Goal: Information Seeking & Learning: Learn about a topic

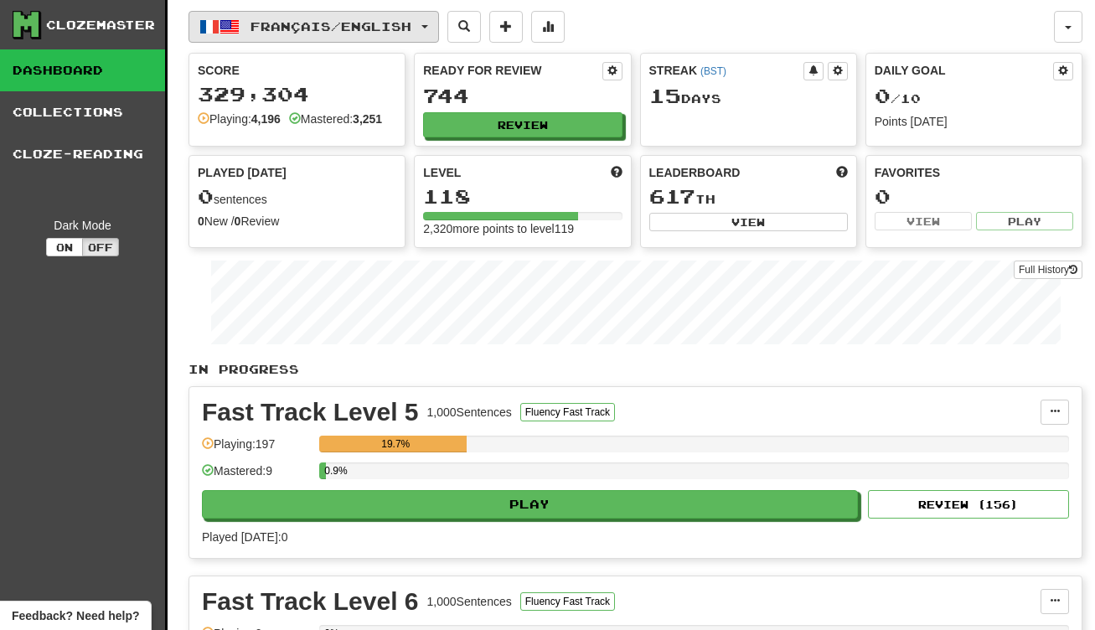
click at [426, 32] on button "Français / English" at bounding box center [314, 27] width 251 height 32
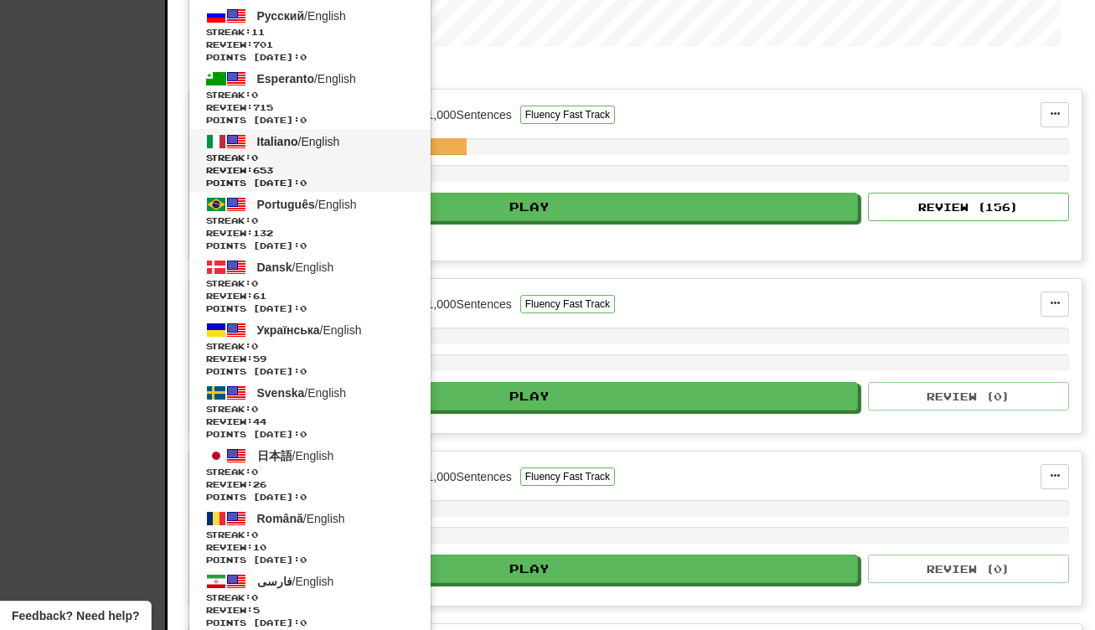
scroll to position [690, 0]
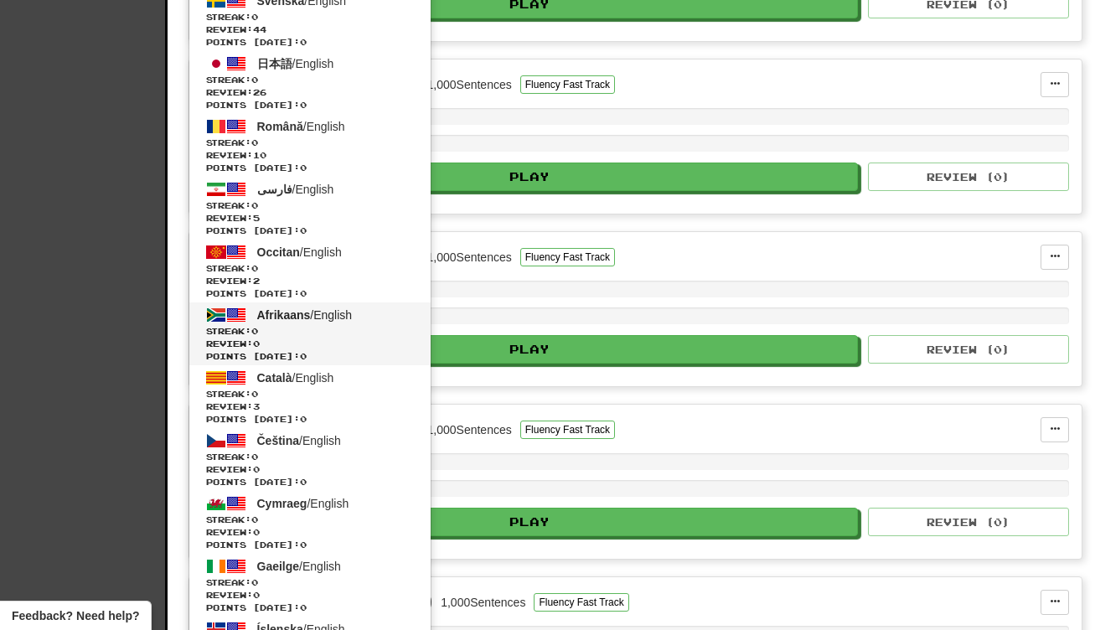
click at [345, 344] on span "Review: 0" at bounding box center [310, 344] width 208 height 13
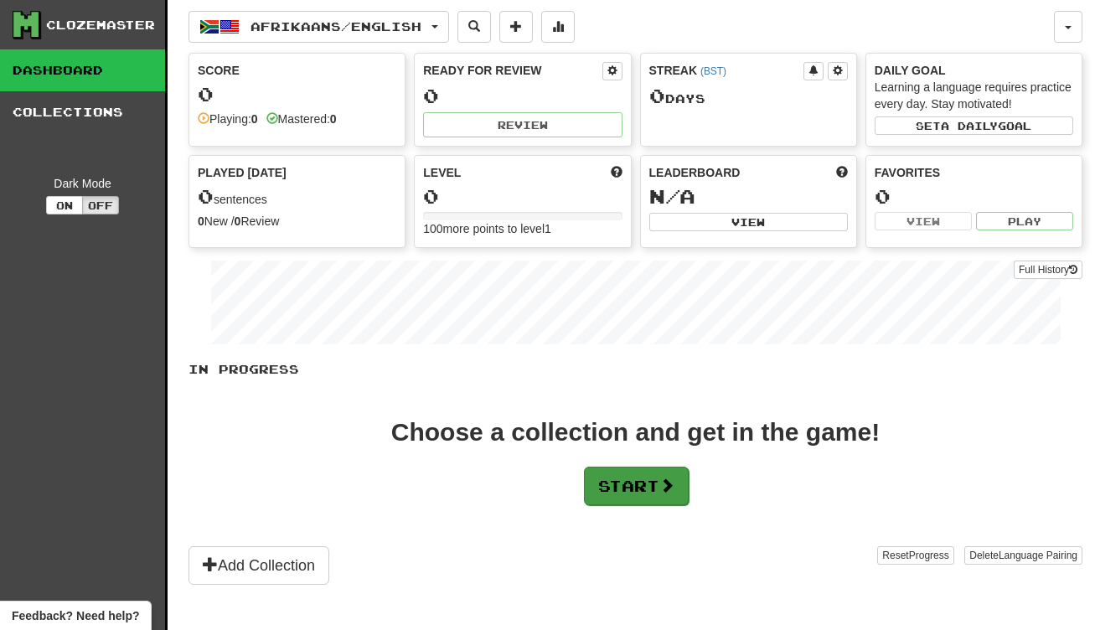
click at [667, 487] on span at bounding box center [667, 485] width 15 height 15
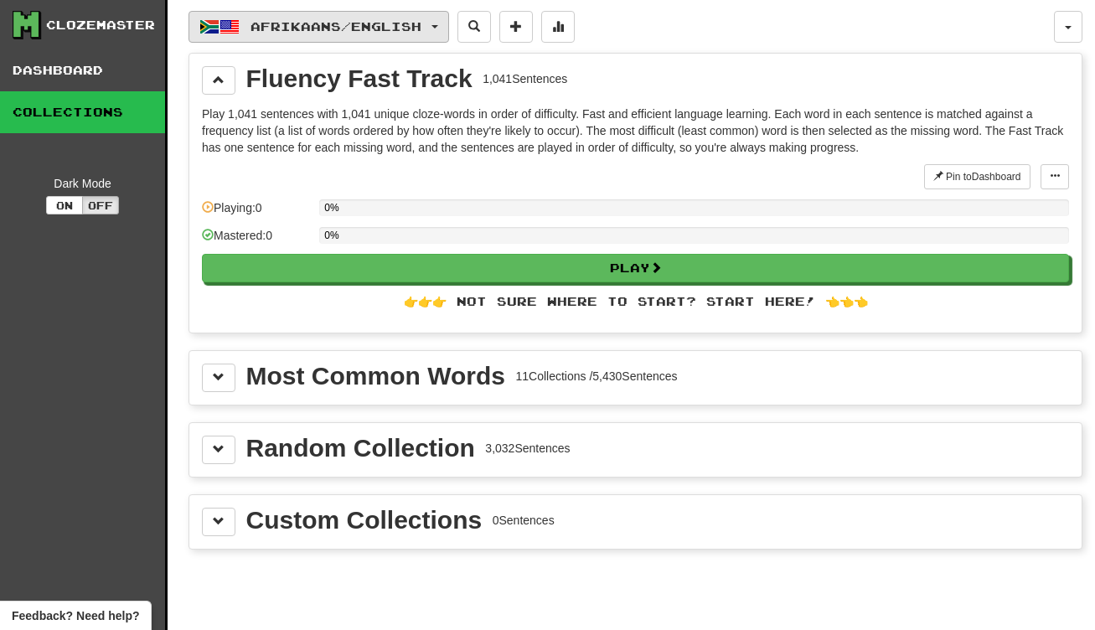
click at [410, 28] on span "Afrikaans / English" at bounding box center [336, 26] width 171 height 14
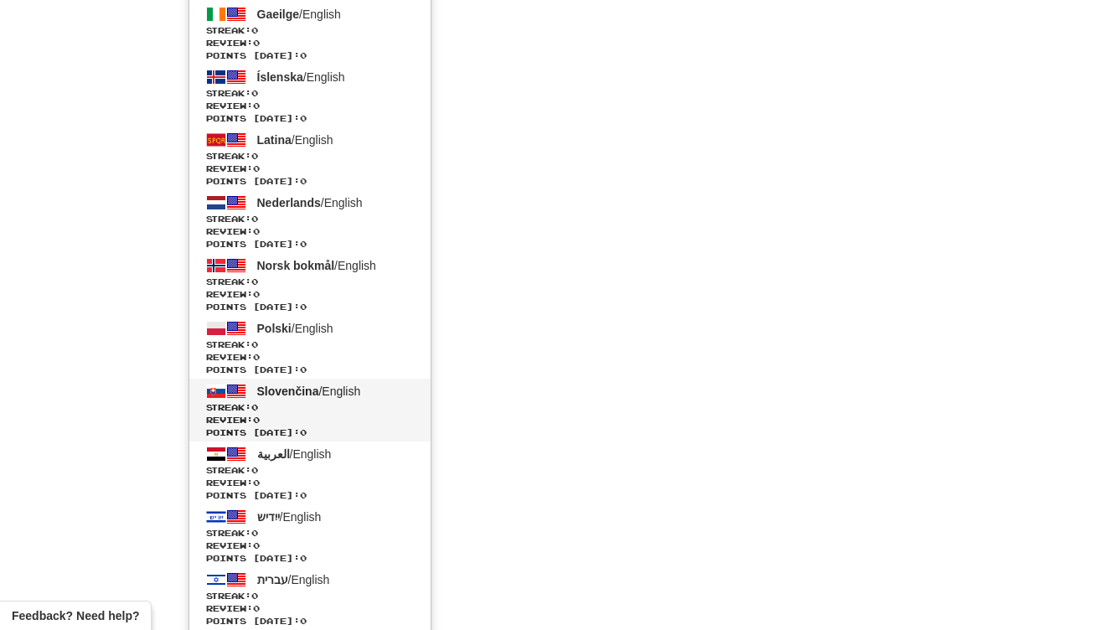
scroll to position [1287, 0]
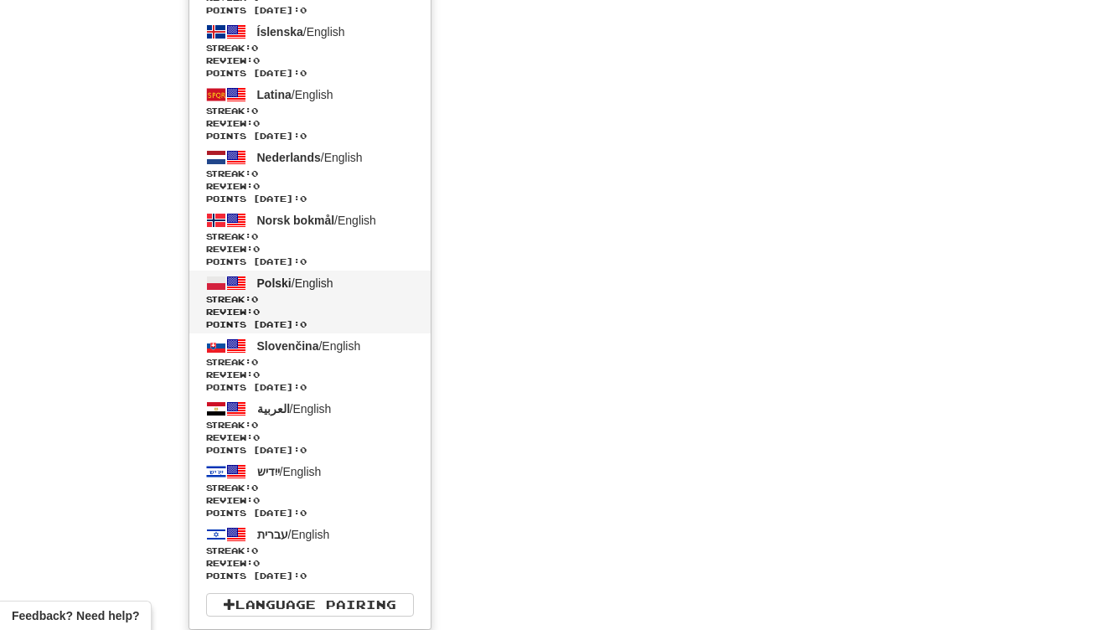
click at [321, 301] on span "Streak: 0" at bounding box center [310, 299] width 208 height 13
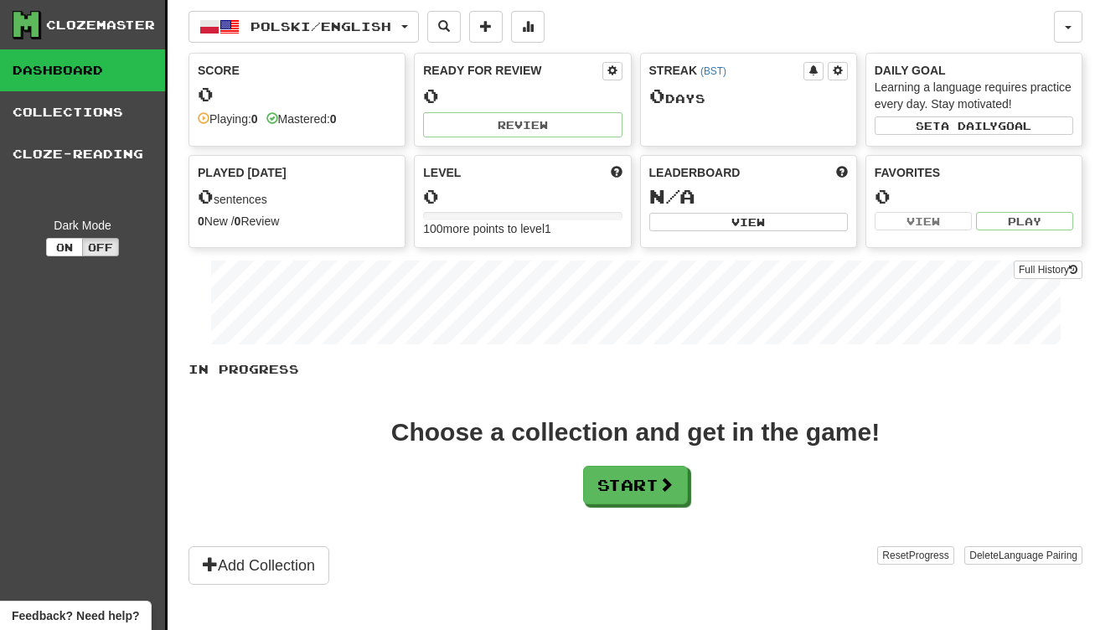
scroll to position [21, 0]
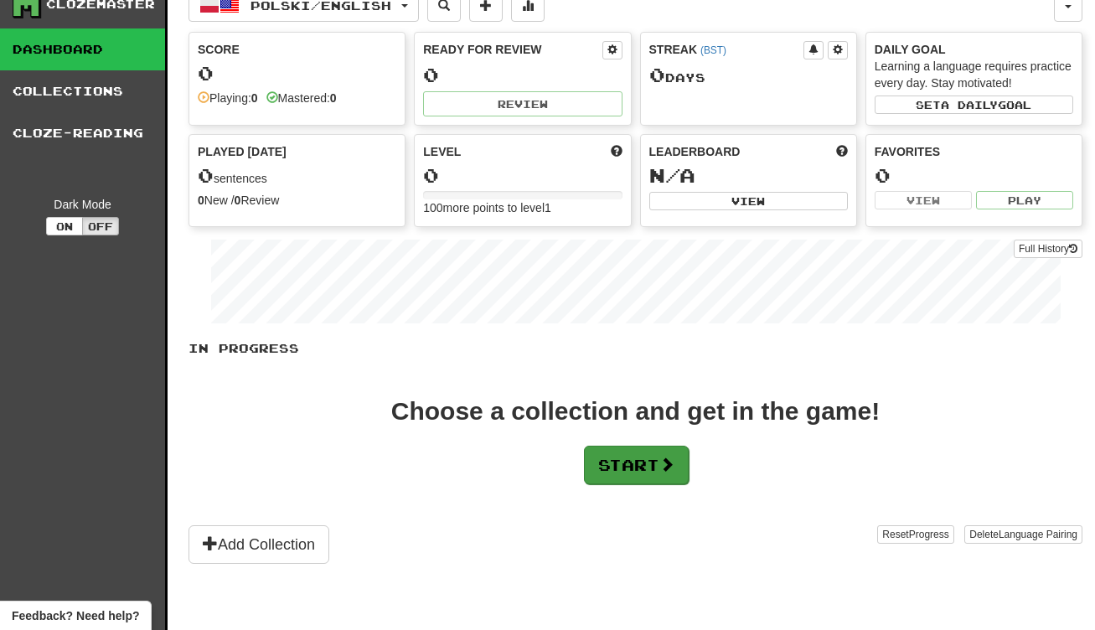
click at [620, 458] on button "Start" at bounding box center [636, 465] width 105 height 39
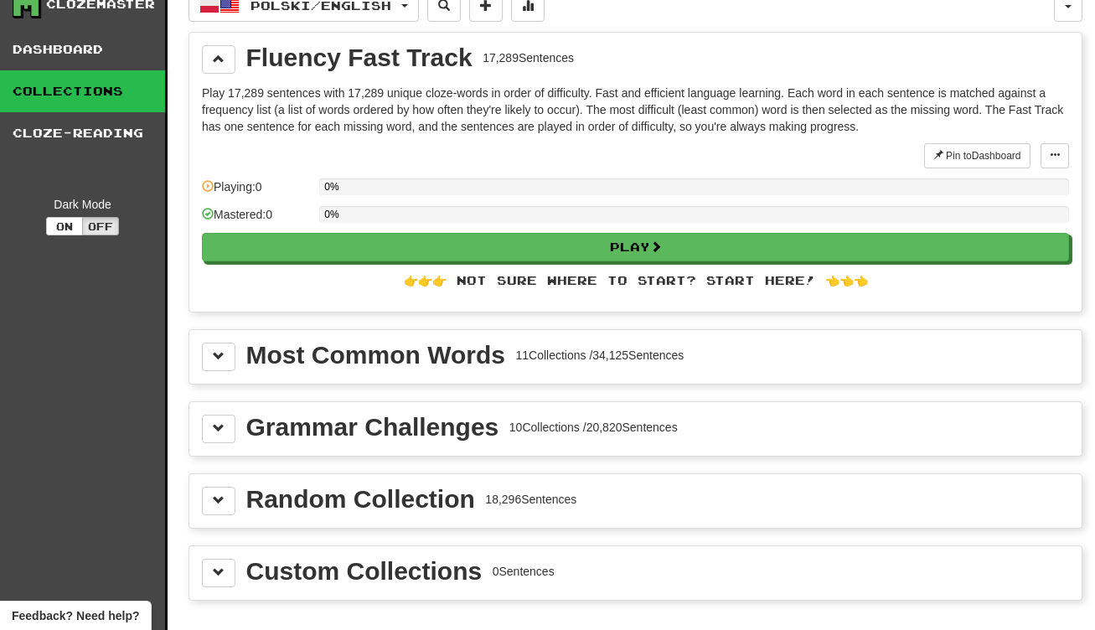
scroll to position [0, 0]
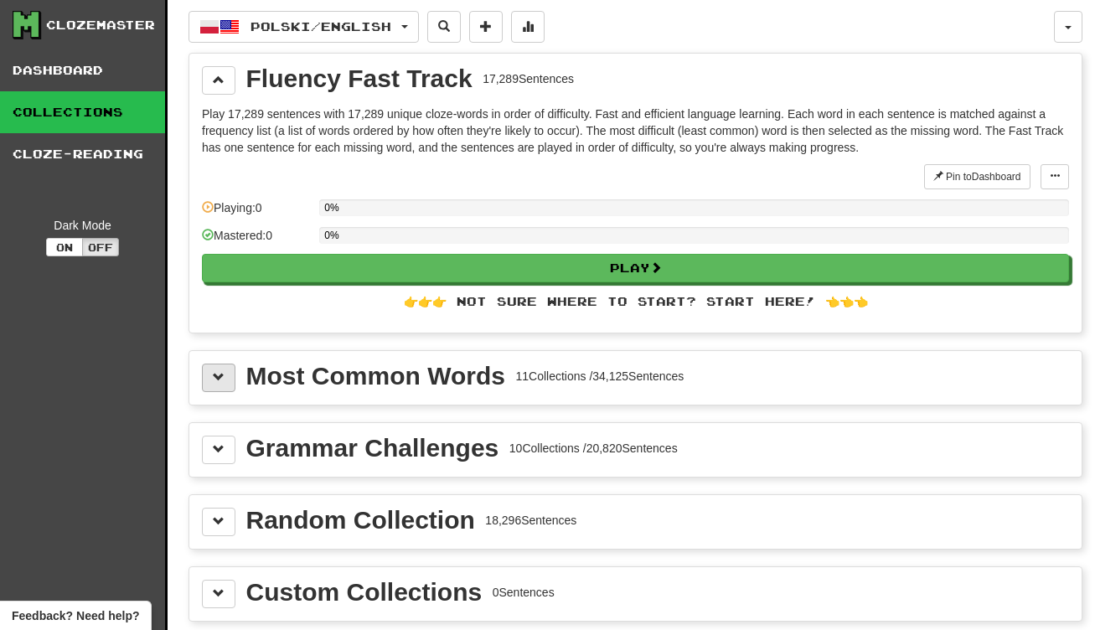
click at [204, 380] on button at bounding box center [219, 378] width 34 height 28
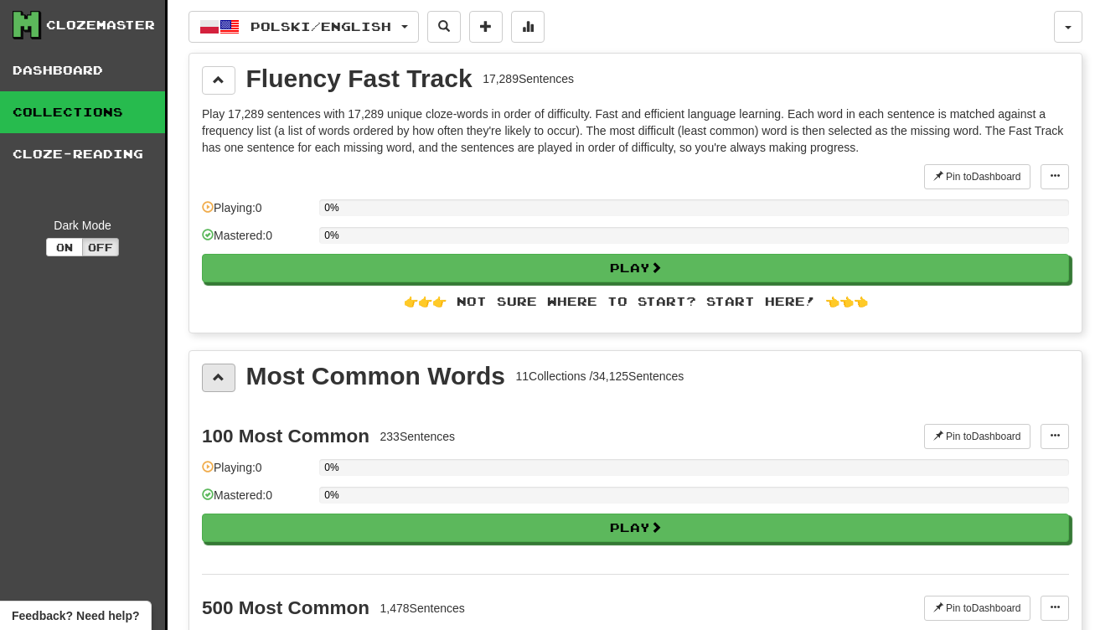
click at [204, 380] on button at bounding box center [219, 378] width 34 height 28
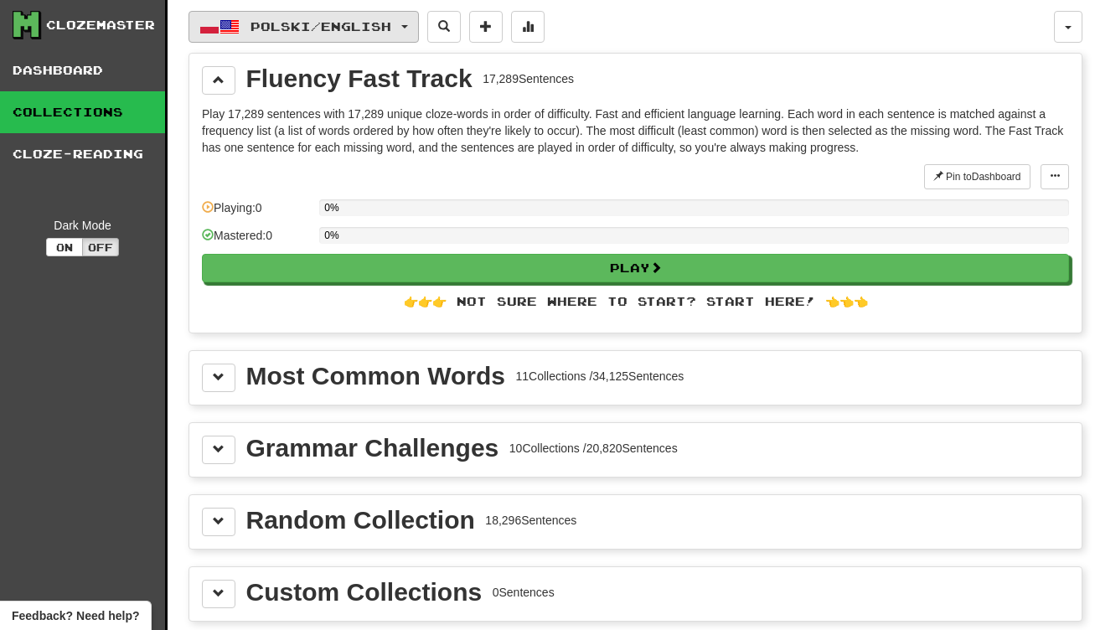
click at [391, 32] on span "Polski / English" at bounding box center [321, 26] width 141 height 14
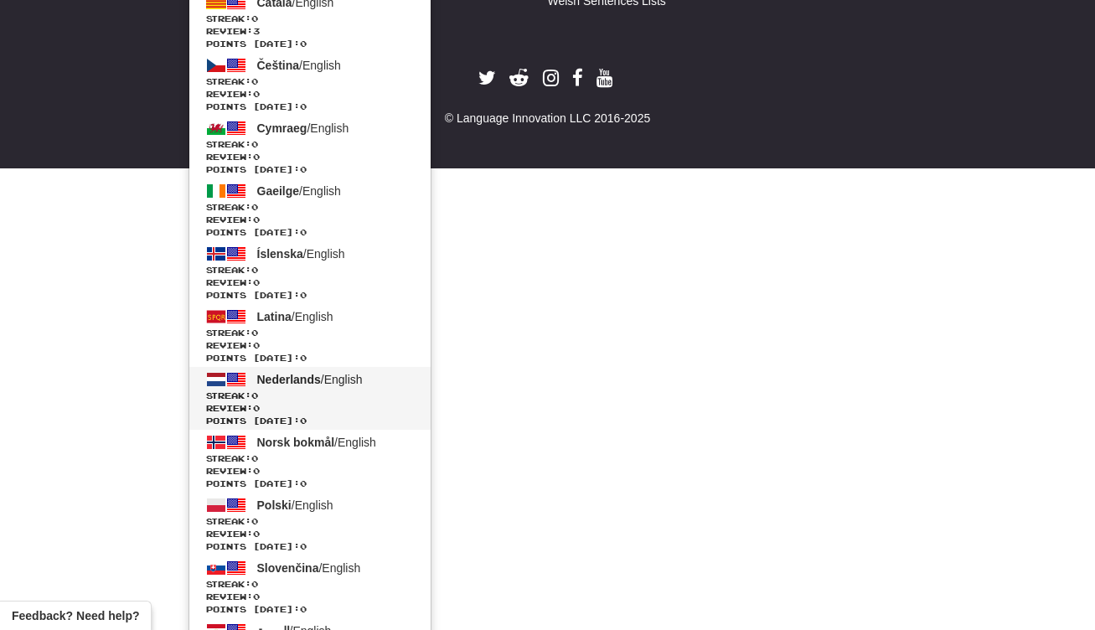
scroll to position [1287, 0]
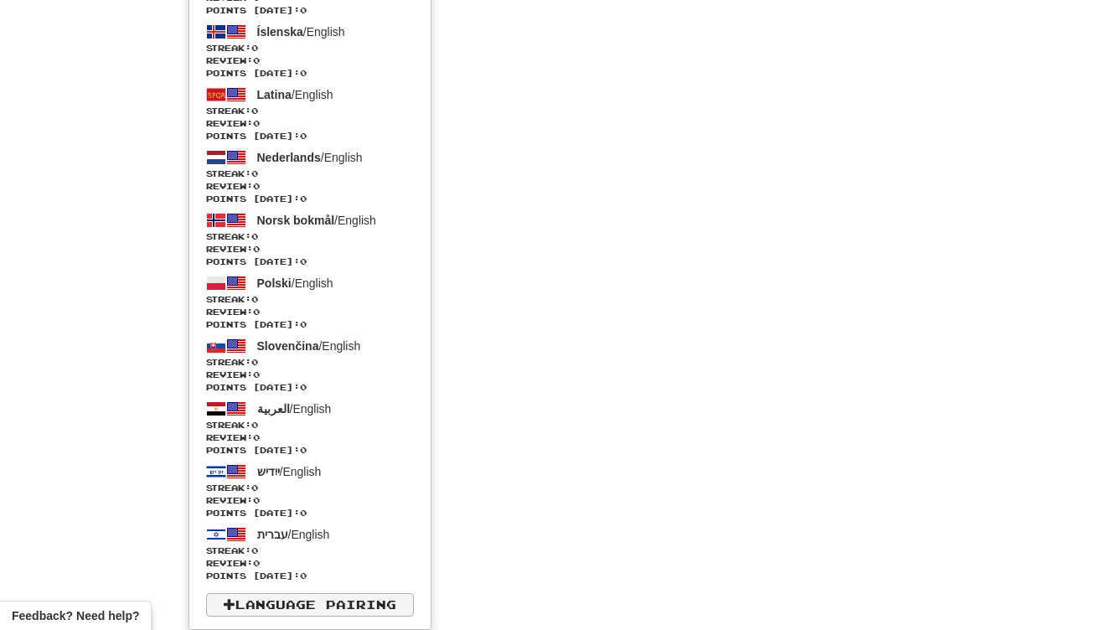
click at [324, 596] on link "Language Pairing" at bounding box center [310, 604] width 208 height 23
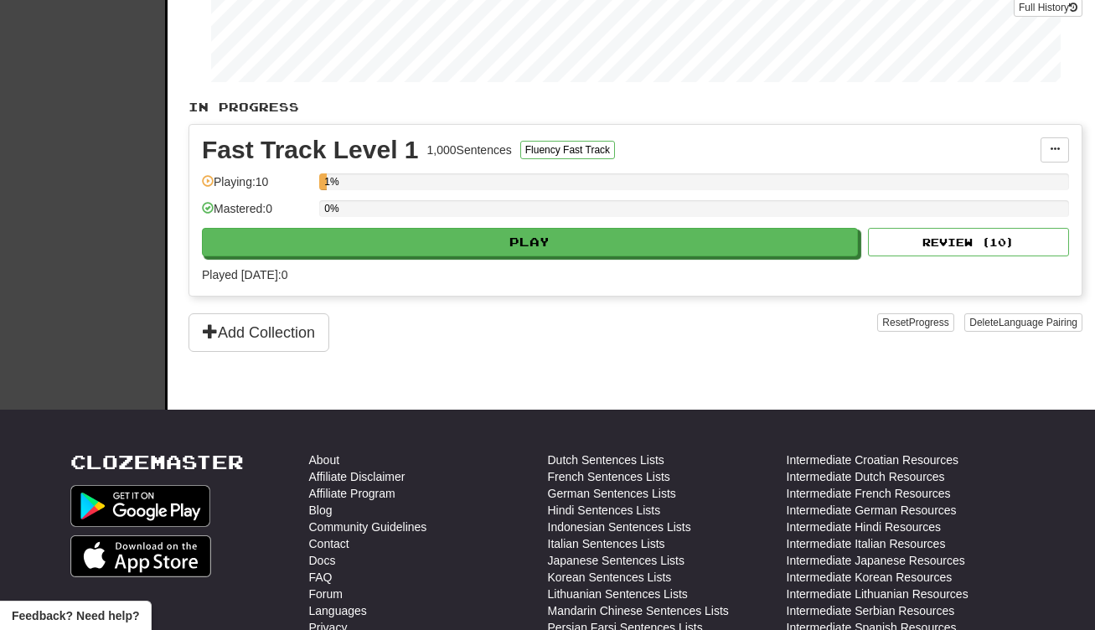
scroll to position [568, 0]
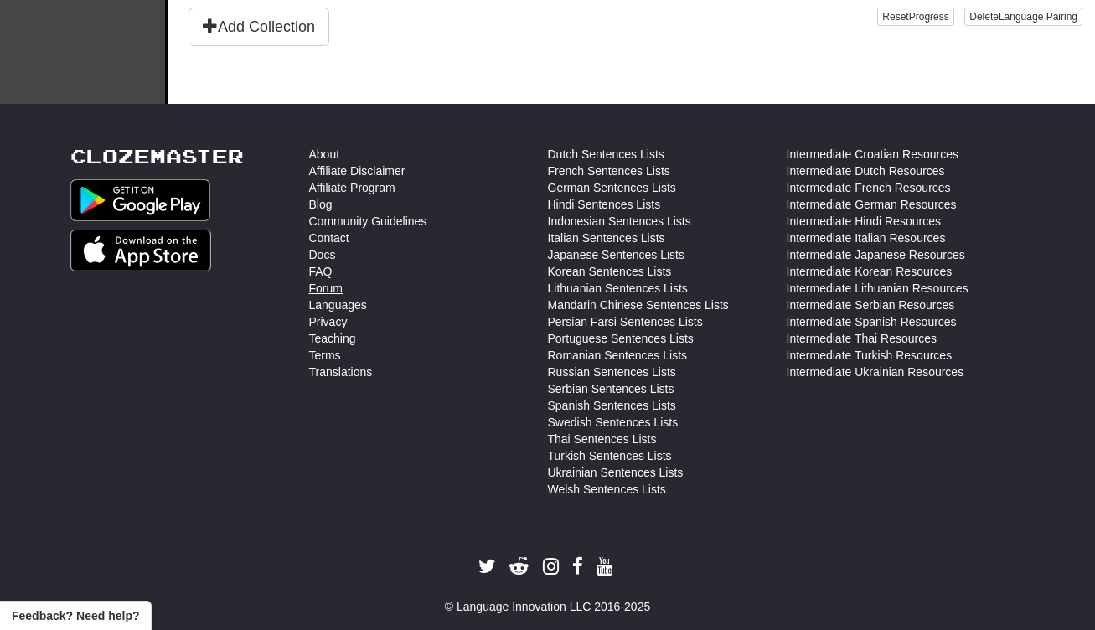
click at [334, 289] on link "Forum" at bounding box center [326, 288] width 34 height 17
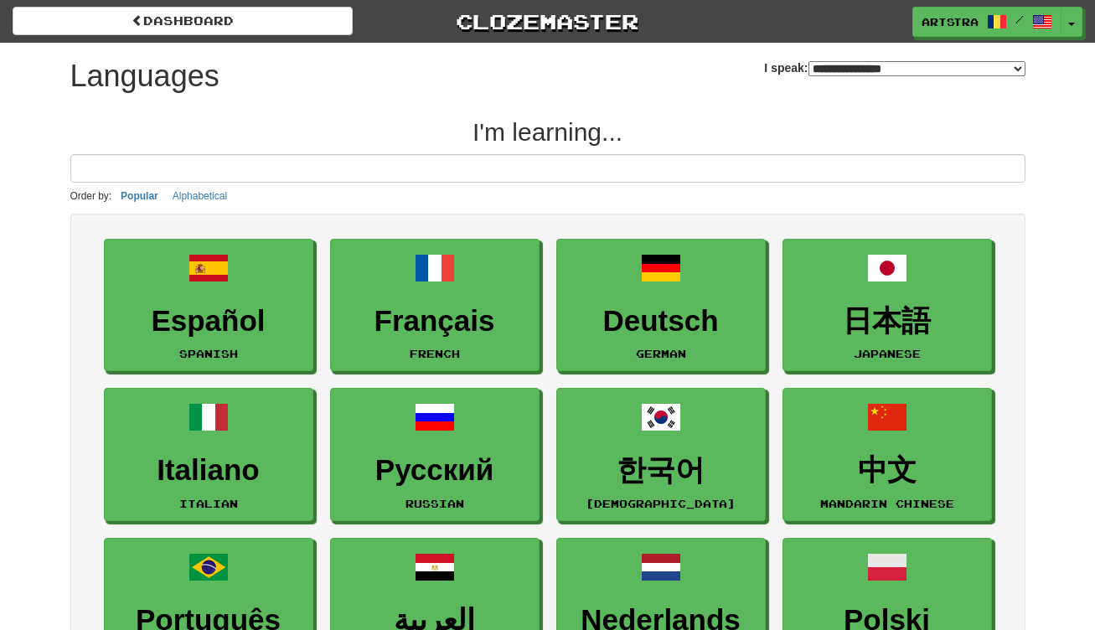
select select "*******"
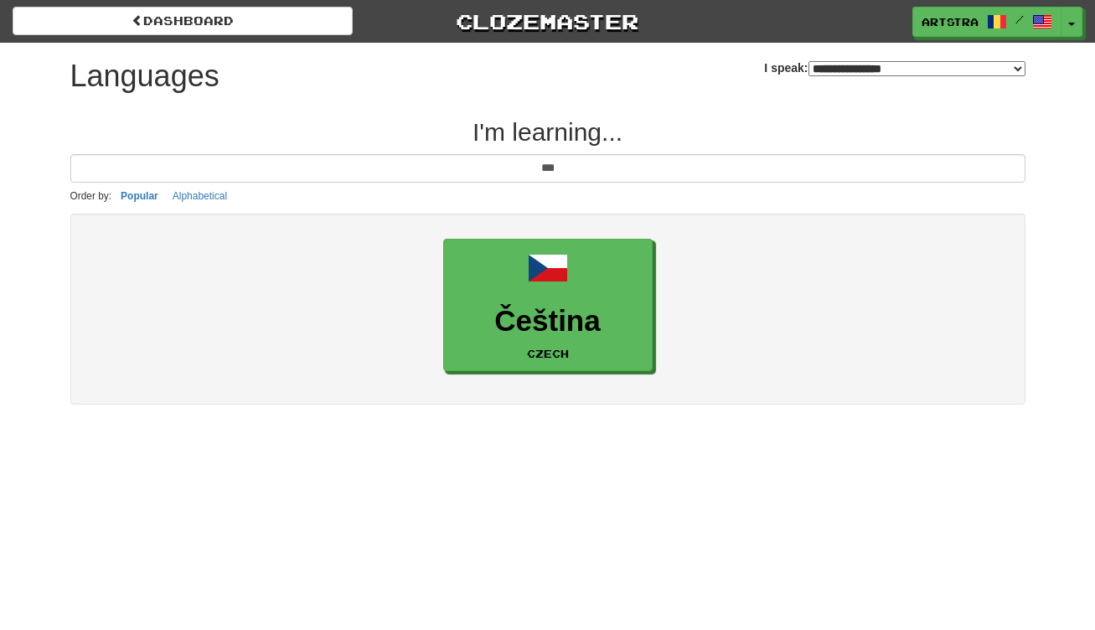
type input "***"
click at [509, 229] on div "Čeština Czech" at bounding box center [547, 310] width 955 height 192
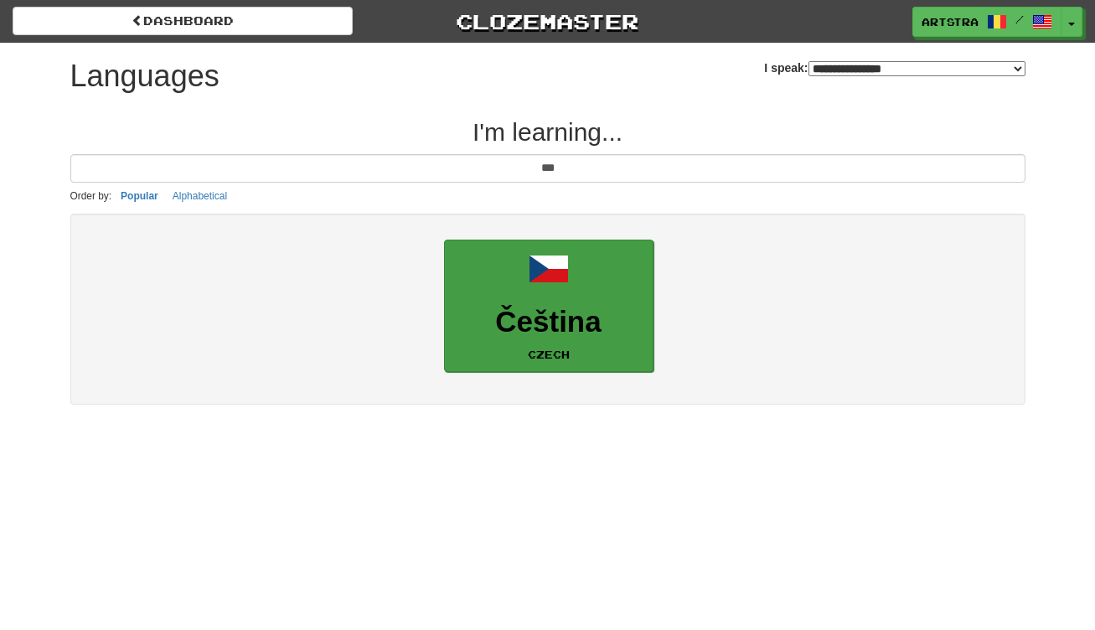
click at [510, 272] on link "Čeština Czech" at bounding box center [549, 306] width 210 height 133
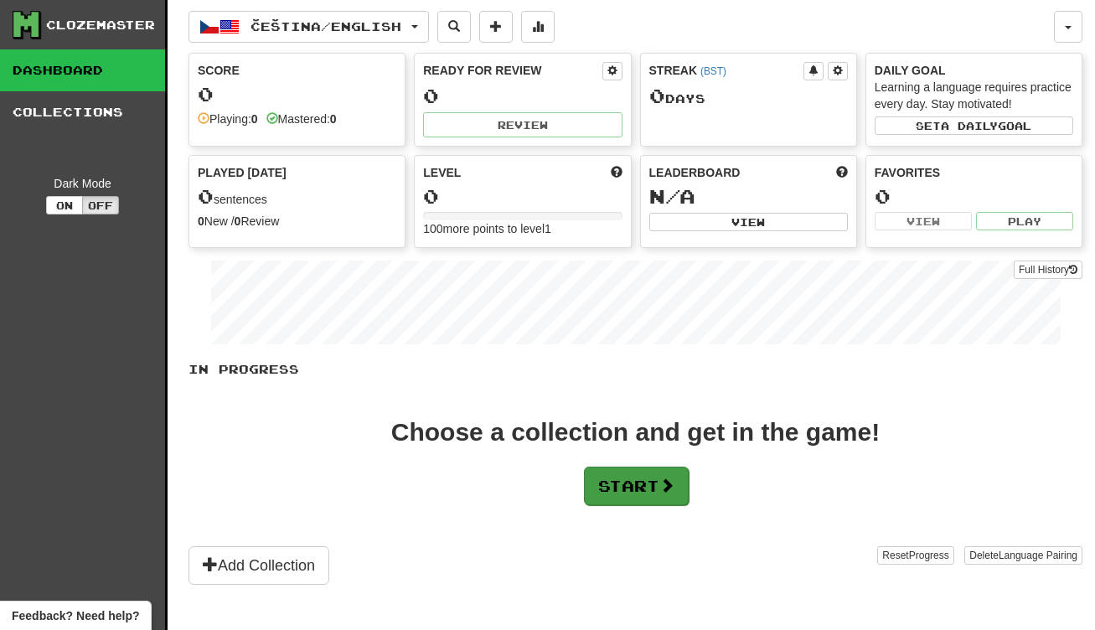
click at [666, 483] on span at bounding box center [667, 485] width 15 height 15
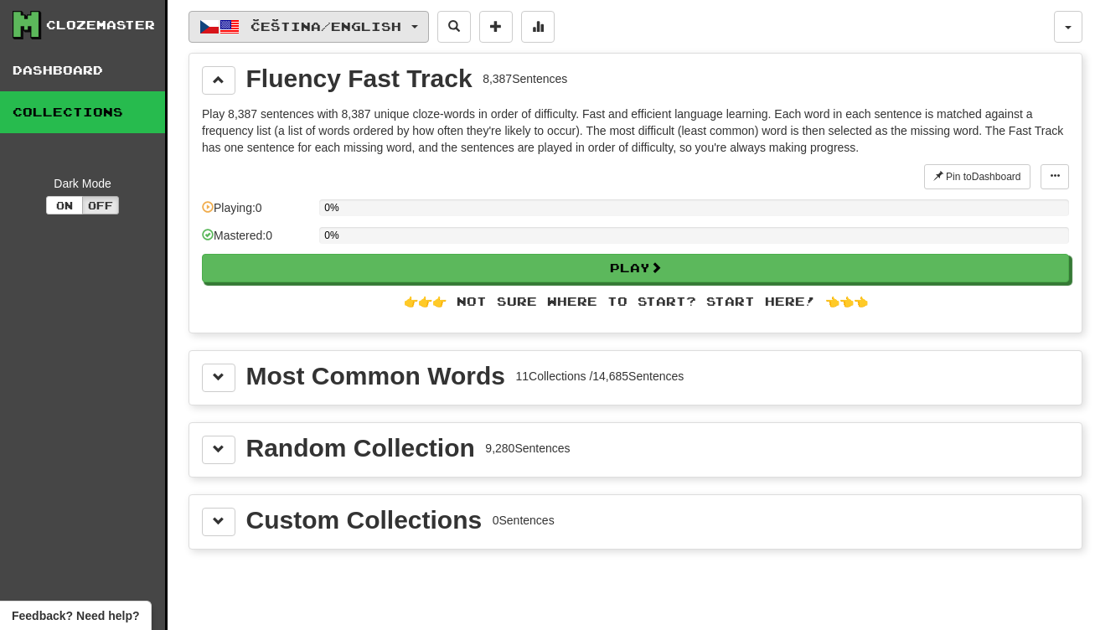
click at [314, 23] on span "Čeština / English" at bounding box center [326, 26] width 151 height 14
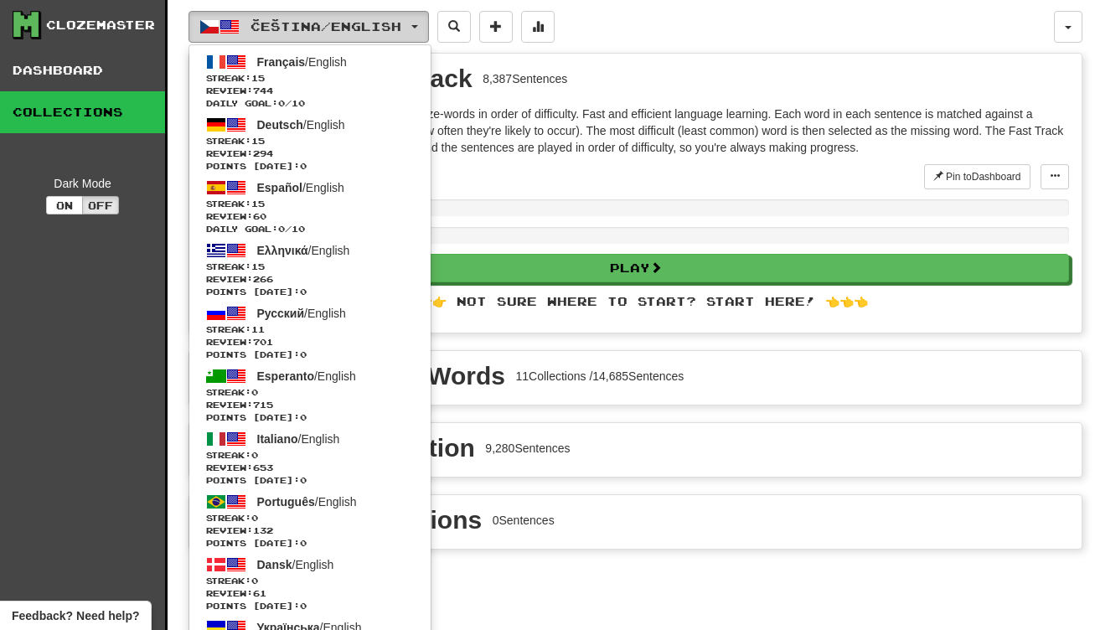
click at [314, 23] on span "Čeština / English" at bounding box center [326, 26] width 151 height 14
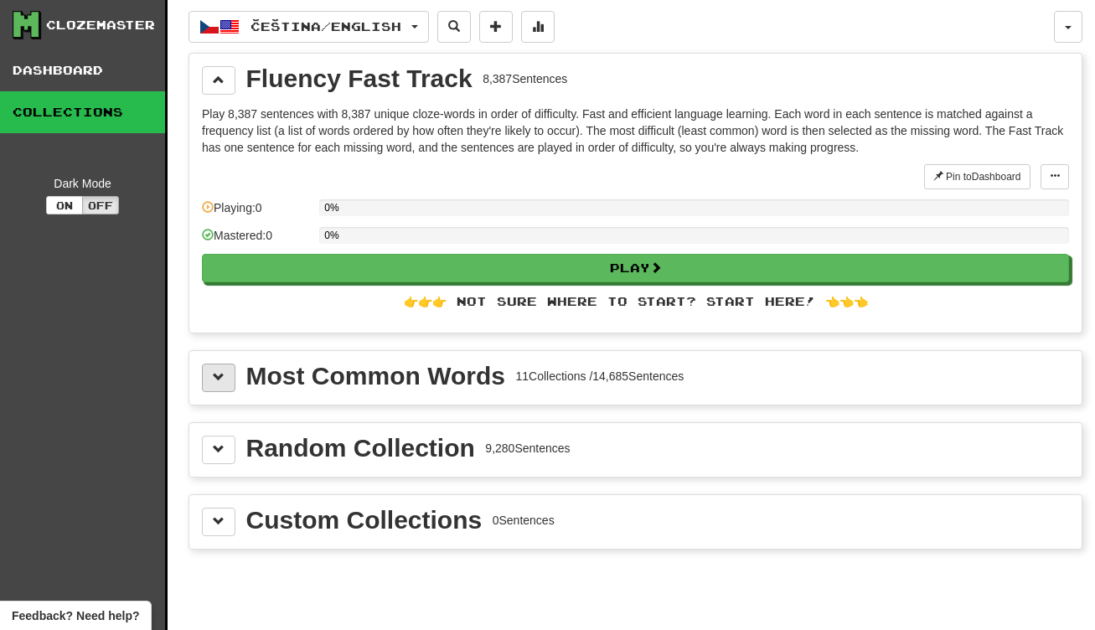
click at [203, 375] on button at bounding box center [219, 378] width 34 height 28
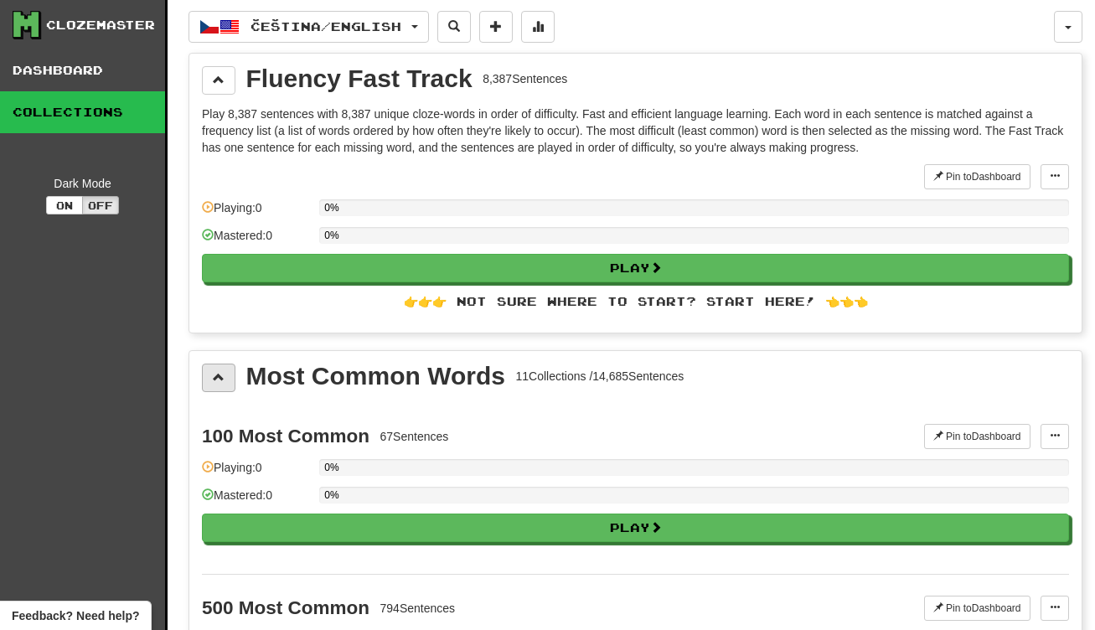
click at [203, 375] on button at bounding box center [219, 378] width 34 height 28
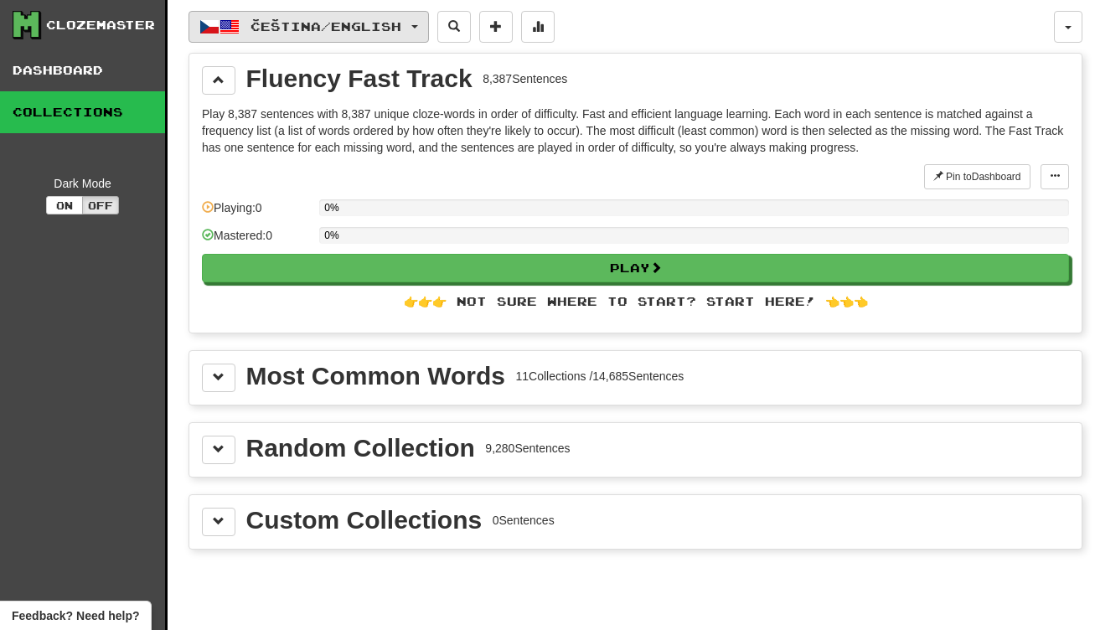
click at [347, 29] on span "Čeština / English" at bounding box center [326, 26] width 151 height 14
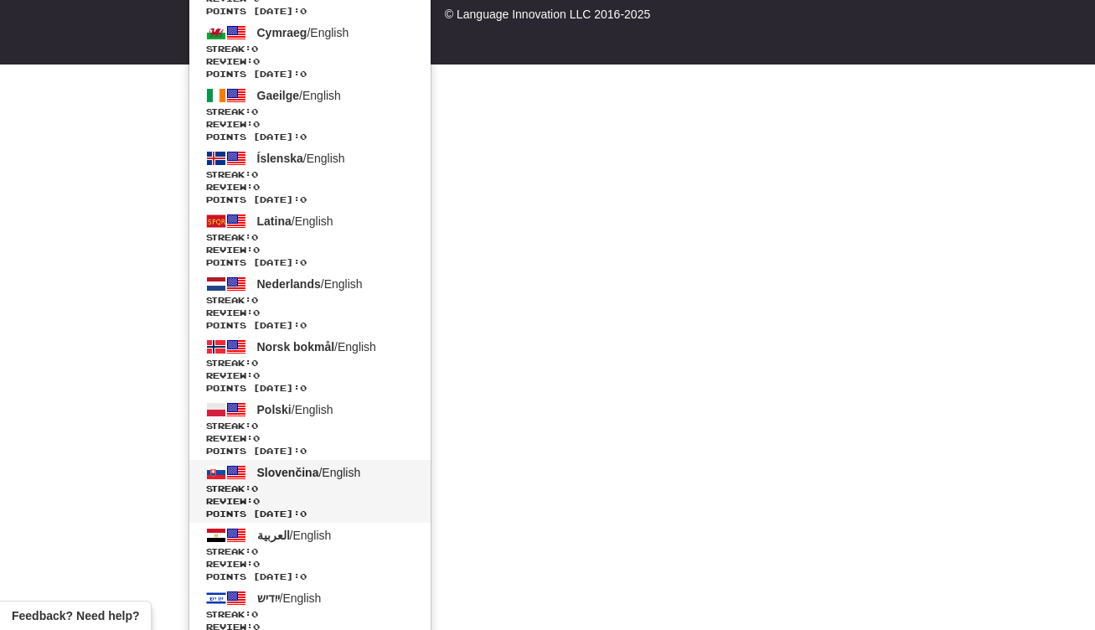
scroll to position [1287, 0]
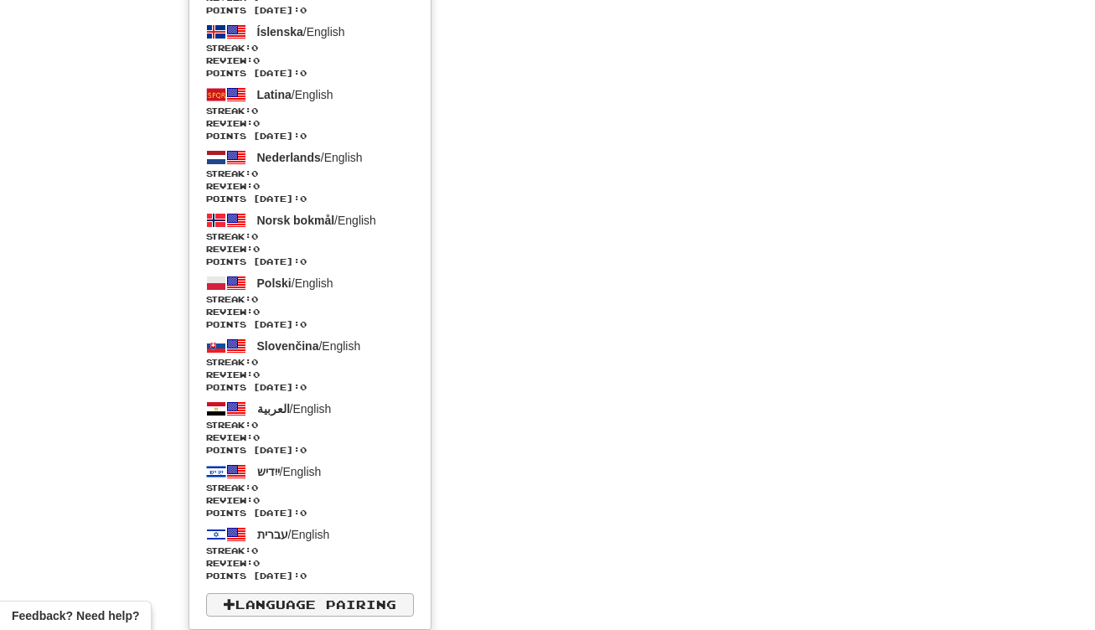
click at [303, 594] on link "Language Pairing" at bounding box center [310, 604] width 208 height 23
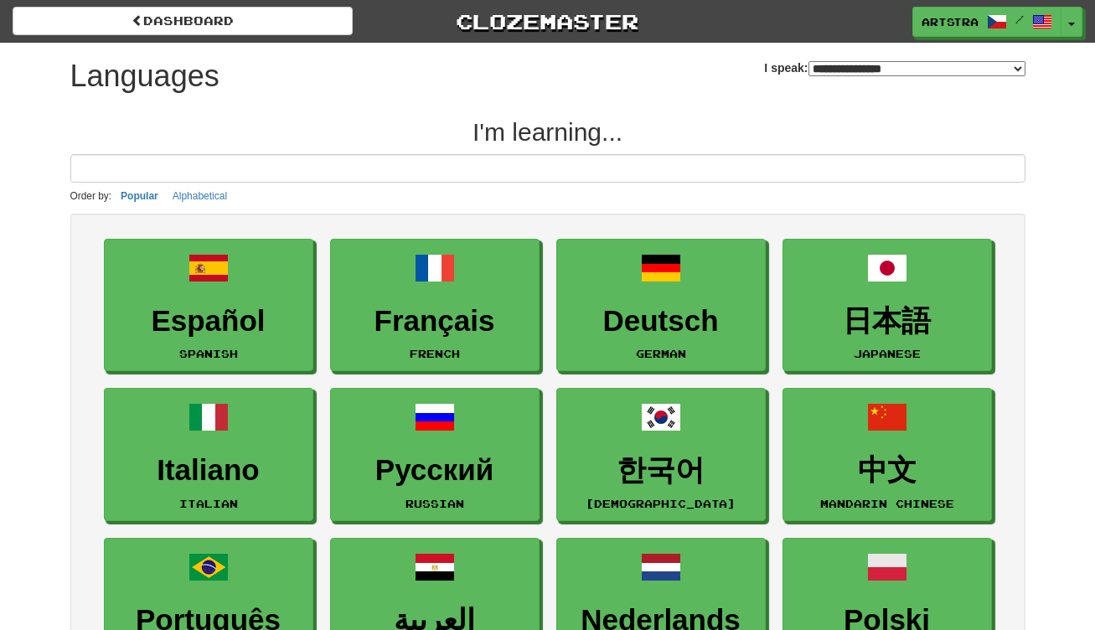
select select "*******"
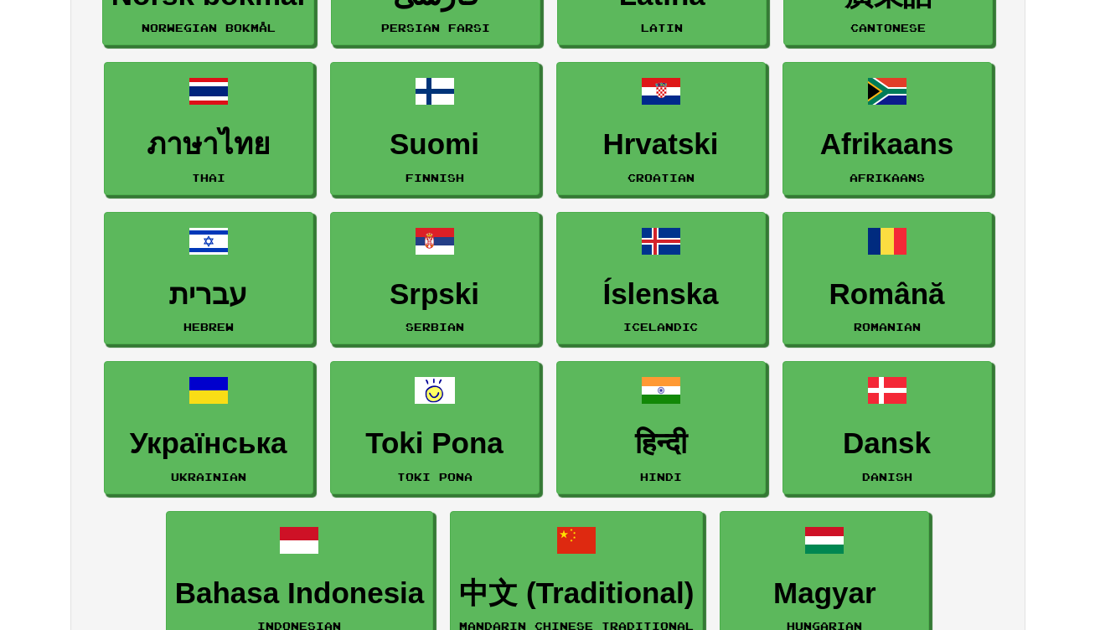
scroll to position [763, 0]
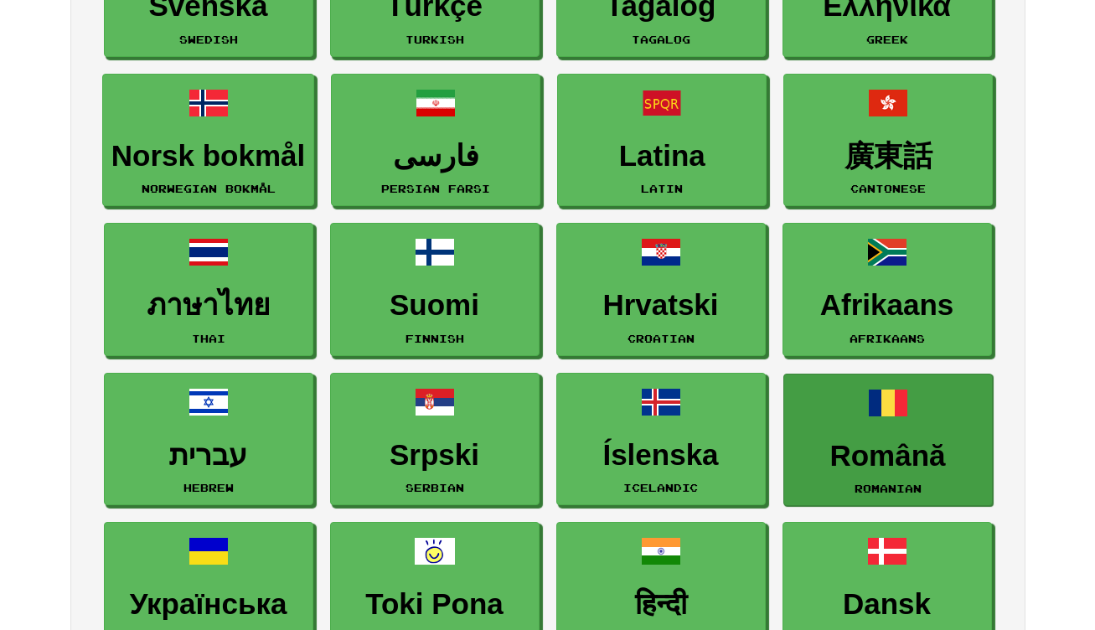
click at [903, 424] on link "Română Romanian" at bounding box center [889, 440] width 210 height 133
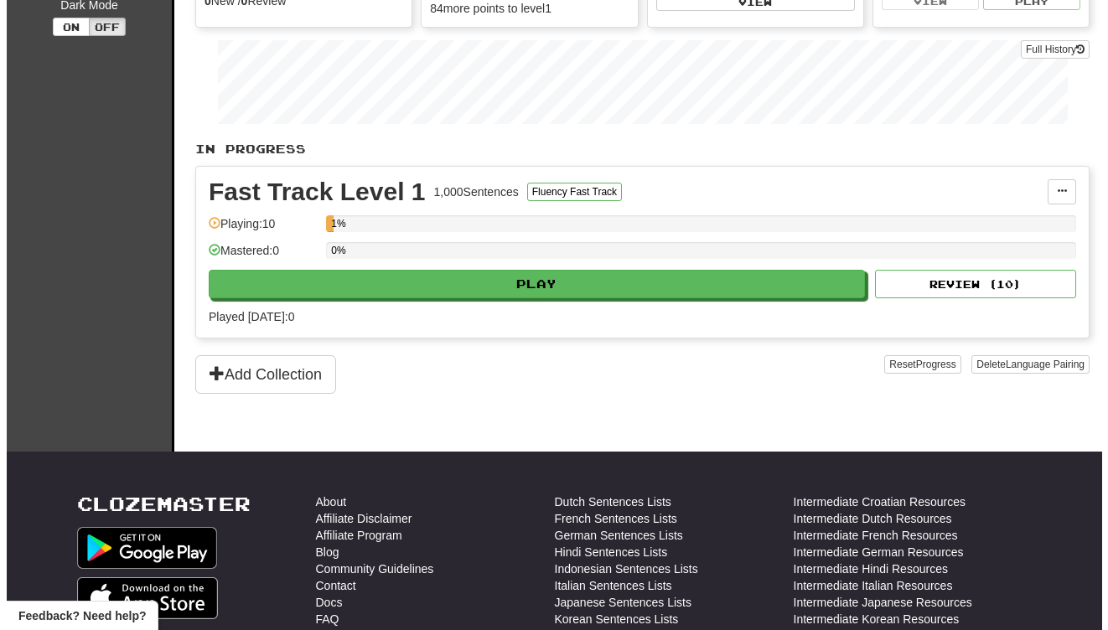
scroll to position [39, 0]
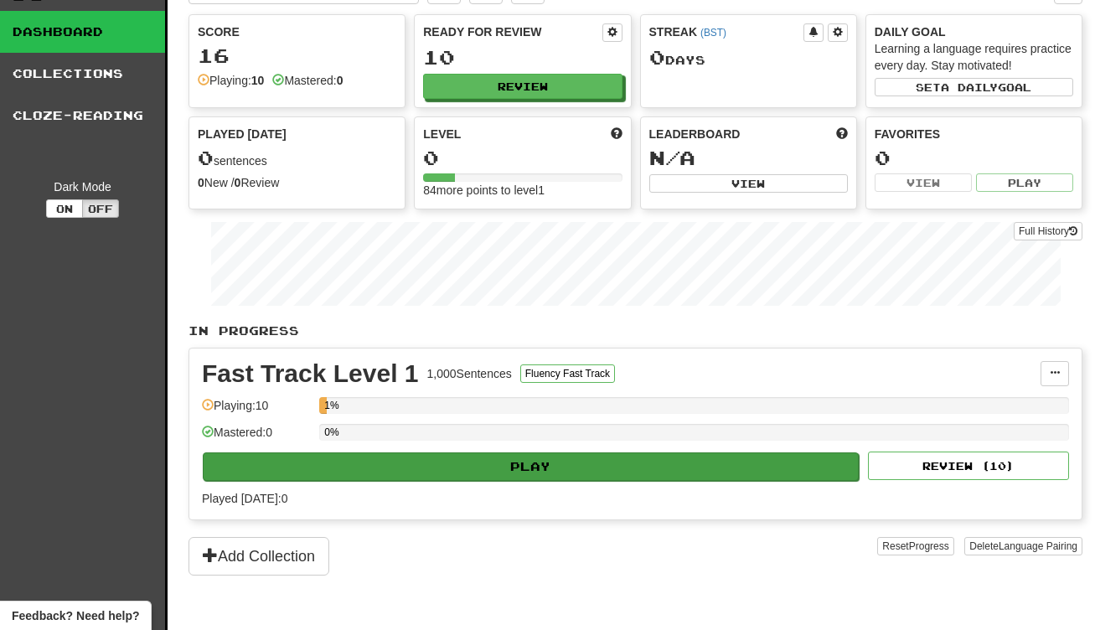
click at [458, 460] on button "Play" at bounding box center [531, 467] width 656 height 28
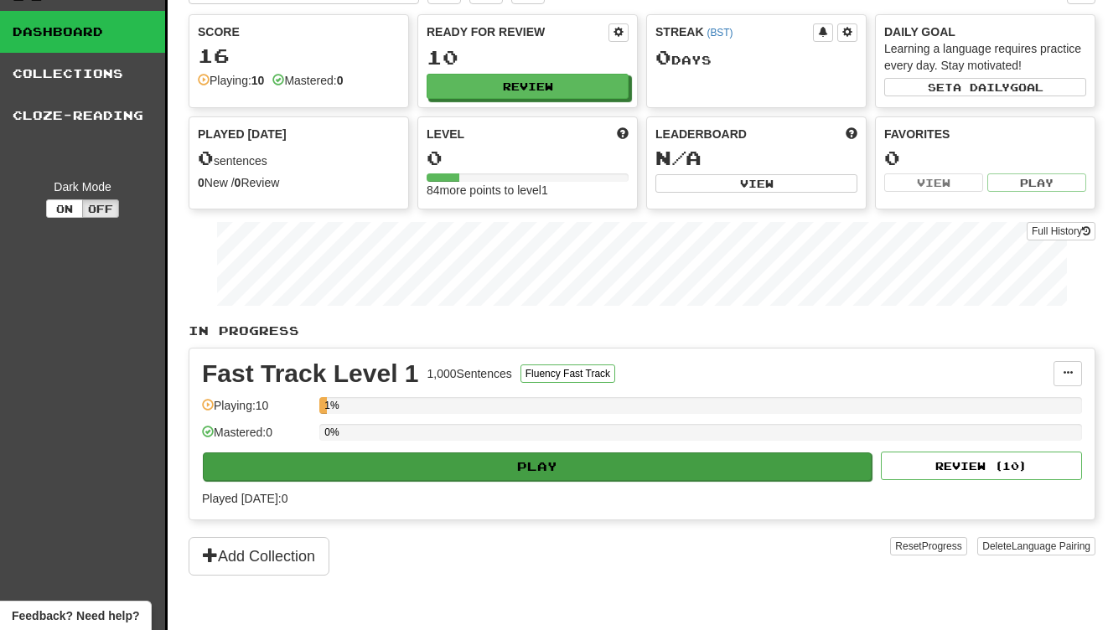
select select "**"
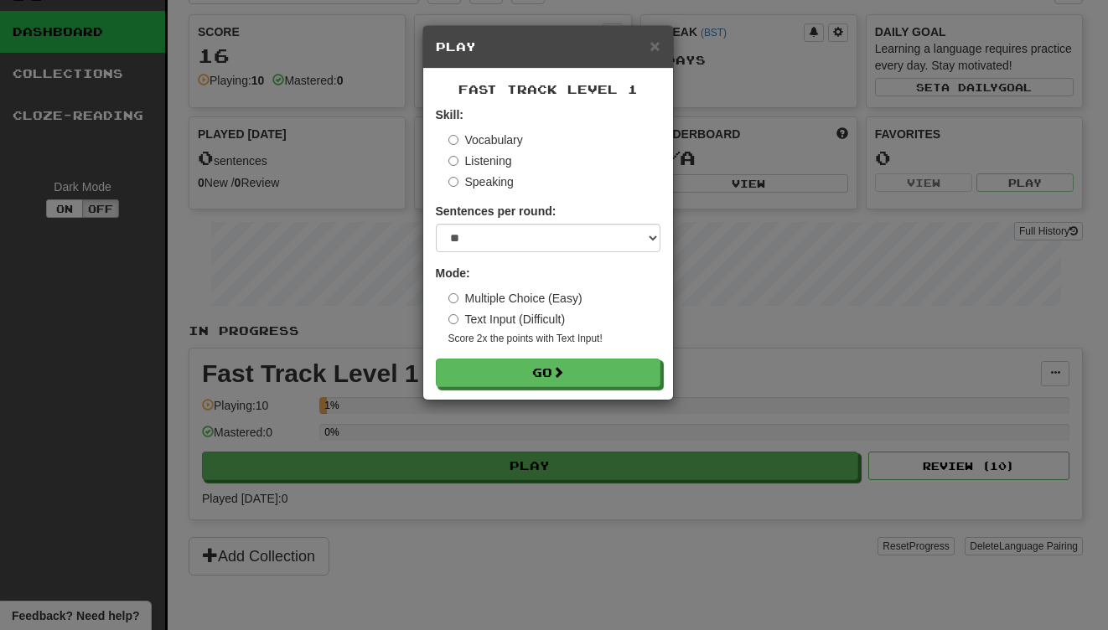
click at [568, 350] on form "Skill: Vocabulary Listening Speaking Sentences per round: * ** ** ** ** ** *** …" at bounding box center [548, 246] width 225 height 281
click at [562, 360] on button "Go" at bounding box center [549, 374] width 225 height 28
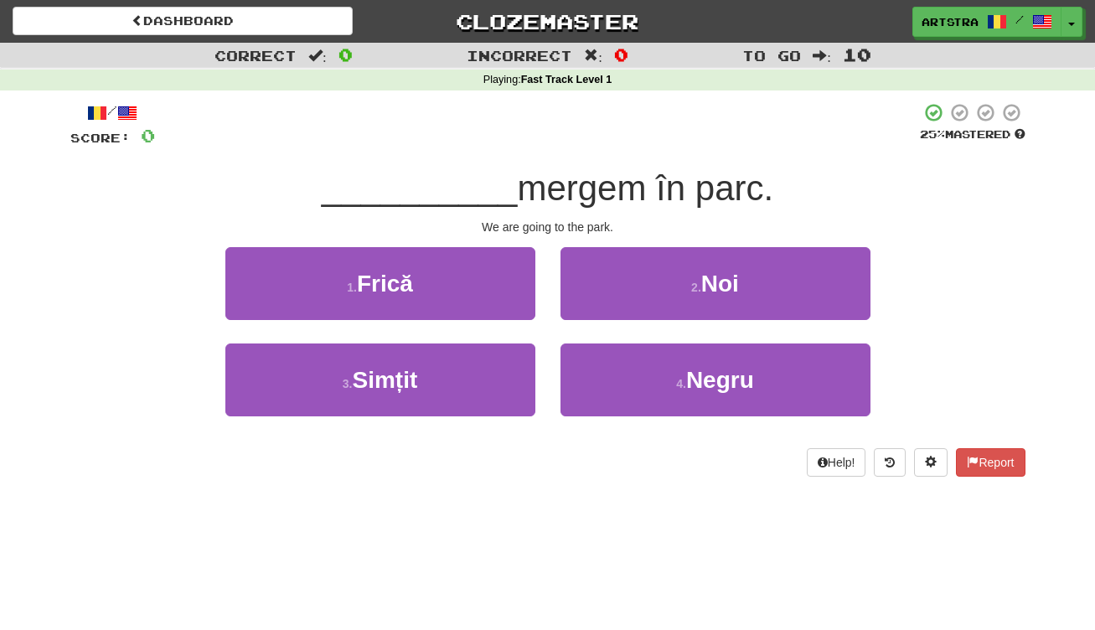
click at [567, 186] on span "mergem în parc." at bounding box center [645, 187] width 256 height 39
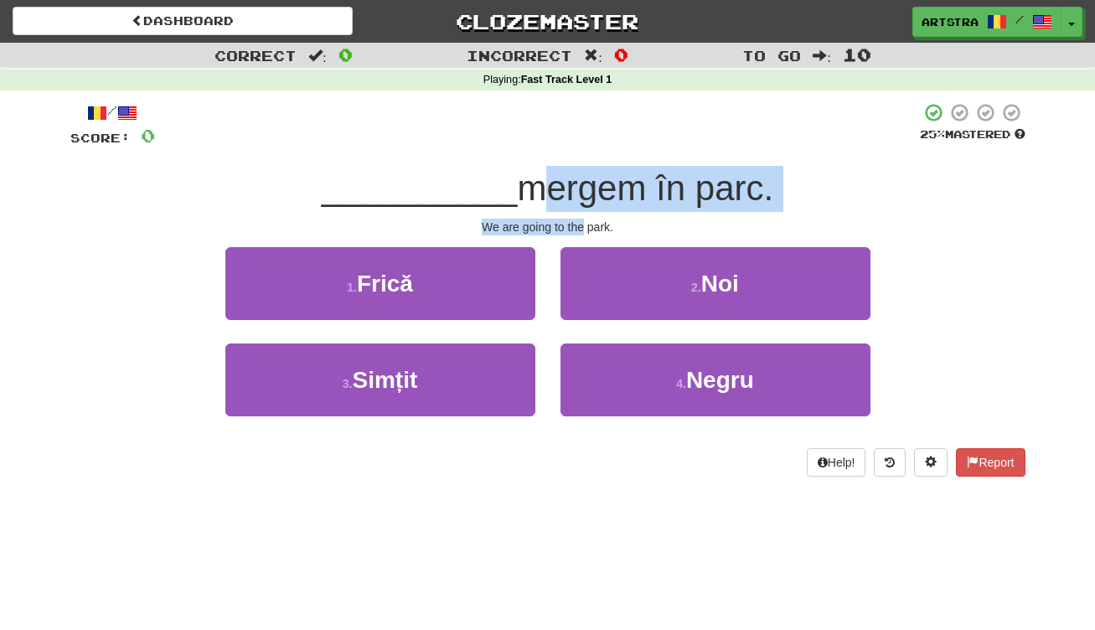
drag, startPoint x: 567, startPoint y: 186, endPoint x: 578, endPoint y: 217, distance: 32.9
click at [578, 217] on div "/ Score: 0 25 % Mastered __________ mergem în parc. We are going to the park. 1…" at bounding box center [547, 289] width 955 height 375
click at [578, 219] on div "We are going to the park." at bounding box center [547, 227] width 955 height 17
drag, startPoint x: 578, startPoint y: 217, endPoint x: 578, endPoint y: 195, distance: 21.8
click at [578, 195] on div "/ Score: 0 25 % Mastered __________ mergem în parc. We are going to the park. 1…" at bounding box center [547, 289] width 955 height 375
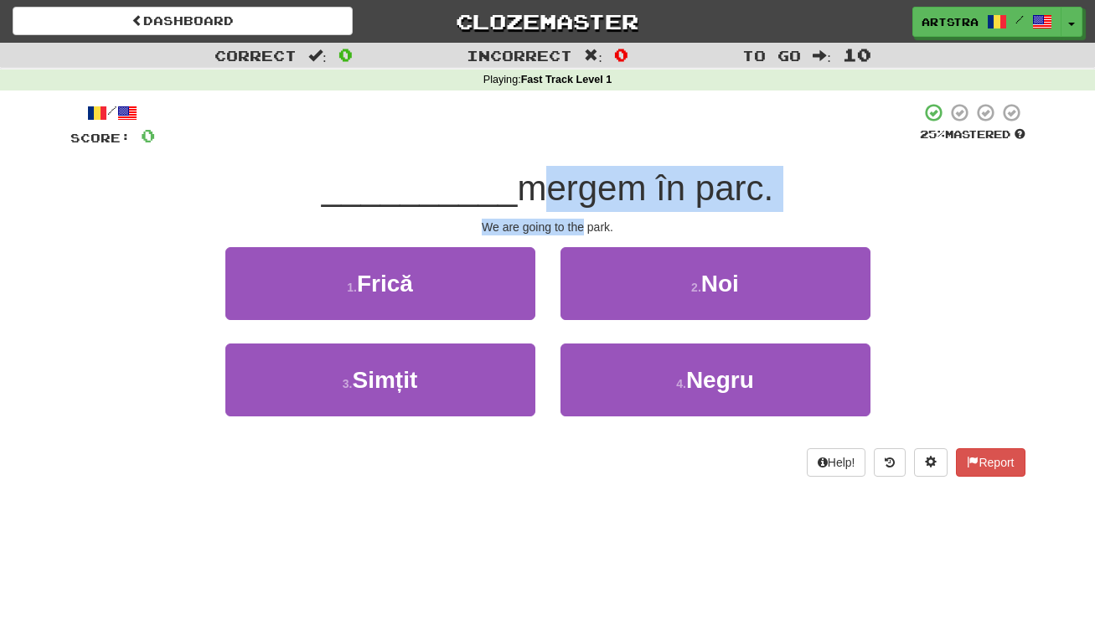
click at [578, 195] on span "mergem în parc." at bounding box center [645, 187] width 256 height 39
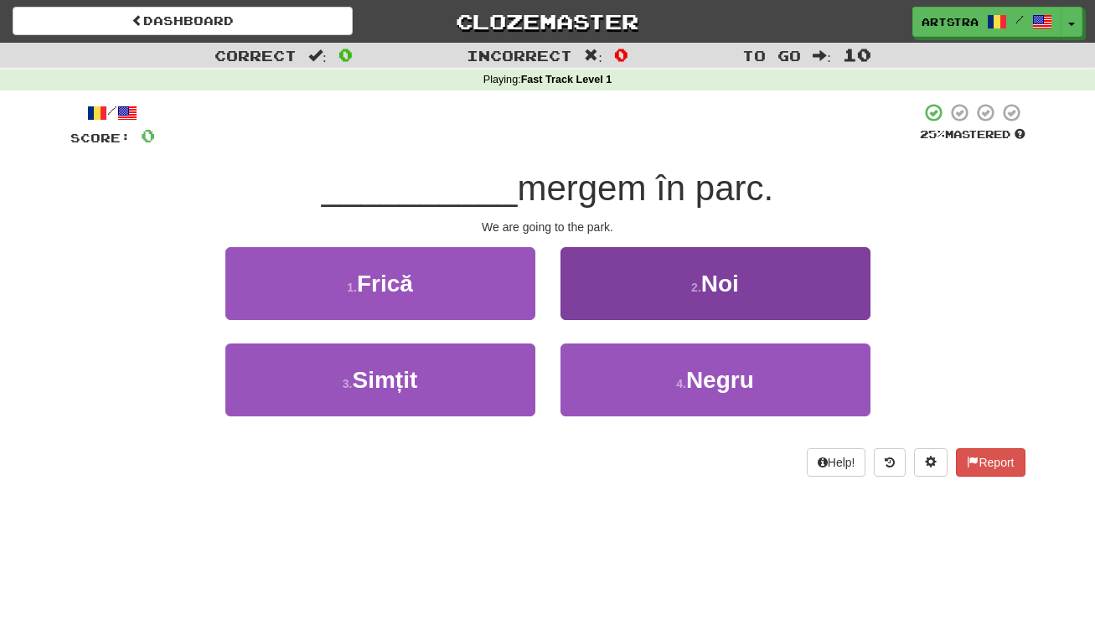
click at [600, 269] on button "2 . Noi" at bounding box center [716, 283] width 310 height 73
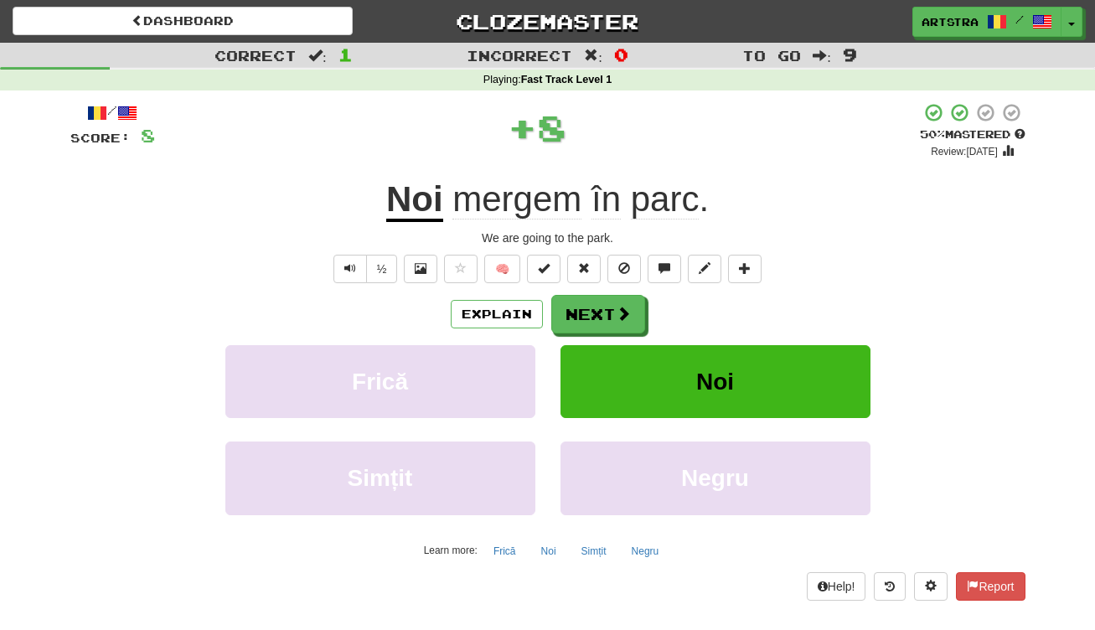
click at [553, 210] on span "mergem" at bounding box center [517, 199] width 129 height 40
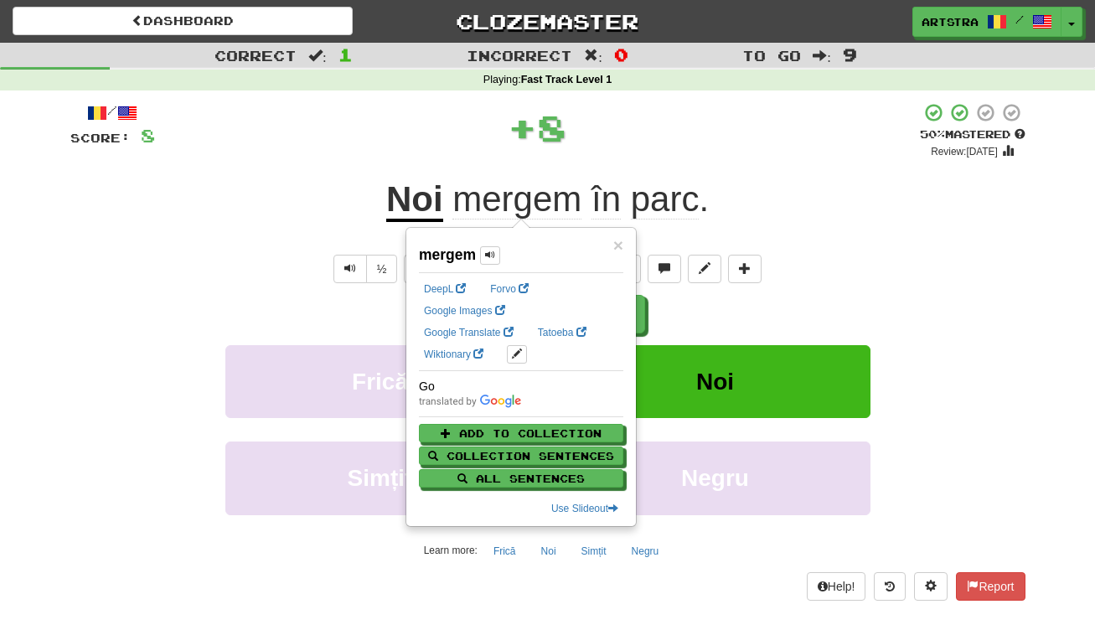
click at [676, 199] on span "parc" at bounding box center [665, 199] width 69 height 40
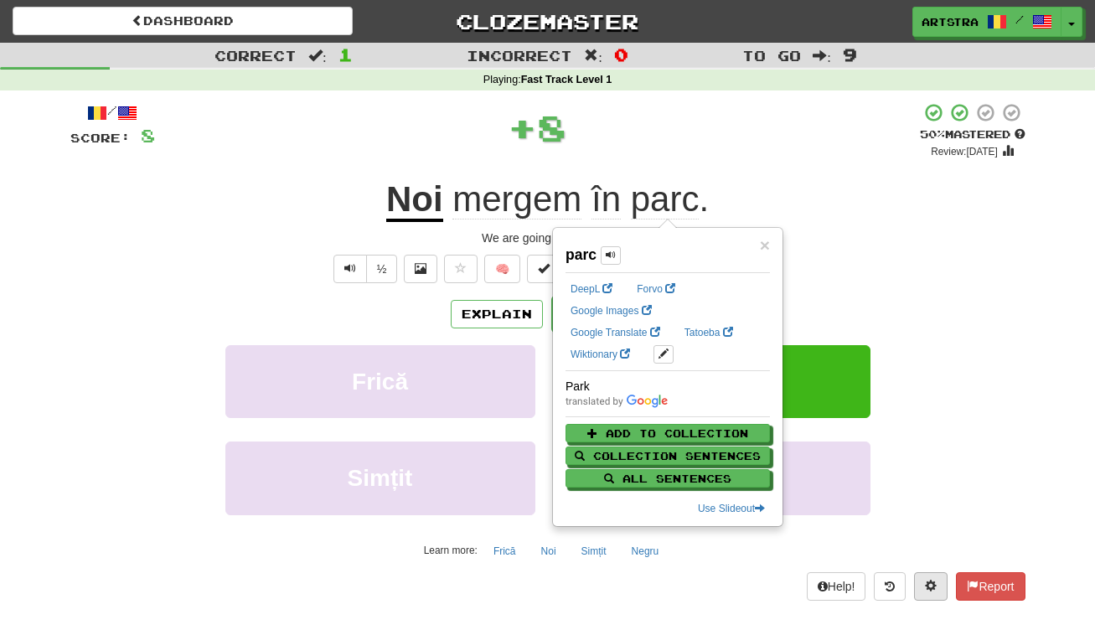
click at [922, 572] on button at bounding box center [931, 586] width 34 height 28
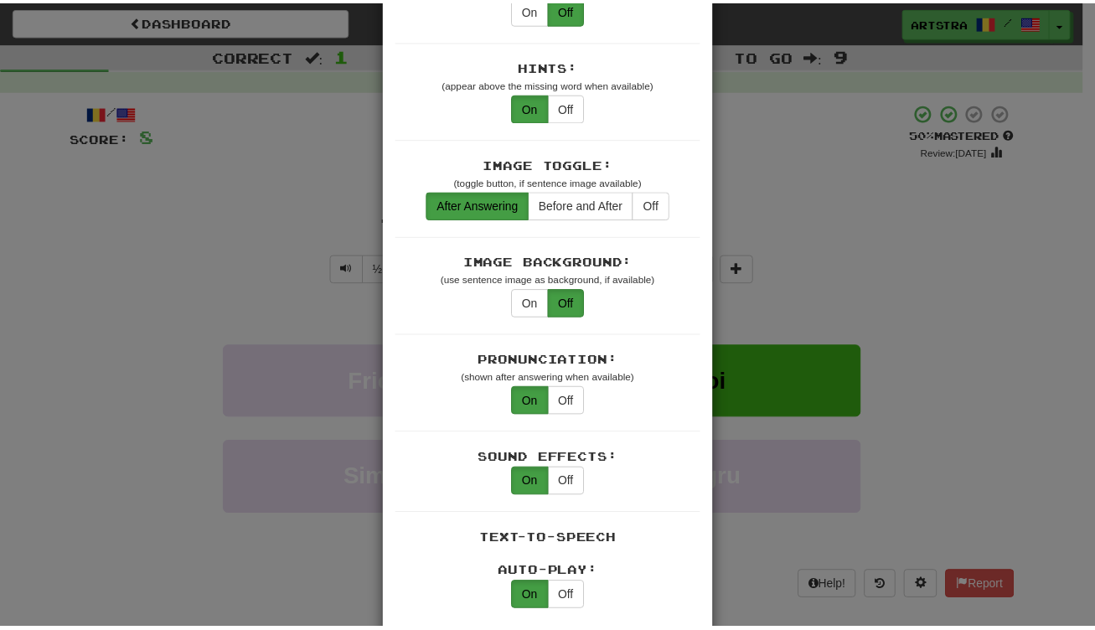
scroll to position [223, 0]
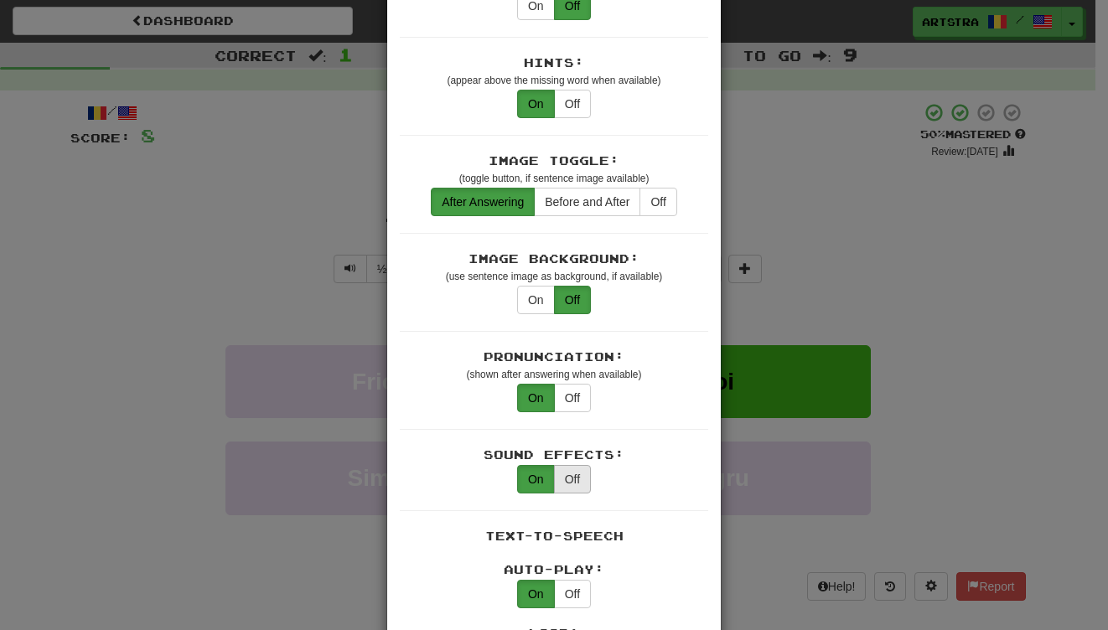
click at [578, 466] on button "Off" at bounding box center [572, 479] width 37 height 28
click at [841, 288] on div "× Game Settings Translations: Visible Show After Answering Hidden Sentence Text…" at bounding box center [554, 315] width 1108 height 630
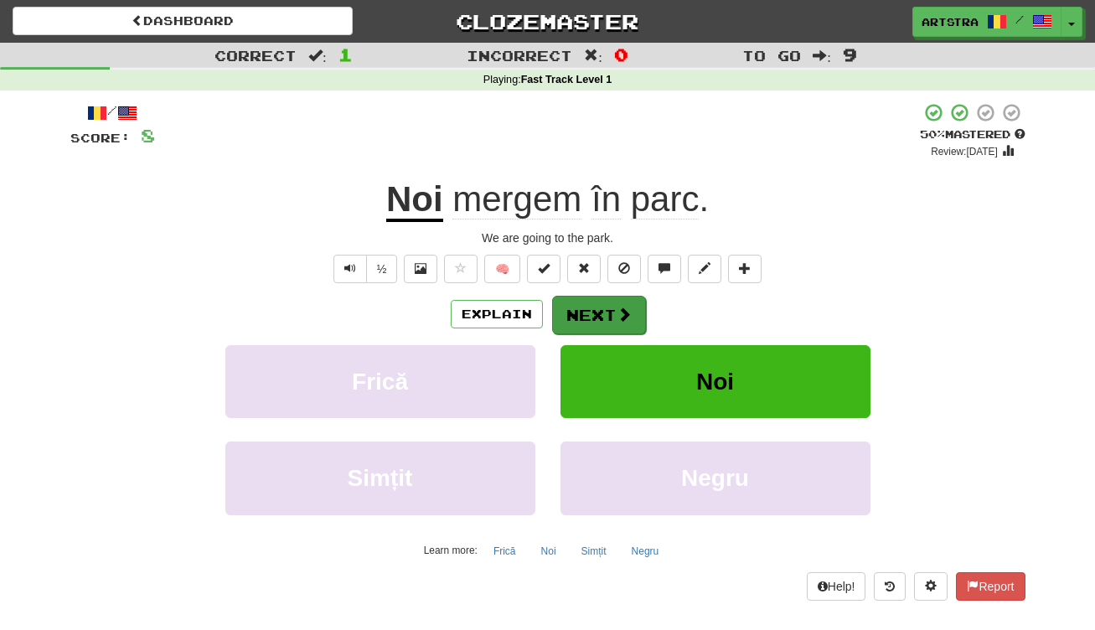
click at [581, 308] on button "Next" at bounding box center [599, 315] width 94 height 39
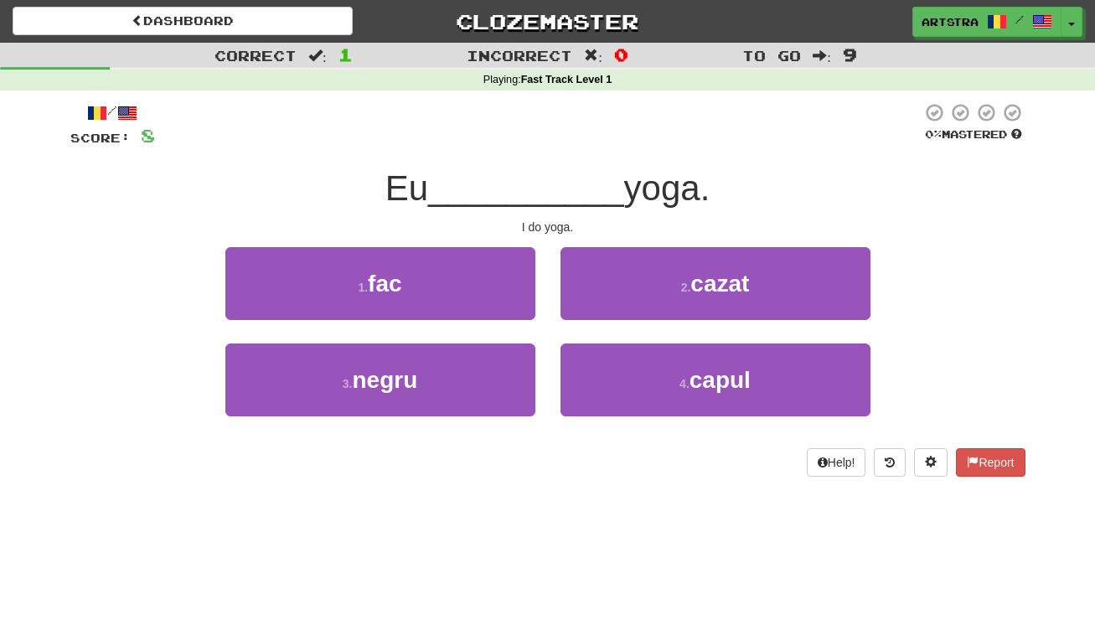
click at [532, 181] on span "__________" at bounding box center [526, 187] width 196 height 39
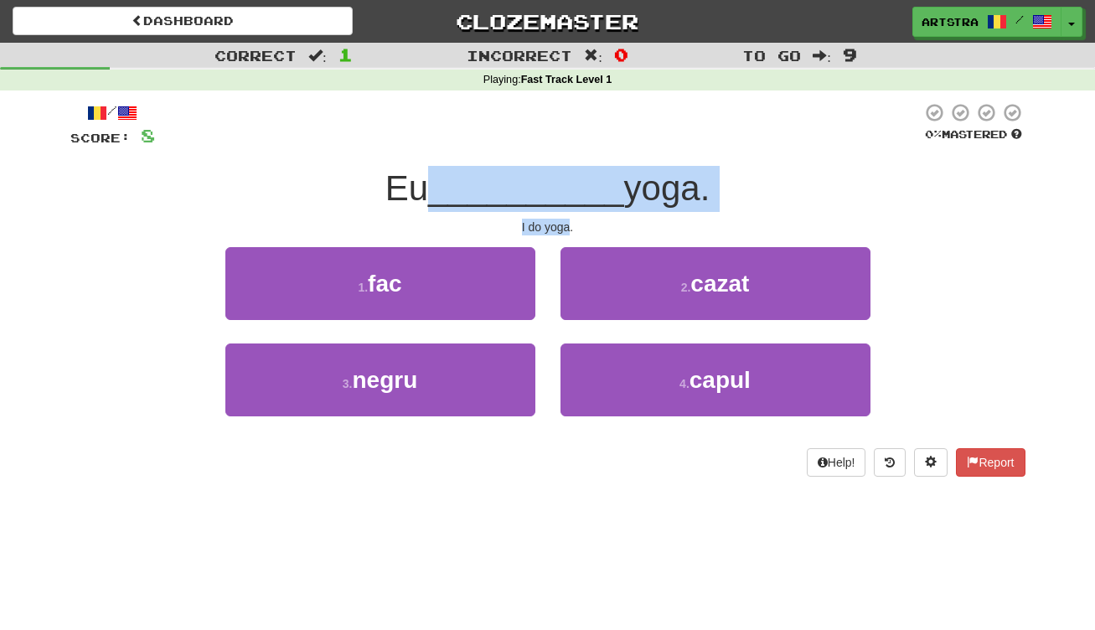
drag, startPoint x: 532, startPoint y: 181, endPoint x: 551, endPoint y: 227, distance: 50.0
click at [551, 227] on div "/ Score: 8 0 % Mastered Eu __________ yoga. I do yoga. 1 . fac 2 . cazat 3 . ne…" at bounding box center [547, 289] width 955 height 375
click at [551, 227] on div "I do yoga." at bounding box center [547, 227] width 955 height 17
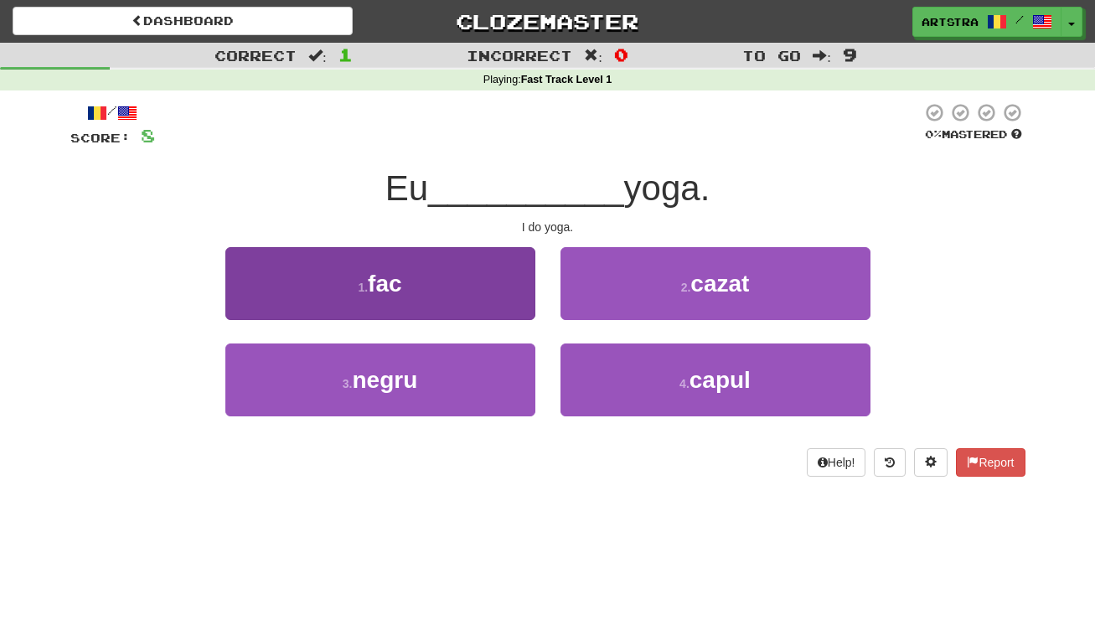
click at [505, 266] on button "1 . fac" at bounding box center [380, 283] width 310 height 73
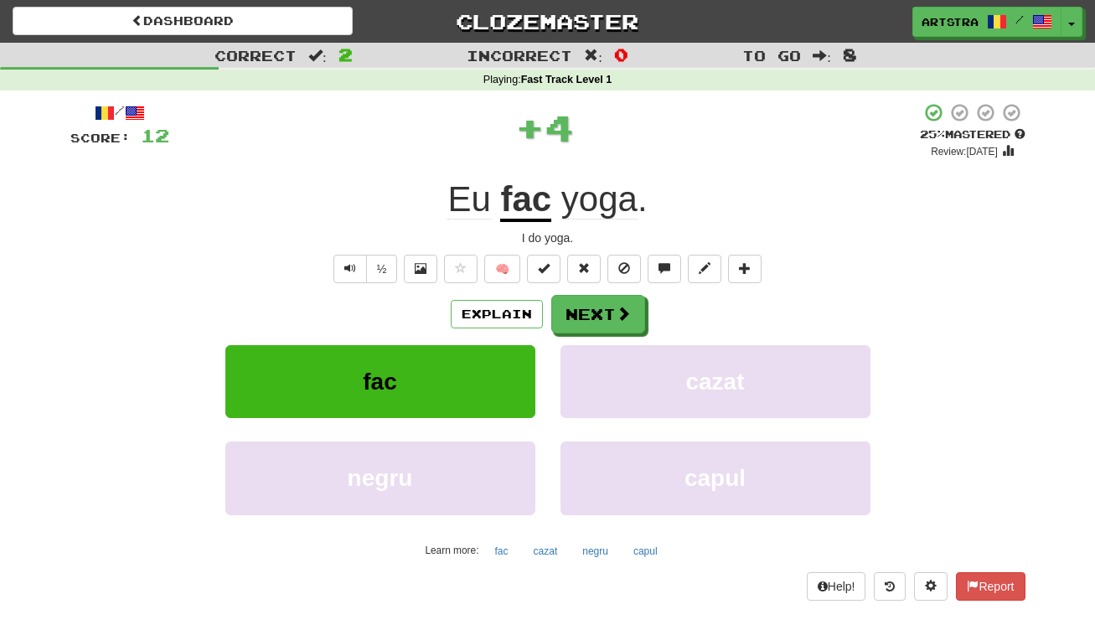
click at [614, 189] on span "yoga" at bounding box center [600, 199] width 76 height 40
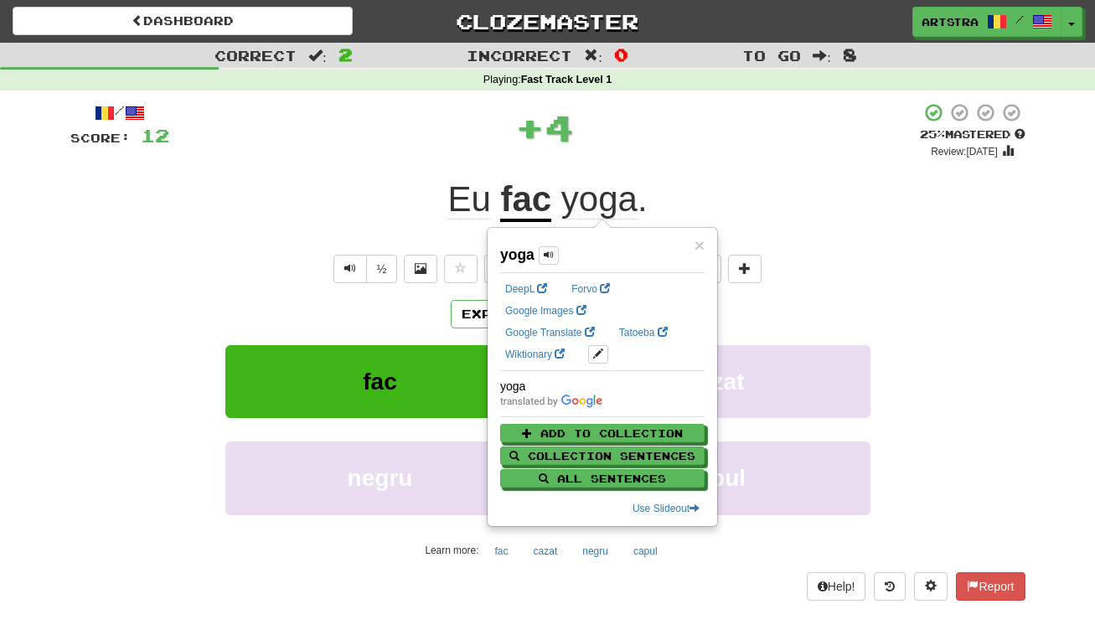
click at [651, 150] on div "+ 4" at bounding box center [544, 127] width 751 height 50
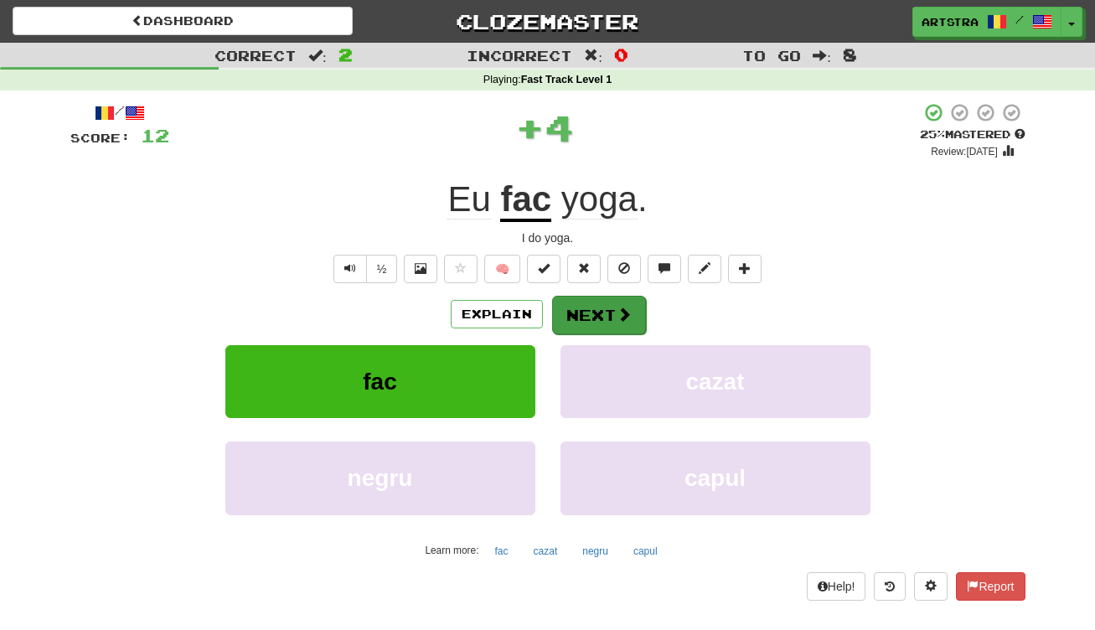
click at [617, 318] on span at bounding box center [624, 314] width 15 height 15
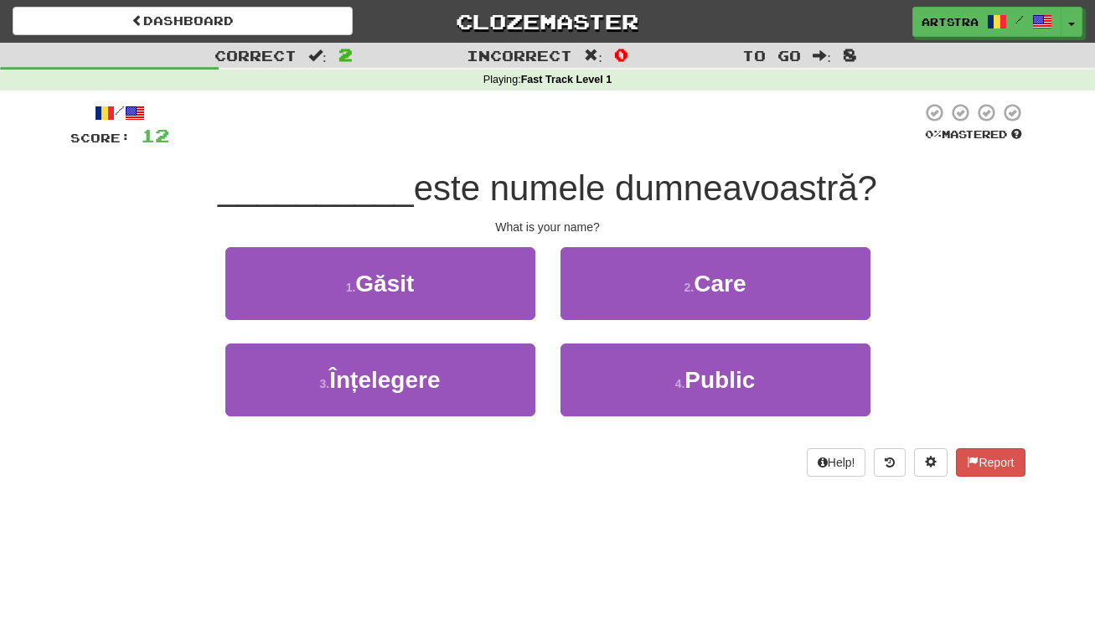
click at [569, 205] on span "este numele dumneavoastră?" at bounding box center [645, 187] width 463 height 39
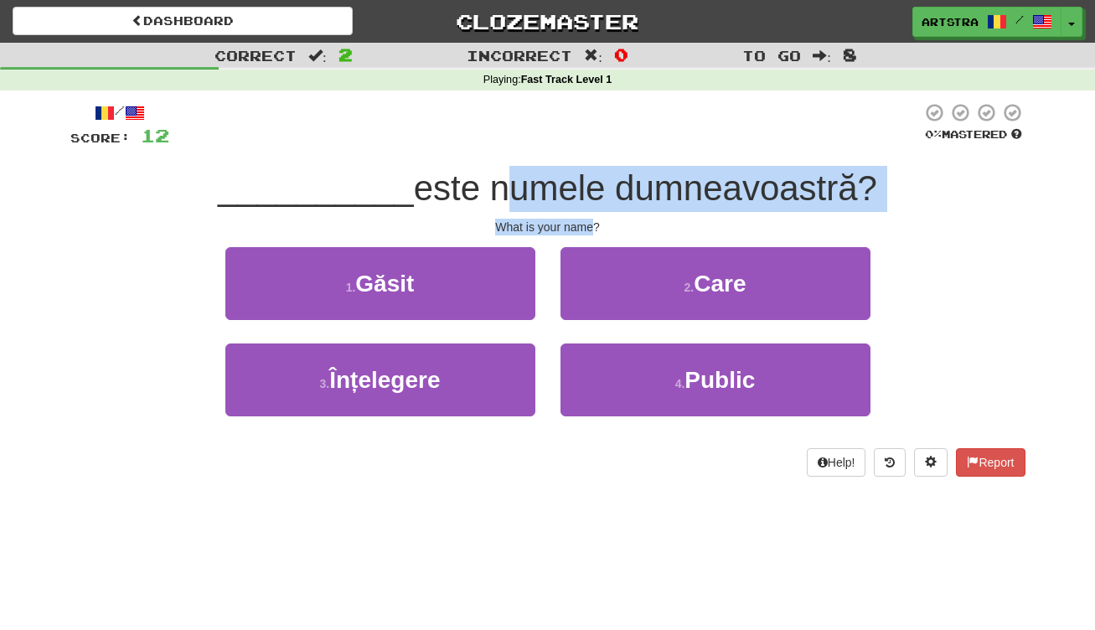
drag, startPoint x: 569, startPoint y: 205, endPoint x: 576, endPoint y: 228, distance: 23.6
click at [576, 228] on div "/ Score: 12 0 % Mastered __________ este numele dumneavoastră? What is your nam…" at bounding box center [547, 289] width 955 height 375
click at [576, 228] on div "What is your name?" at bounding box center [547, 227] width 955 height 17
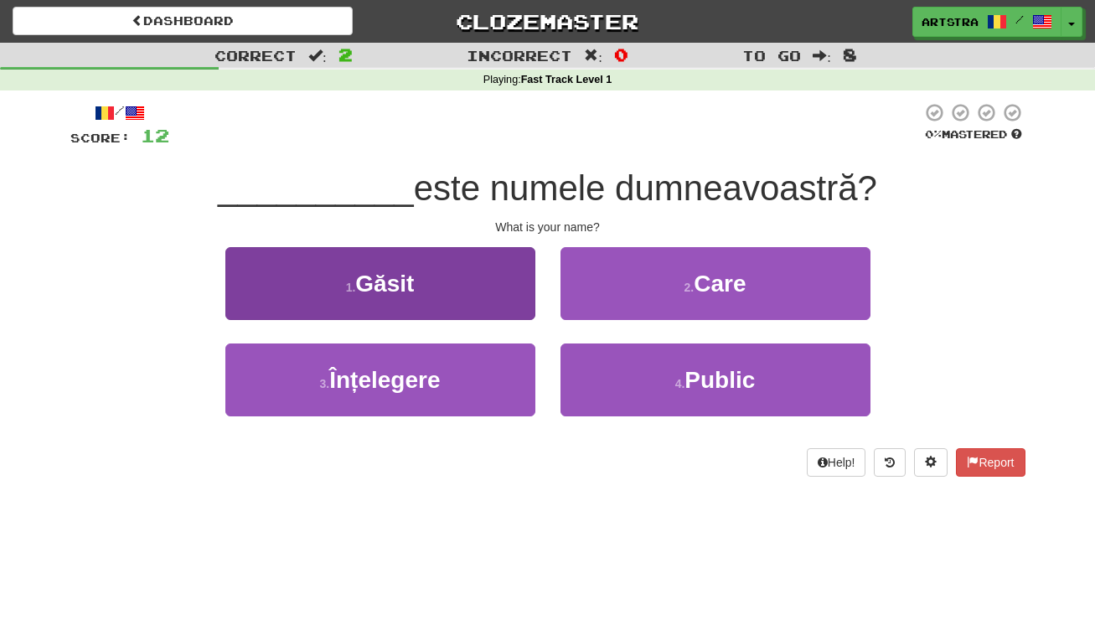
click at [459, 276] on button "1 . Găsit" at bounding box center [380, 283] width 310 height 73
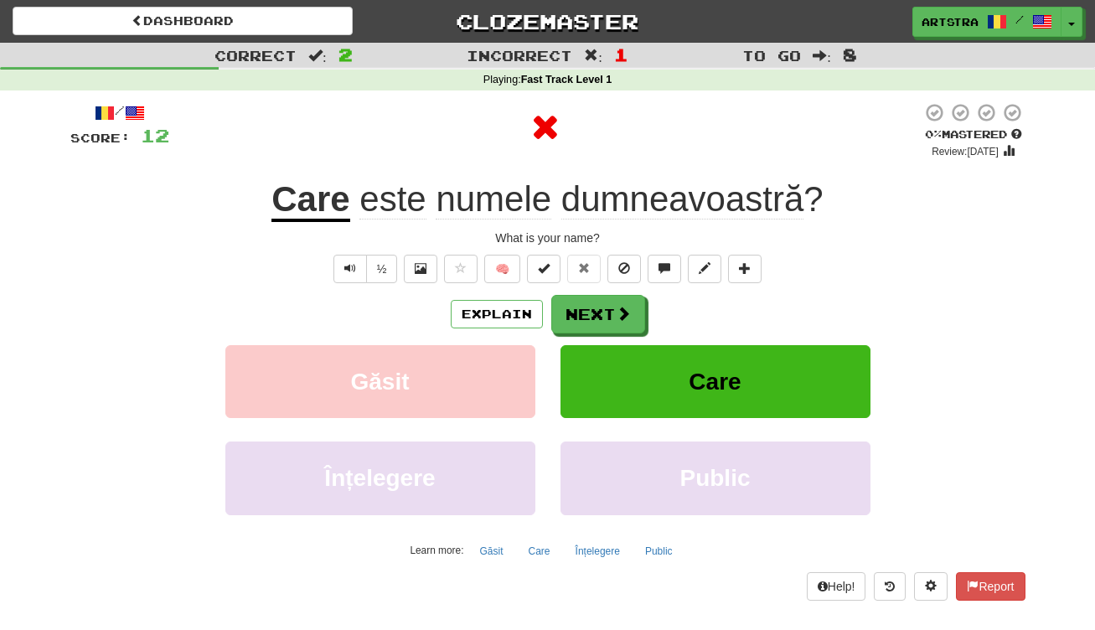
click at [312, 201] on u "Care" at bounding box center [311, 200] width 78 height 43
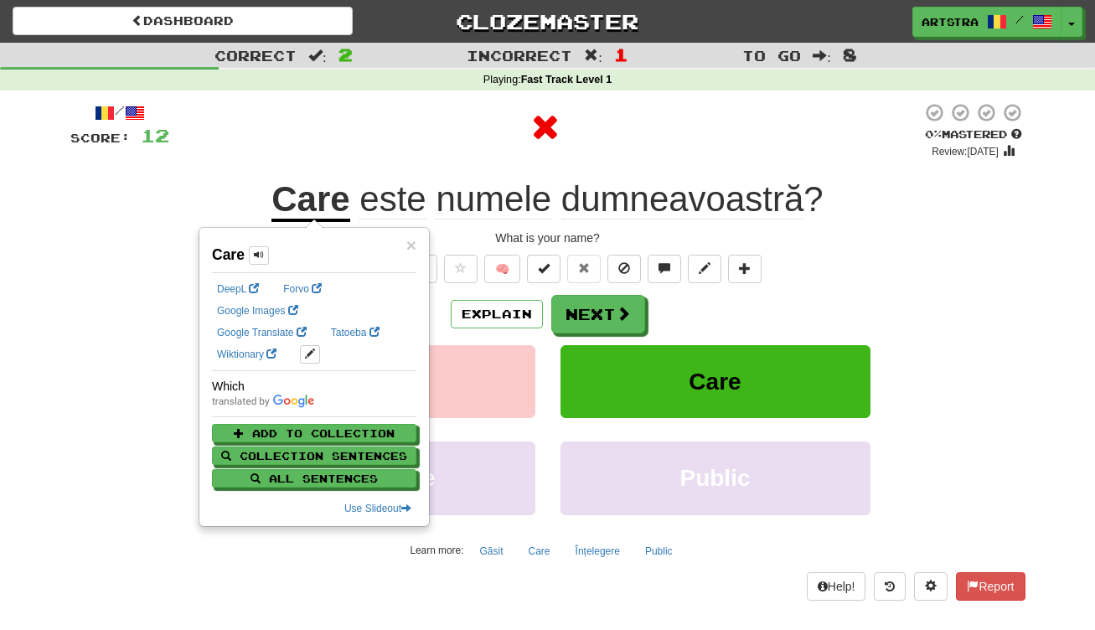
click at [643, 196] on span "dumneavoastră" at bounding box center [683, 199] width 243 height 40
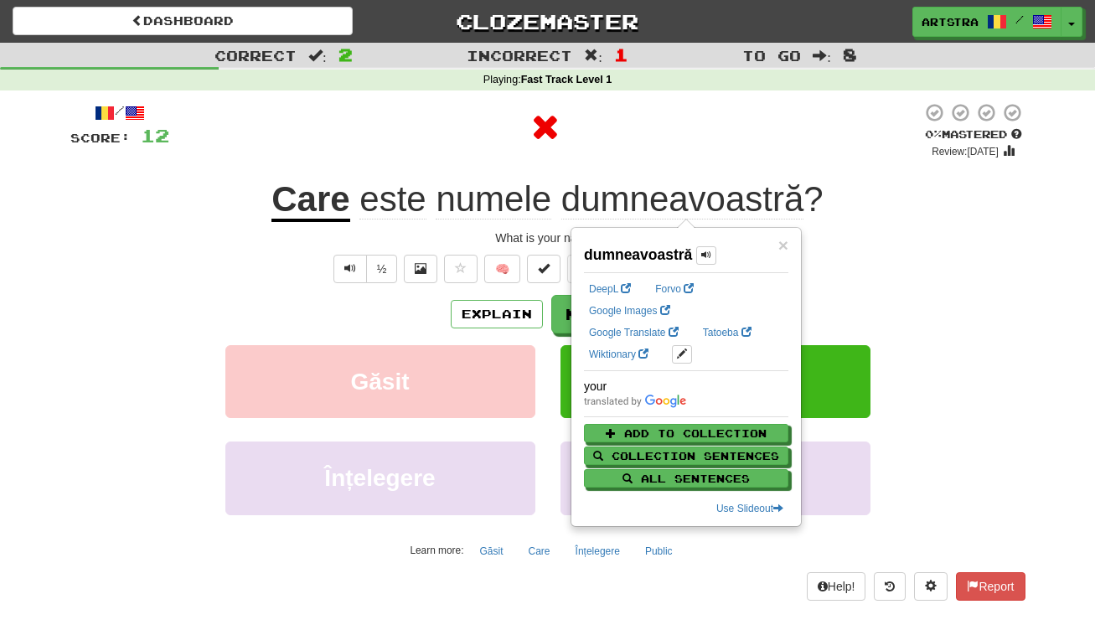
click at [499, 207] on span "numele" at bounding box center [494, 199] width 116 height 40
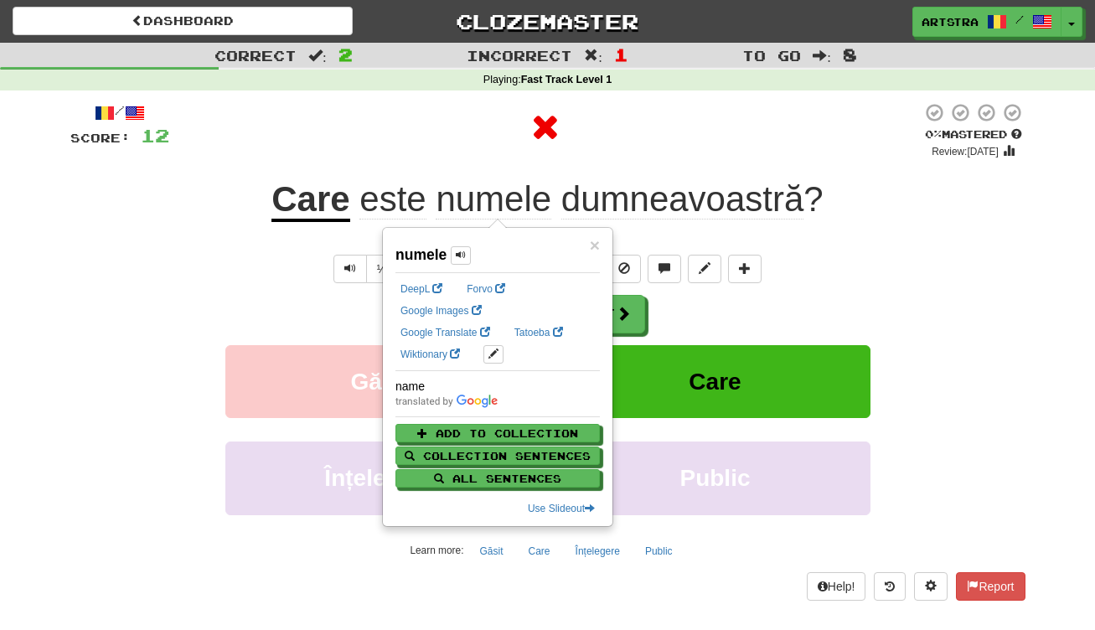
click at [900, 242] on div "What is your name?" at bounding box center [547, 238] width 955 height 17
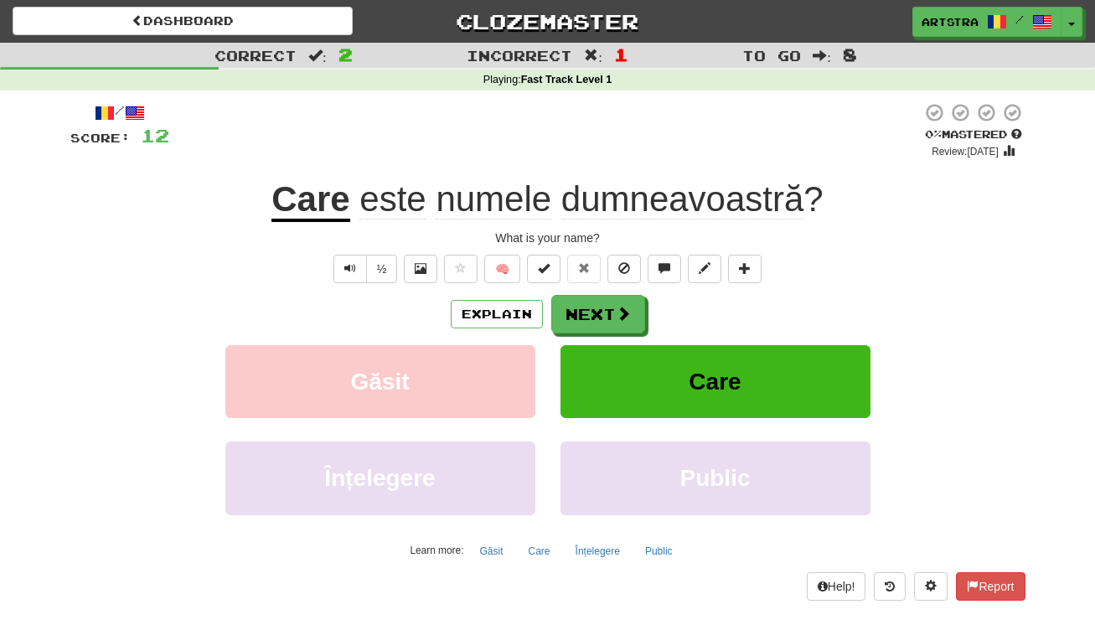
click at [689, 205] on span "dumneavoastră" at bounding box center [683, 199] width 243 height 40
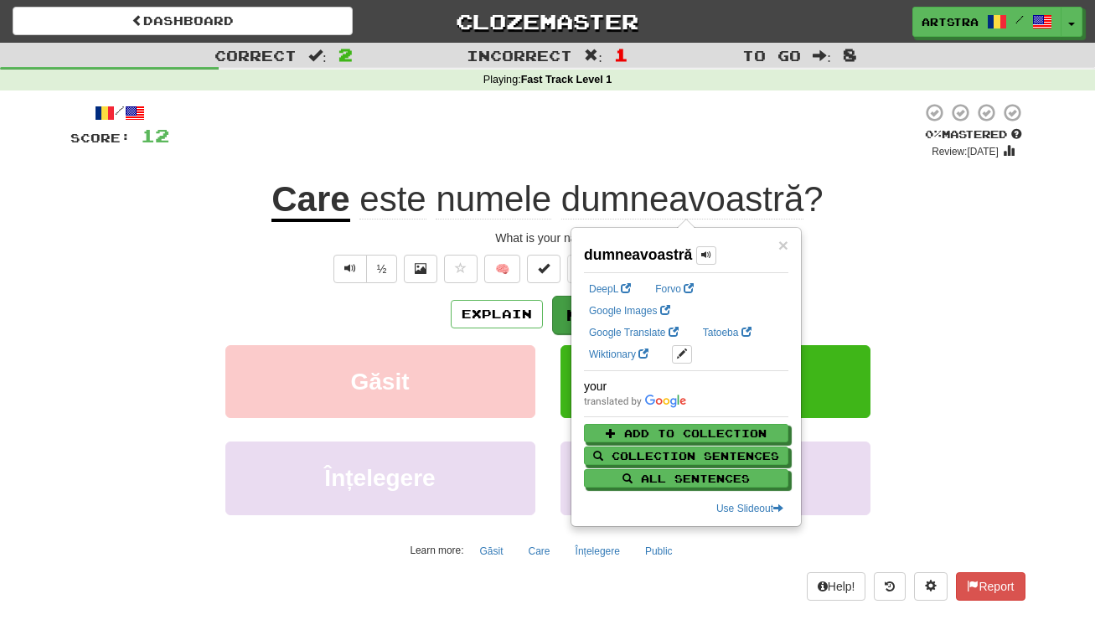
click at [557, 313] on button "Next" at bounding box center [599, 315] width 94 height 39
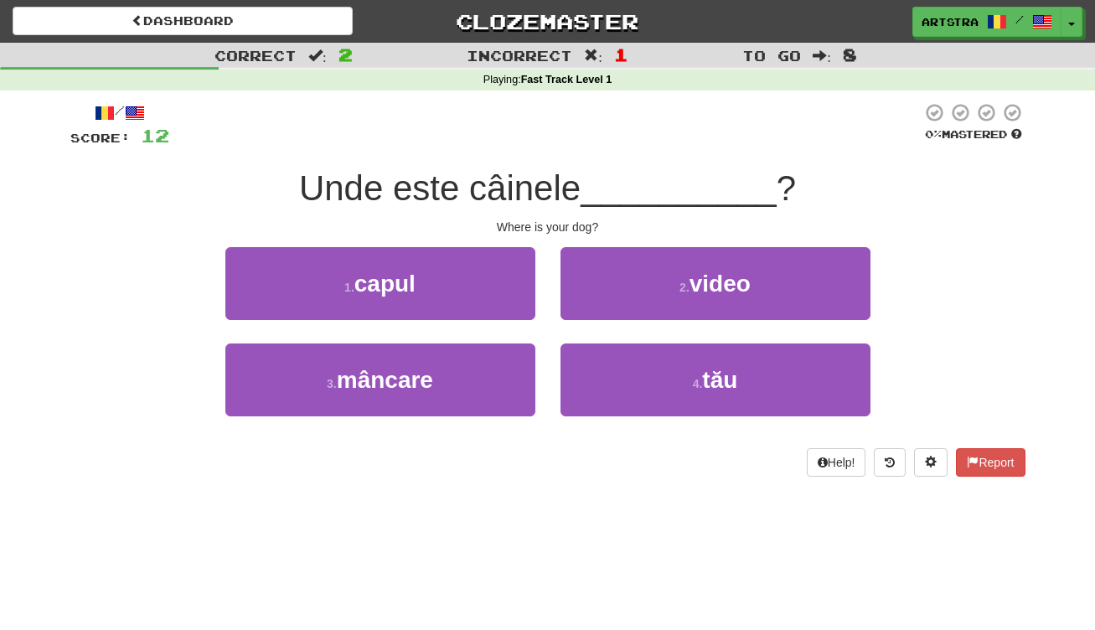
click at [563, 186] on span "Unde este câinele" at bounding box center [440, 187] width 282 height 39
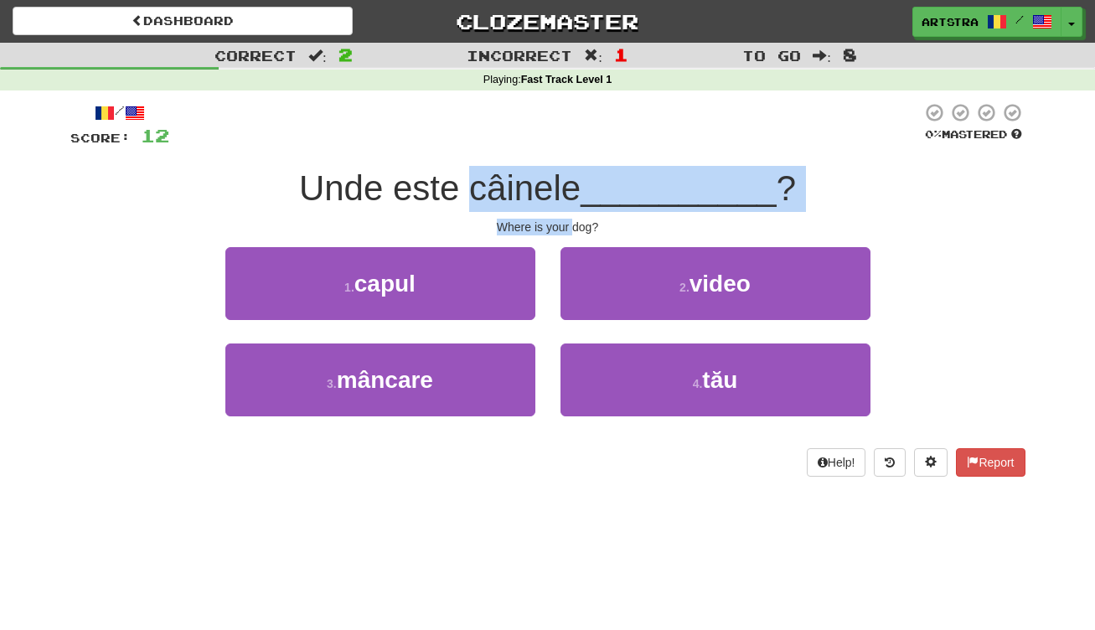
drag, startPoint x: 563, startPoint y: 186, endPoint x: 567, endPoint y: 229, distance: 42.9
click at [567, 229] on div "/ Score: 12 0 % Mastered Unde este câinele __________ ? Where is your dog? 1 . …" at bounding box center [547, 289] width 955 height 375
click at [567, 229] on div "Where is your dog?" at bounding box center [547, 227] width 955 height 17
drag, startPoint x: 567, startPoint y: 229, endPoint x: 571, endPoint y: 182, distance: 47.1
click at [572, 182] on div "/ Score: 12 0 % Mastered Unde este câinele __________ ? Where is your dog? 1 . …" at bounding box center [547, 289] width 955 height 375
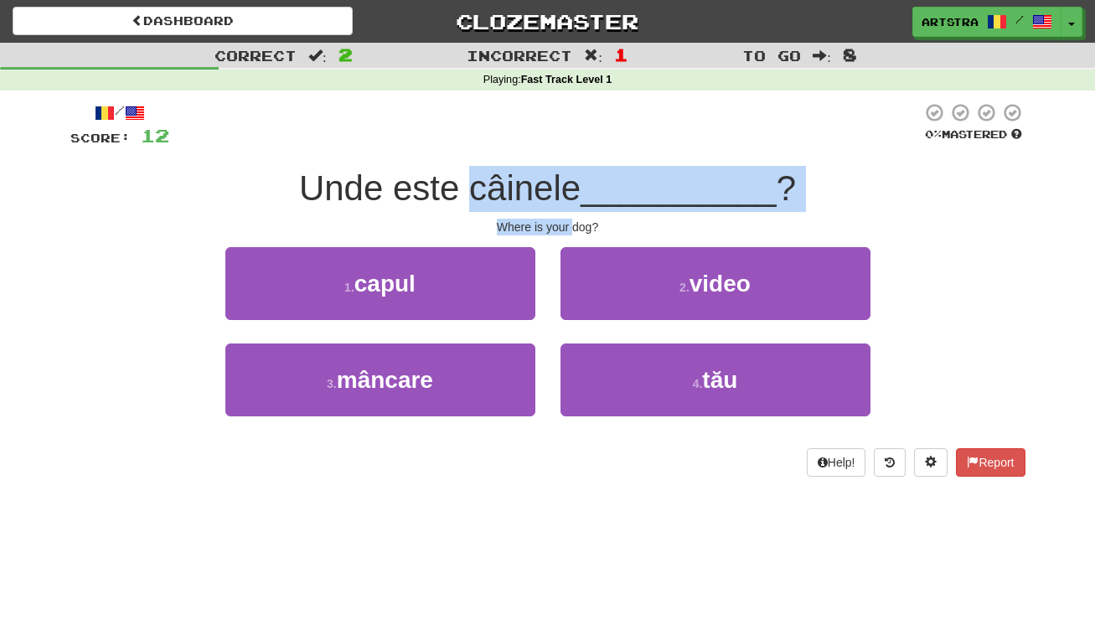
click at [571, 182] on span "Unde este câinele" at bounding box center [440, 187] width 282 height 39
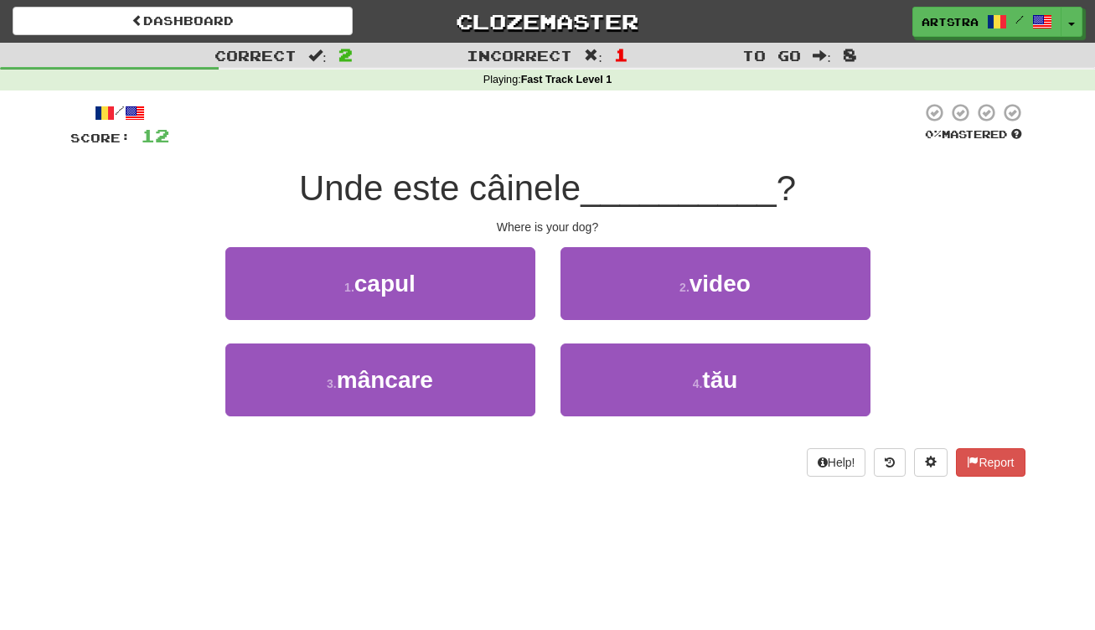
drag, startPoint x: 437, startPoint y: 287, endPoint x: 550, endPoint y: 232, distance: 125.6
click at [437, 287] on button "1 . capul" at bounding box center [380, 283] width 310 height 73
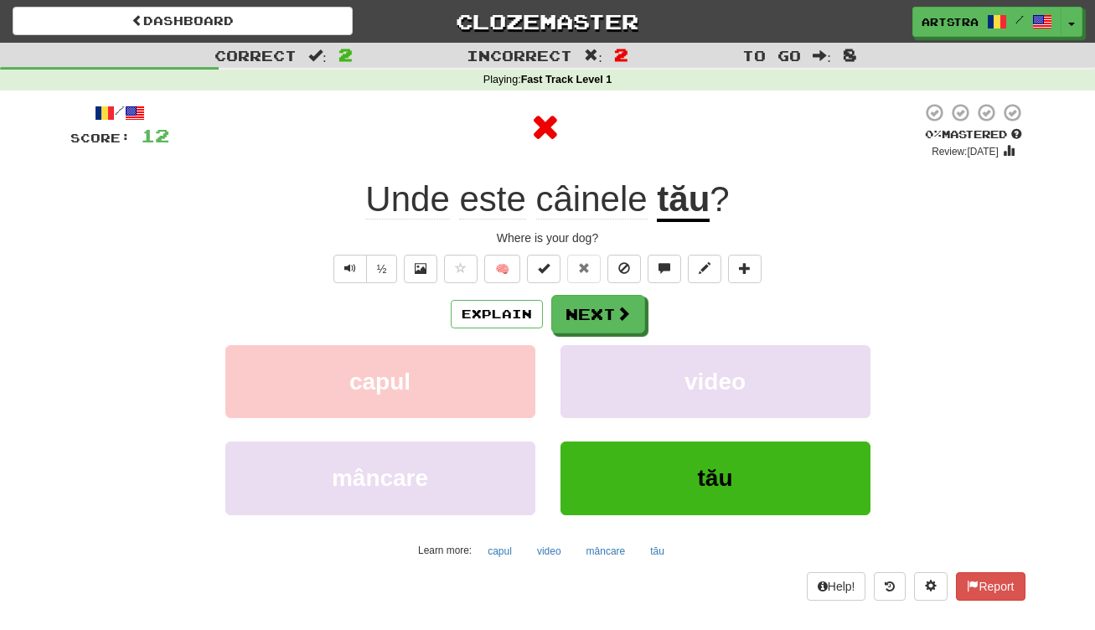
click at [710, 194] on span "?" at bounding box center [719, 198] width 19 height 39
click at [671, 190] on u "tău" at bounding box center [683, 200] width 53 height 43
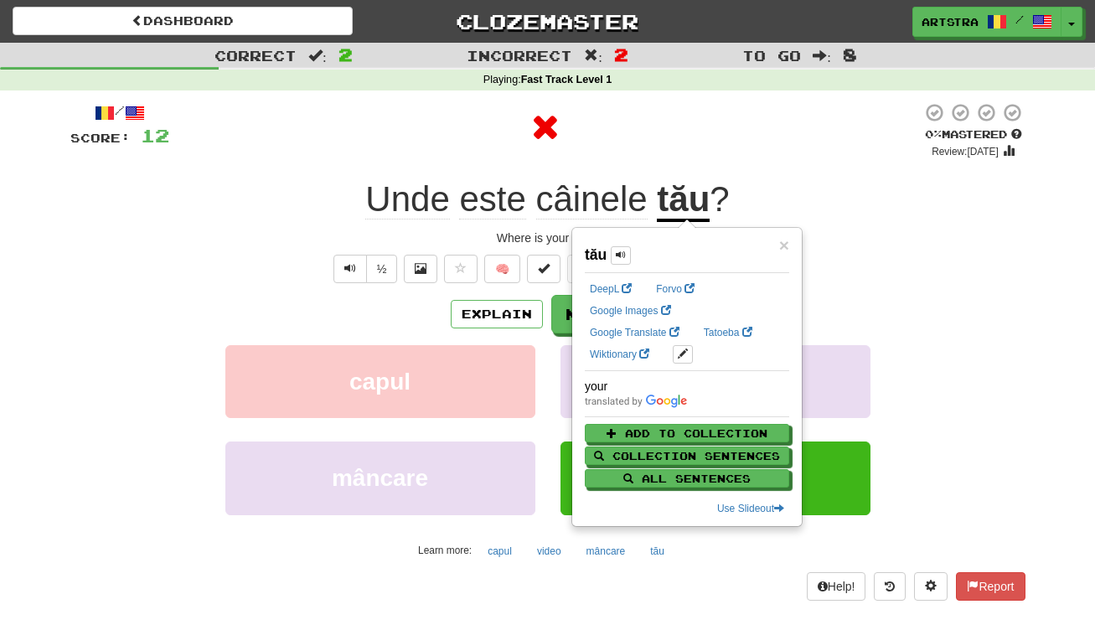
click at [612, 189] on span "câinele" at bounding box center [591, 199] width 111 height 40
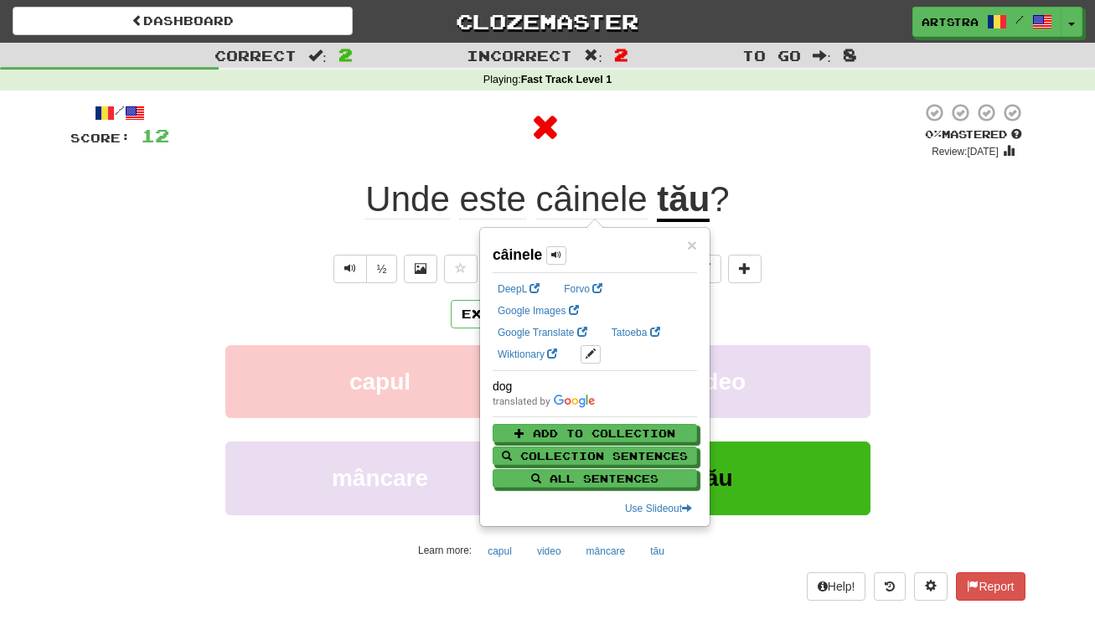
click at [670, 142] on div at bounding box center [545, 127] width 753 height 50
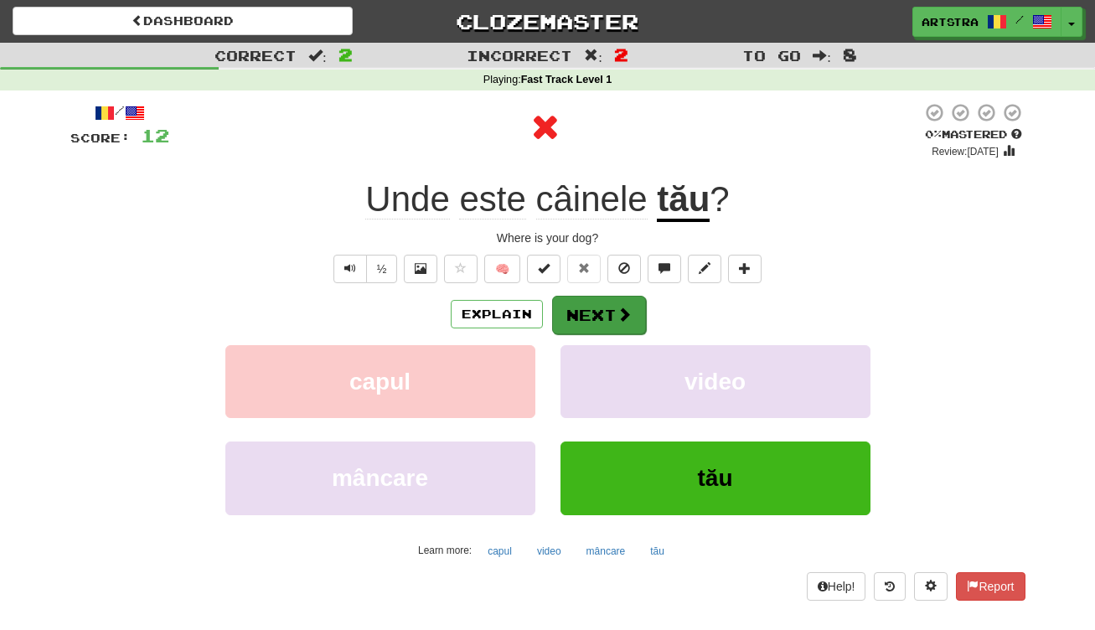
click at [624, 298] on button "Next" at bounding box center [599, 315] width 94 height 39
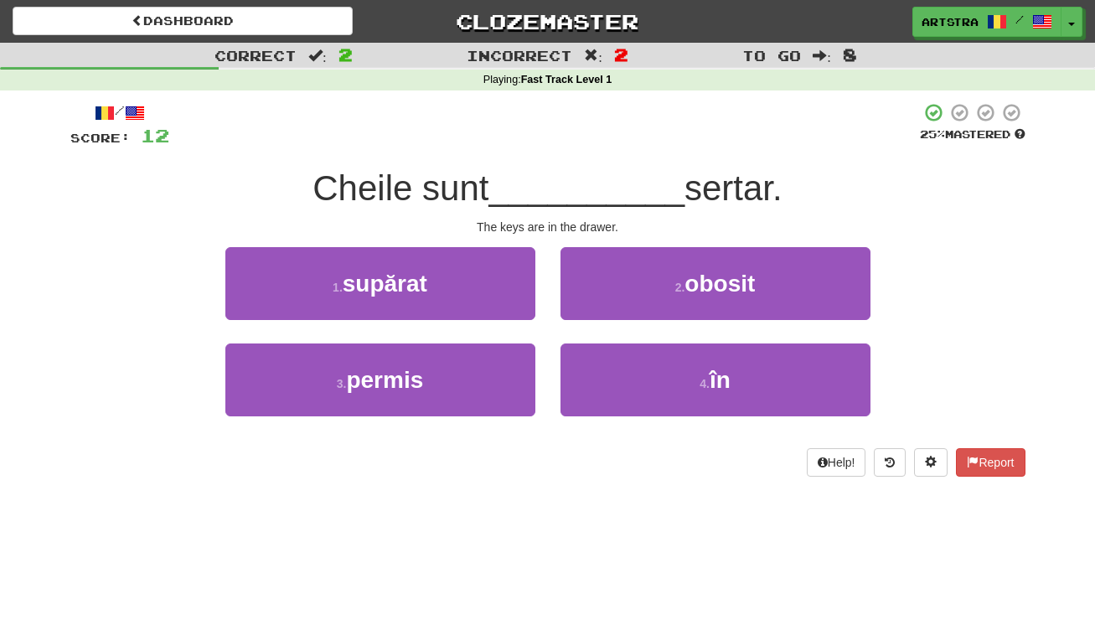
click at [592, 192] on span "__________" at bounding box center [587, 187] width 196 height 39
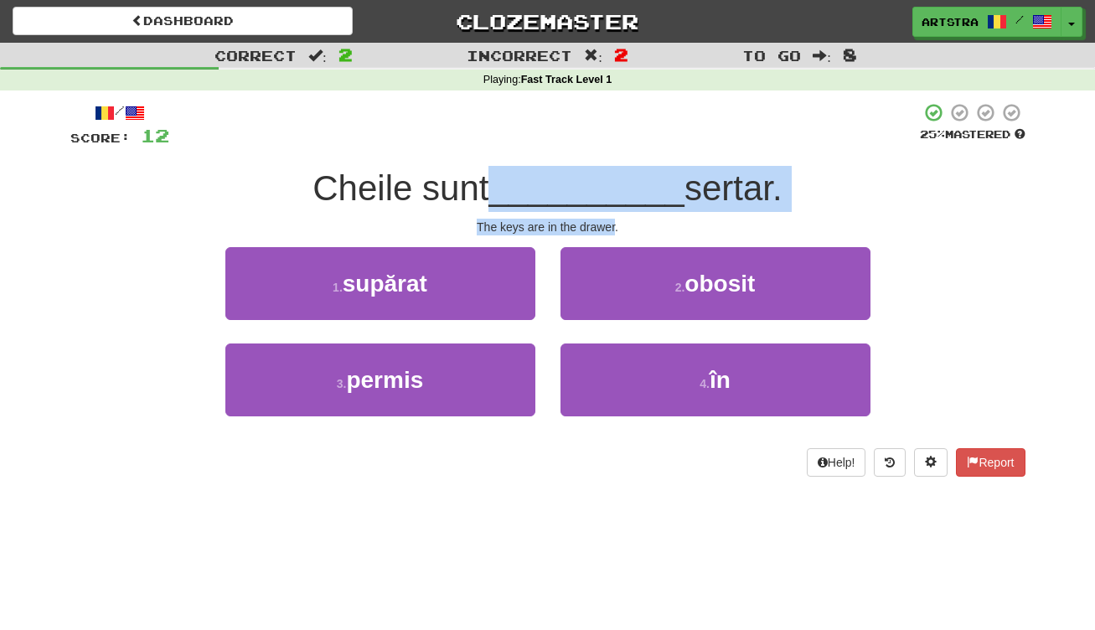
drag, startPoint x: 592, startPoint y: 192, endPoint x: 601, endPoint y: 221, distance: 30.7
click at [601, 221] on div "/ Score: 12 25 % Mastered Cheile sunt __________ sertar. The keys are in the dr…" at bounding box center [547, 289] width 955 height 375
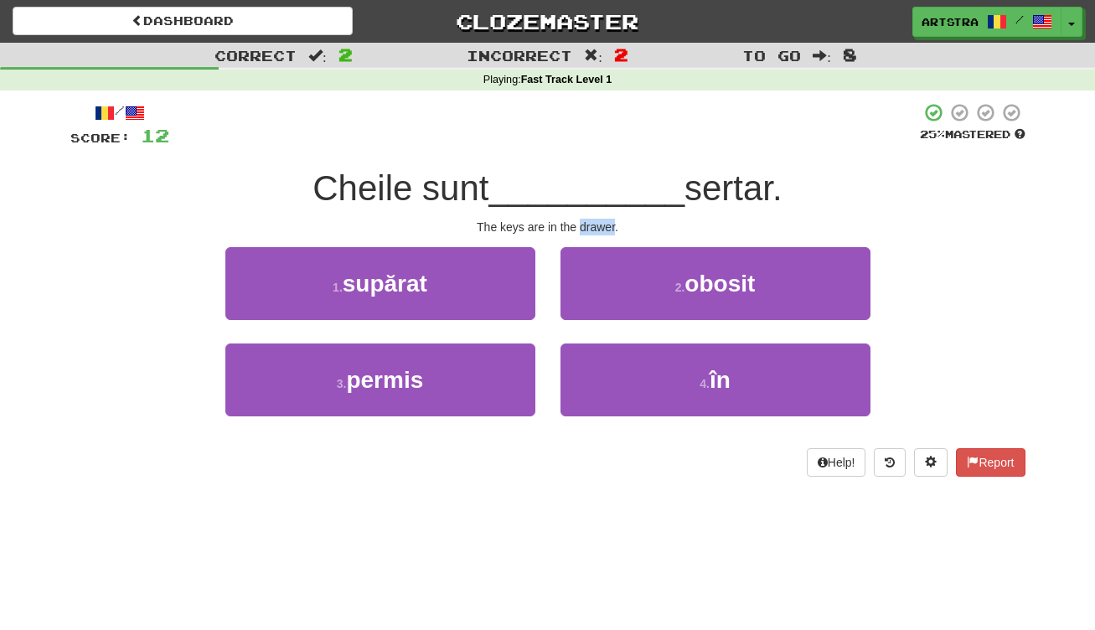
click at [602, 221] on div "The keys are in the drawer." at bounding box center [547, 227] width 955 height 17
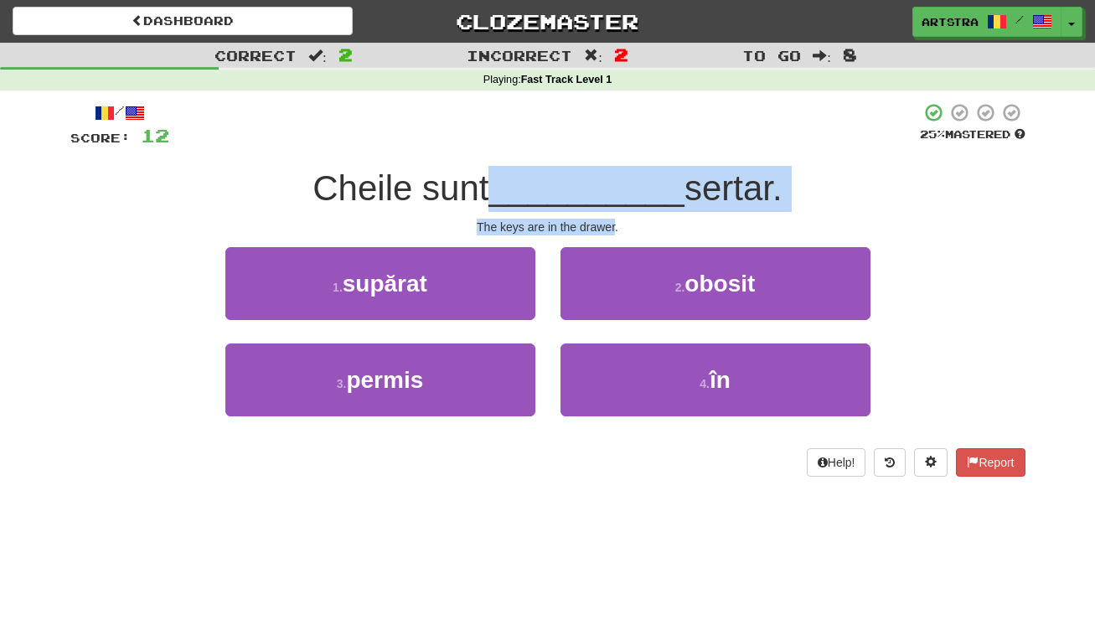
drag, startPoint x: 602, startPoint y: 221, endPoint x: 612, endPoint y: 183, distance: 39.8
click at [612, 183] on div "/ Score: 12 25 % Mastered Cheile sunt __________ sertar. The keys are in the dr…" at bounding box center [547, 289] width 955 height 375
click at [612, 183] on span "__________" at bounding box center [587, 187] width 196 height 39
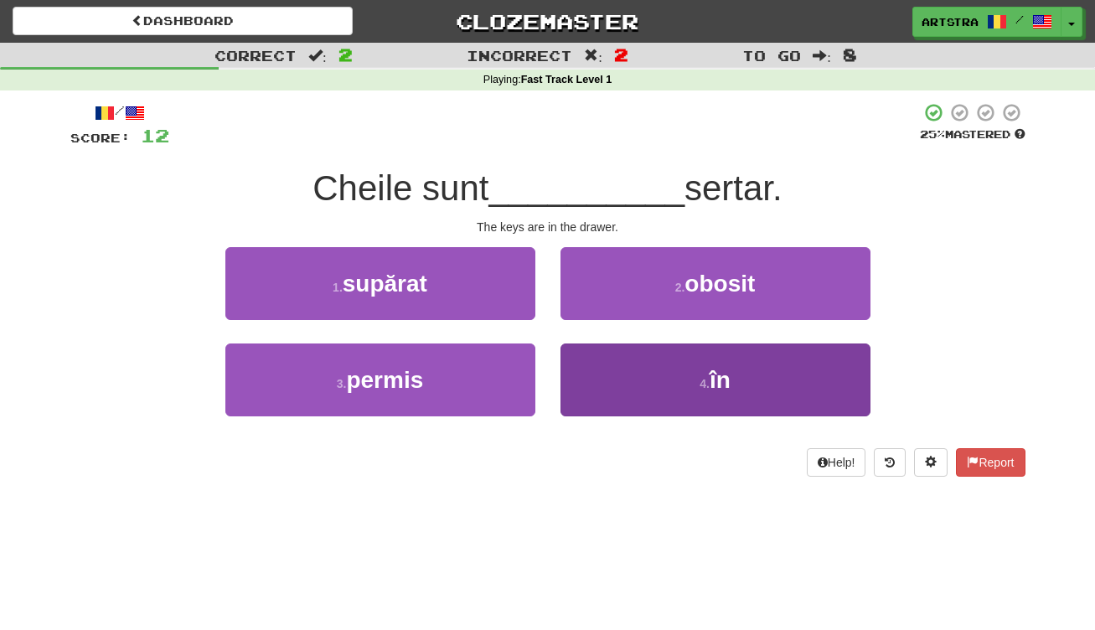
click at [664, 370] on button "4 . în" at bounding box center [716, 380] width 310 height 73
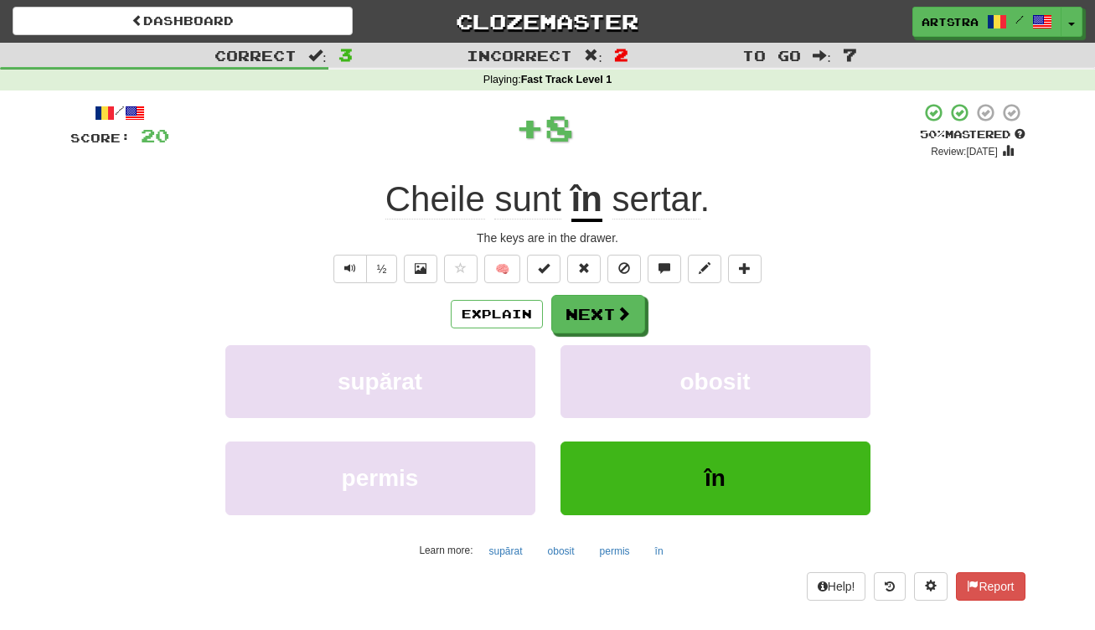
click at [437, 199] on span "Cheile" at bounding box center [436, 199] width 100 height 40
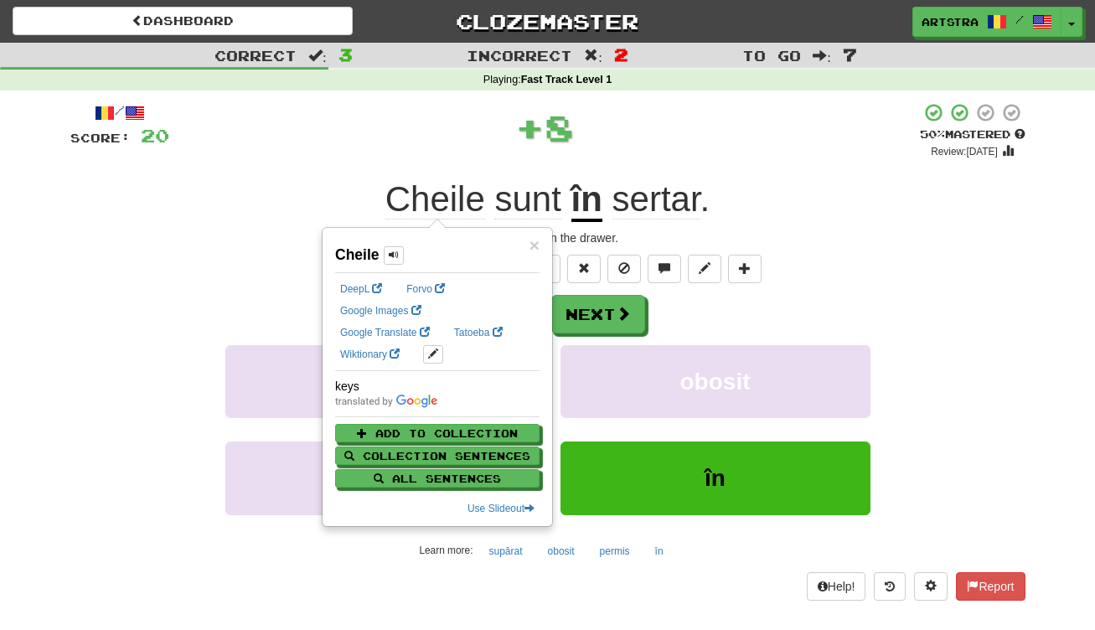
click at [540, 196] on span "sunt" at bounding box center [527, 199] width 66 height 40
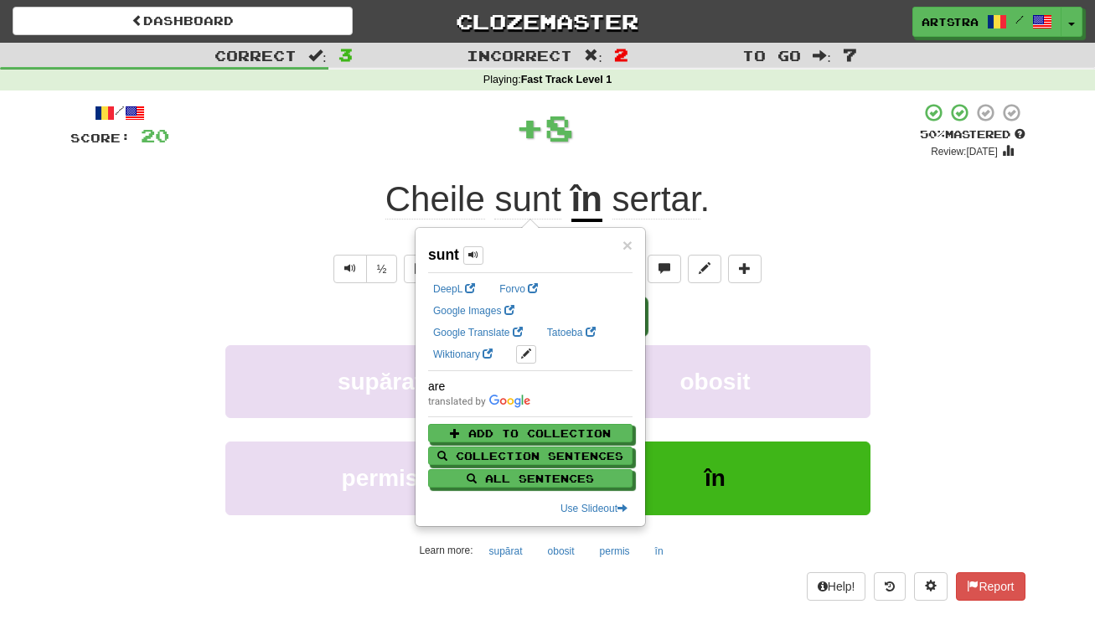
click at [686, 194] on span "sertar" at bounding box center [657, 199] width 88 height 40
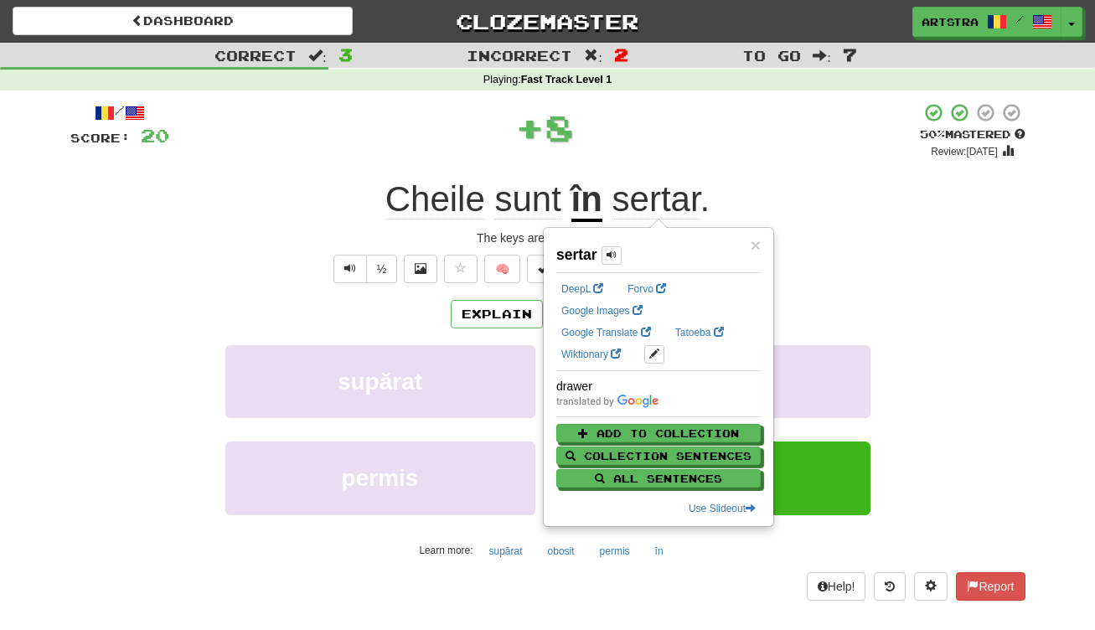
click at [751, 163] on div "/ Score: 20 + 8 50 % Mastered Review: 2025-08-29 Cheile sunt în sertar . The ke…" at bounding box center [547, 351] width 955 height 498
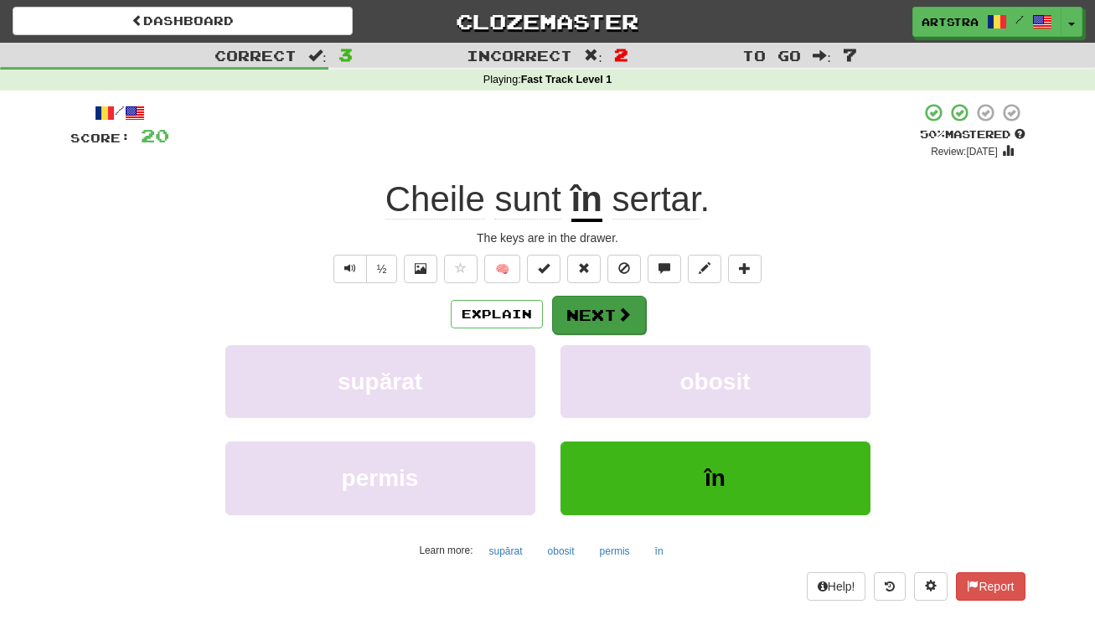
click at [604, 317] on button "Next" at bounding box center [599, 315] width 94 height 39
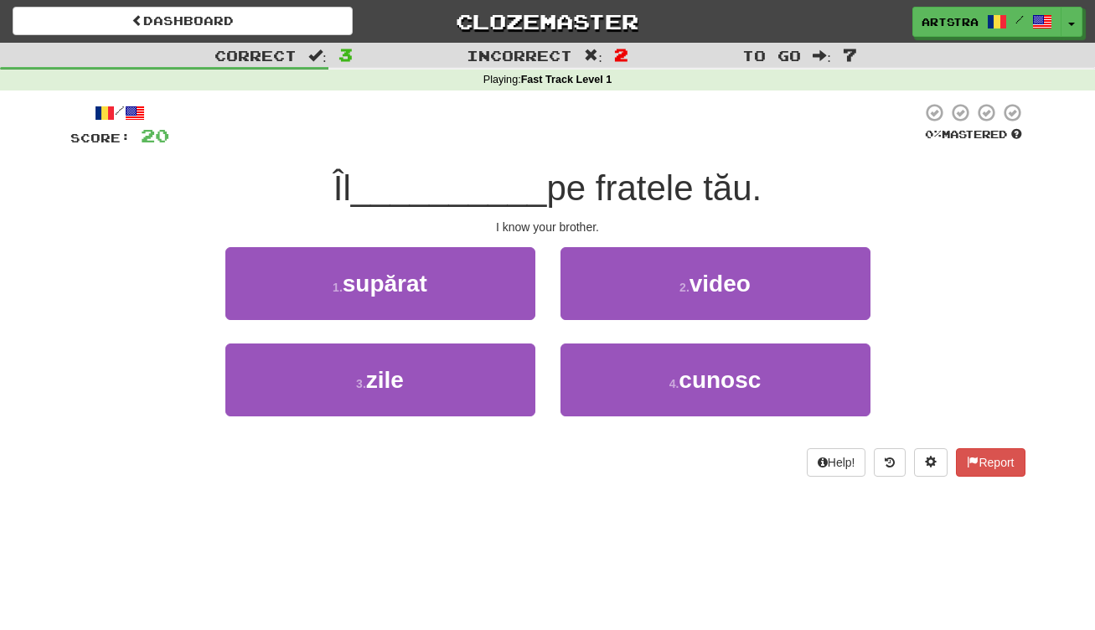
click at [546, 200] on span "pe fratele tău." at bounding box center [653, 187] width 215 height 39
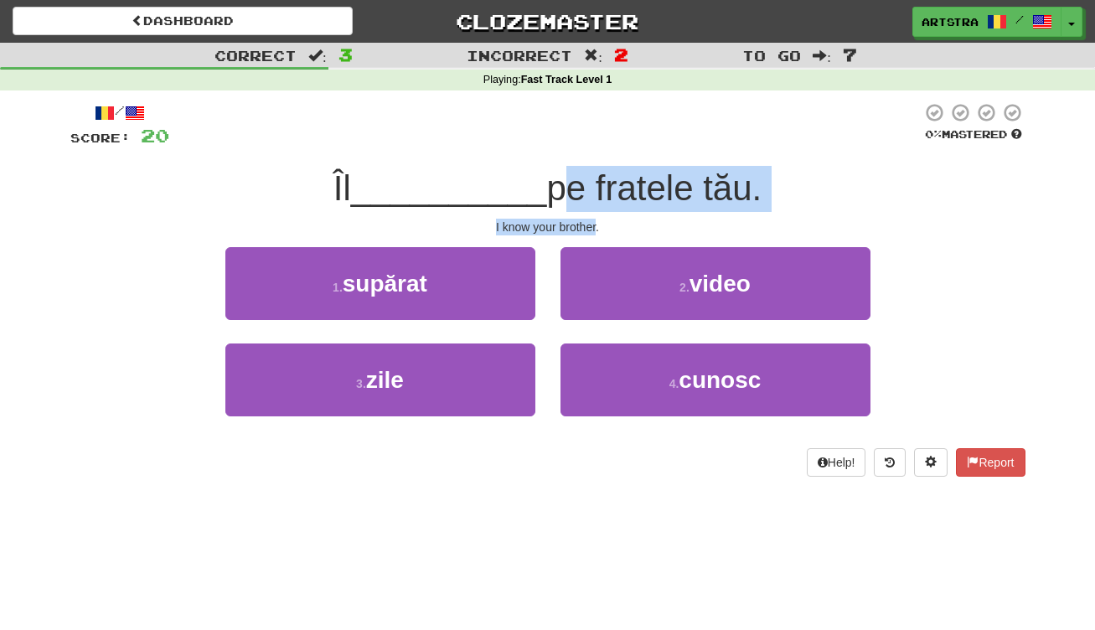
drag, startPoint x: 545, startPoint y: 200, endPoint x: 559, endPoint y: 227, distance: 30.4
click at [559, 227] on div "/ Score: 20 0 % Mastered Îl __________ pe fratele tău. I know your brother. 1 .…" at bounding box center [547, 289] width 955 height 375
click at [559, 227] on div "I know your brother." at bounding box center [547, 227] width 955 height 17
drag, startPoint x: 559, startPoint y: 227, endPoint x: 578, endPoint y: 188, distance: 43.9
click at [578, 188] on div "/ Score: 20 0 % Mastered Îl __________ pe fratele tău. I know your brother. 1 .…" at bounding box center [547, 289] width 955 height 375
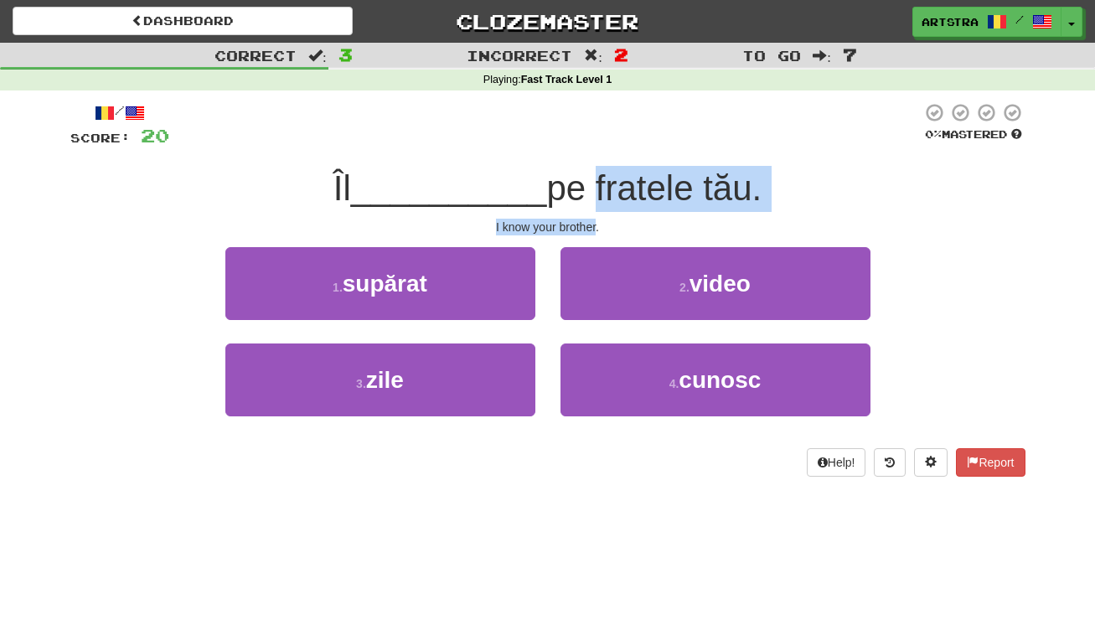
click at [578, 188] on span "pe fratele tău." at bounding box center [653, 187] width 215 height 39
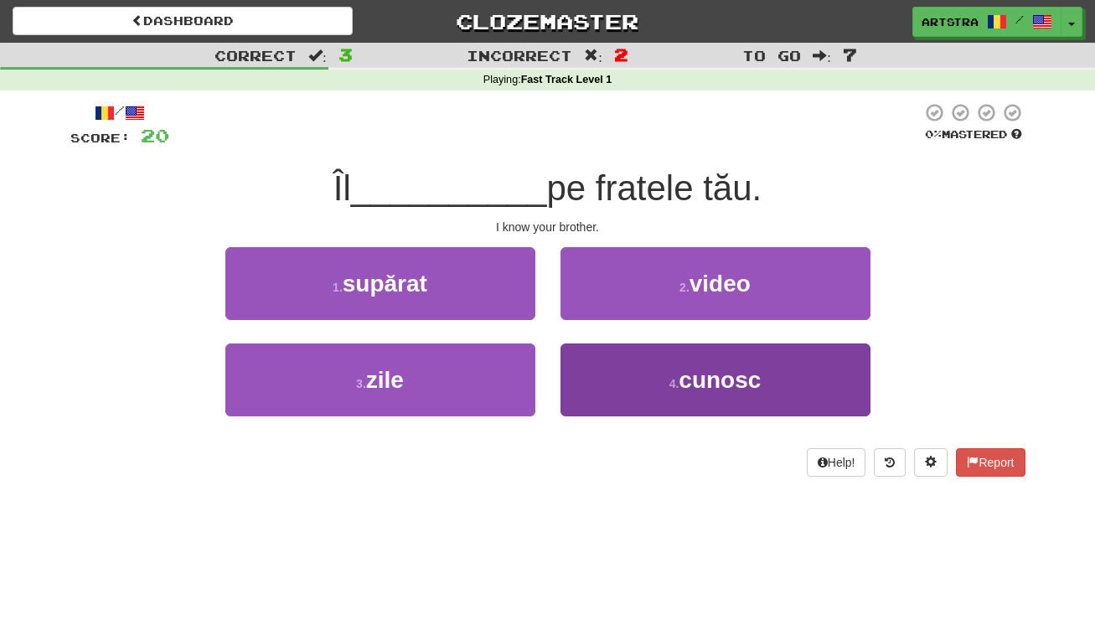
click at [642, 388] on button "4 . cunosc" at bounding box center [716, 380] width 310 height 73
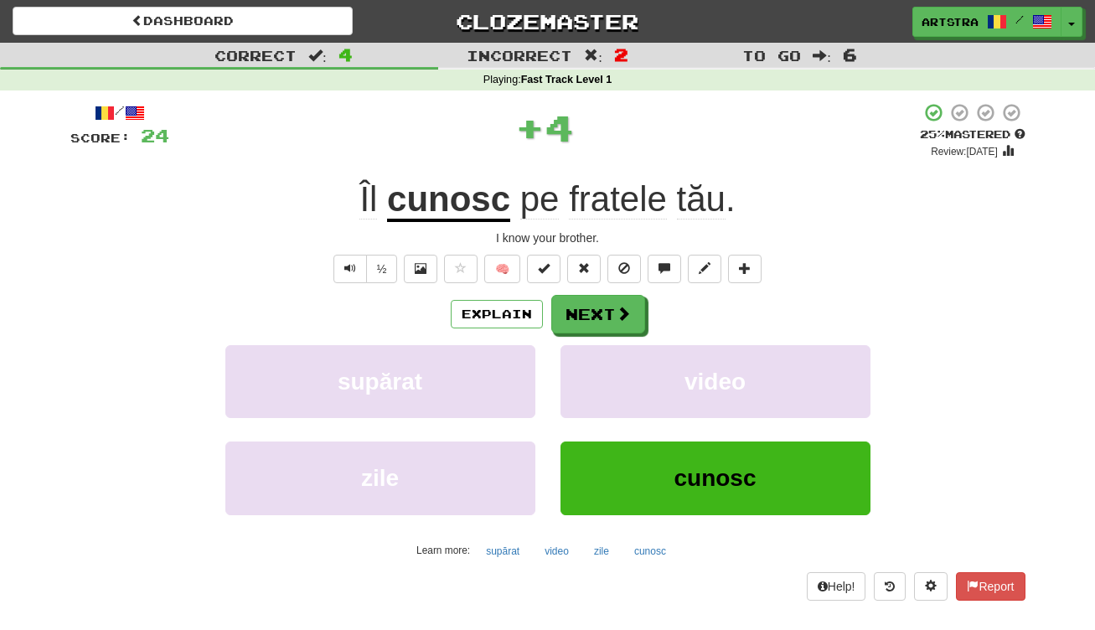
click at [468, 187] on u "cunosc" at bounding box center [448, 200] width 123 height 43
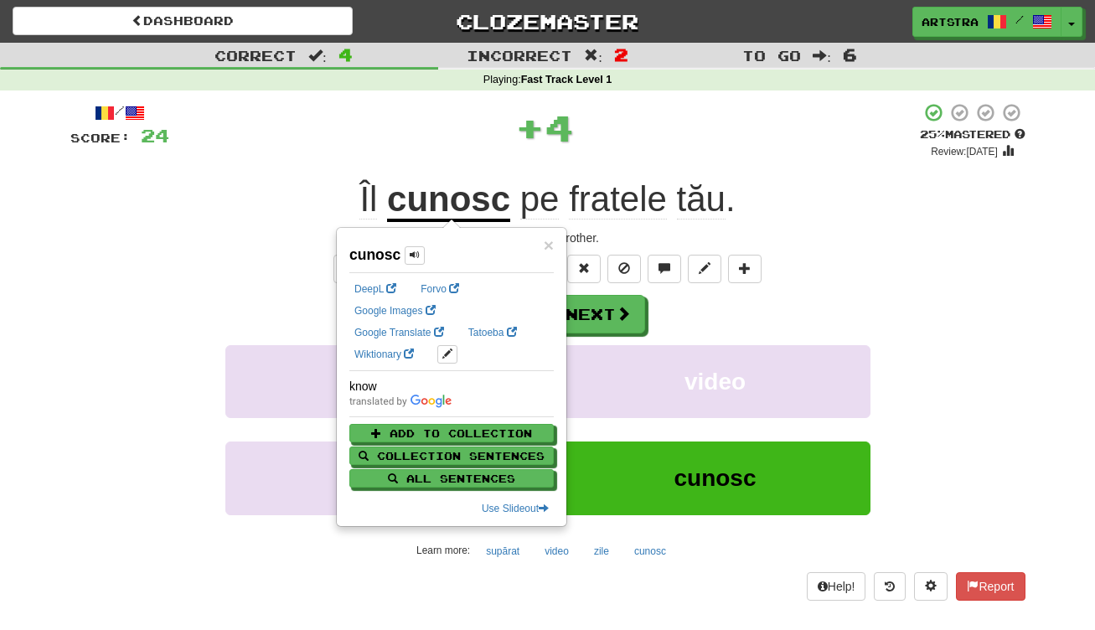
click at [615, 159] on div "/ Score: 24 + 4 25 % Mastered Review: 2025-08-20 Îl cunosc pe fratele tău . I k…" at bounding box center [547, 351] width 955 height 498
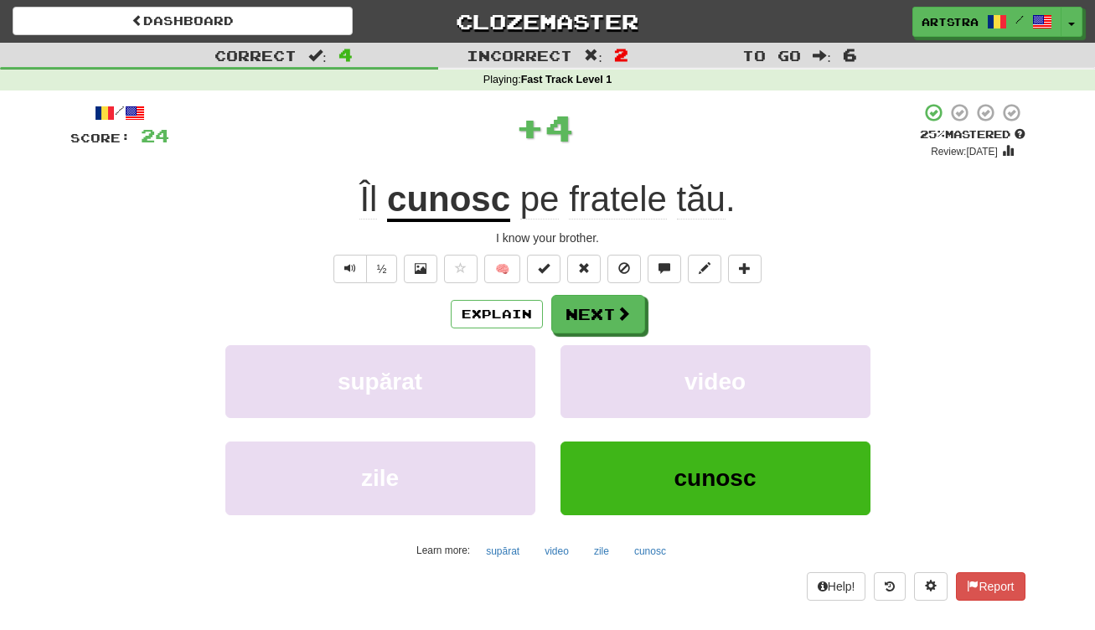
click at [624, 188] on span "fratele" at bounding box center [618, 199] width 98 height 40
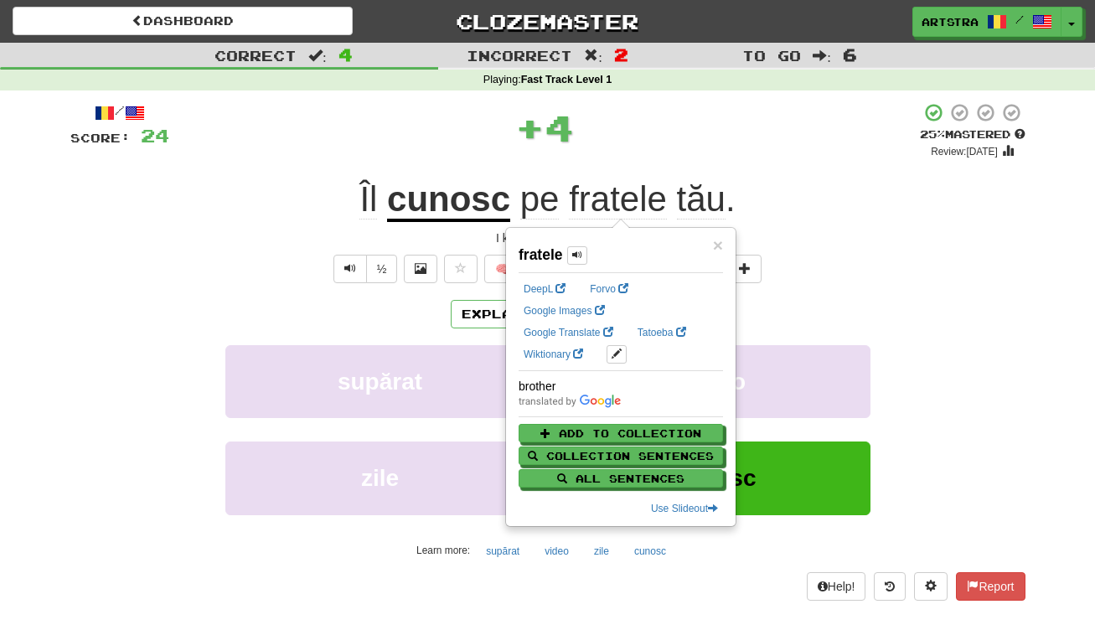
click at [722, 193] on span "tău" at bounding box center [701, 199] width 49 height 40
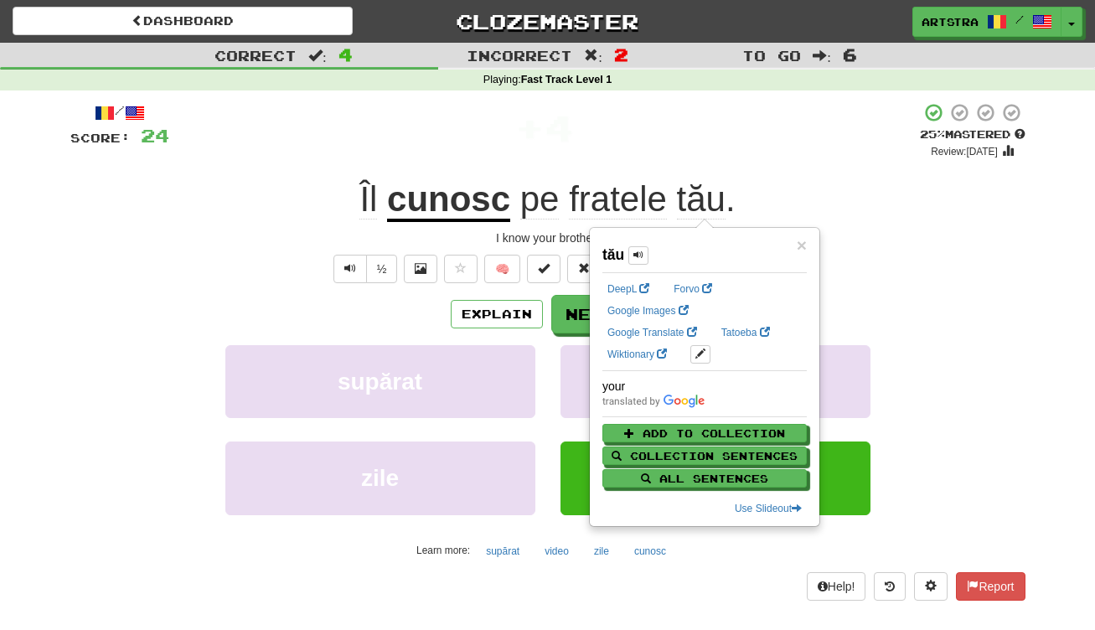
click at [752, 159] on div "/ Score: 24 + 4 25 % Mastered Review: 2025-08-20 Îl cunosc pe fratele tău . I k…" at bounding box center [547, 351] width 955 height 498
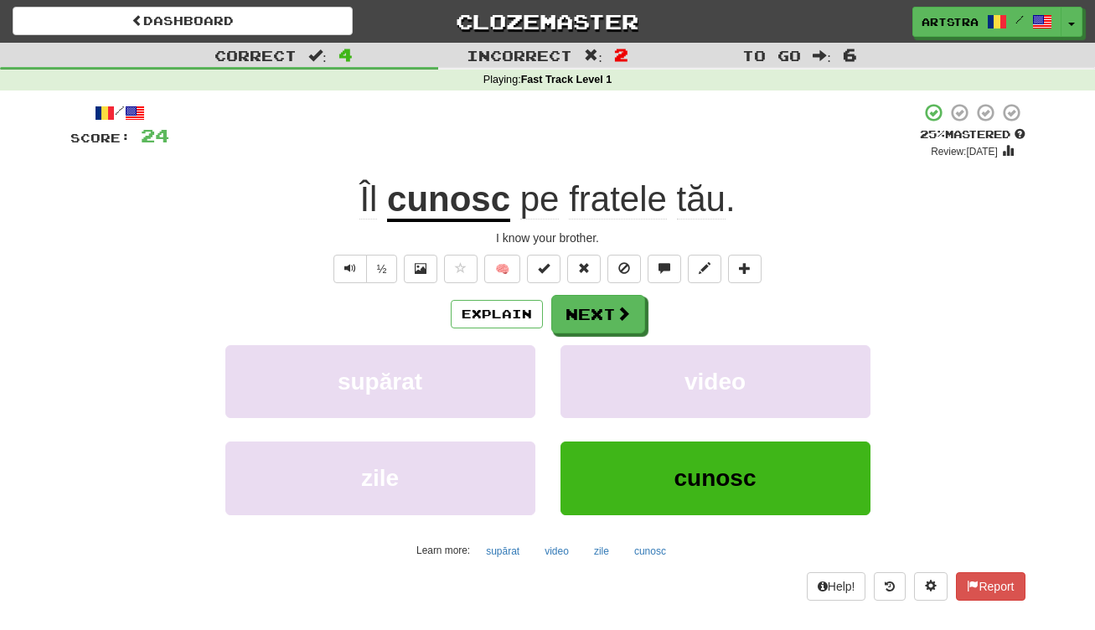
click at [607, 338] on div "Explain Next supărat video zile cunosc Learn more: supărat video zile cunosc" at bounding box center [547, 429] width 955 height 269
click at [607, 316] on button "Next" at bounding box center [599, 315] width 94 height 39
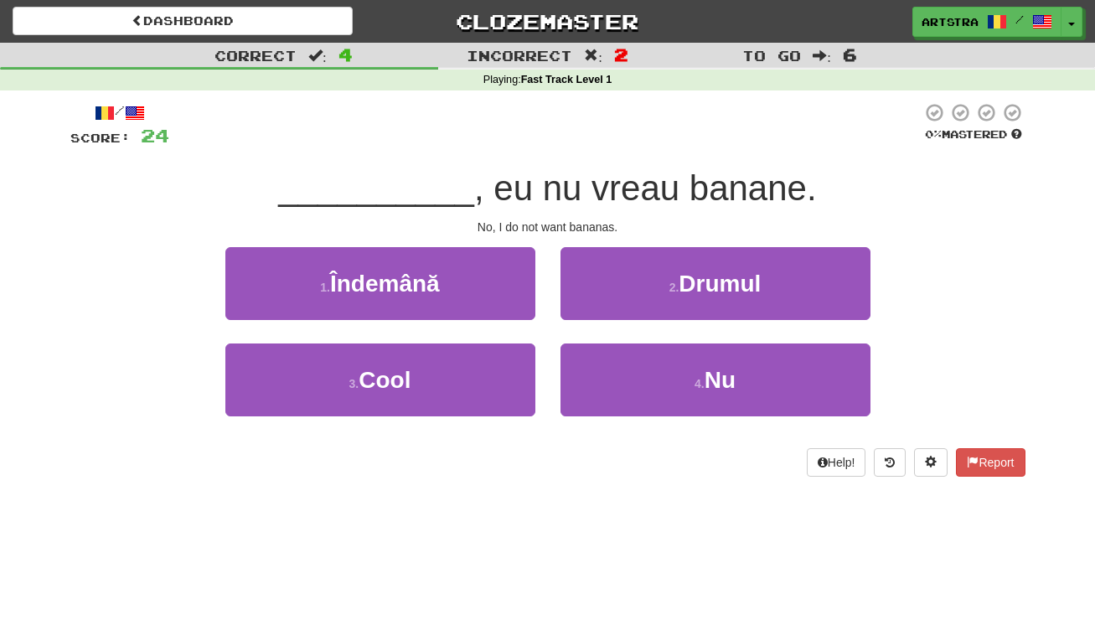
click at [562, 205] on span ", eu nu vreau banane." at bounding box center [645, 187] width 343 height 39
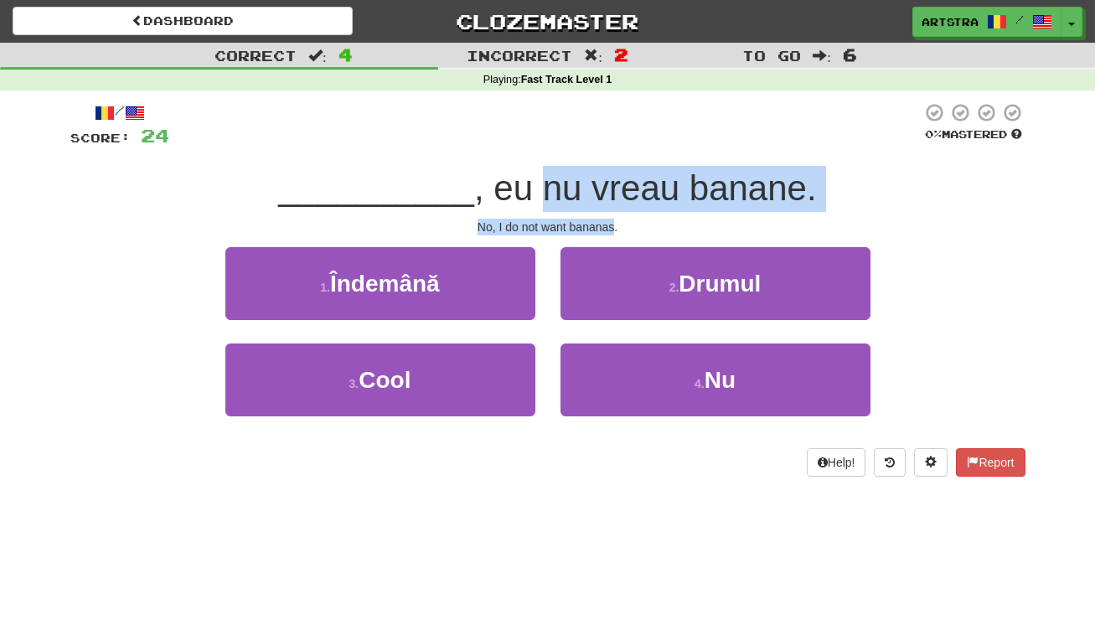
drag, startPoint x: 562, startPoint y: 205, endPoint x: 572, endPoint y: 222, distance: 20.0
click at [572, 222] on div "/ Score: 24 0 % Mastered __________ , eu nu vreau banane. No, I do not want ban…" at bounding box center [547, 289] width 955 height 375
click at [572, 222] on div "No, I do not want bananas." at bounding box center [547, 227] width 955 height 17
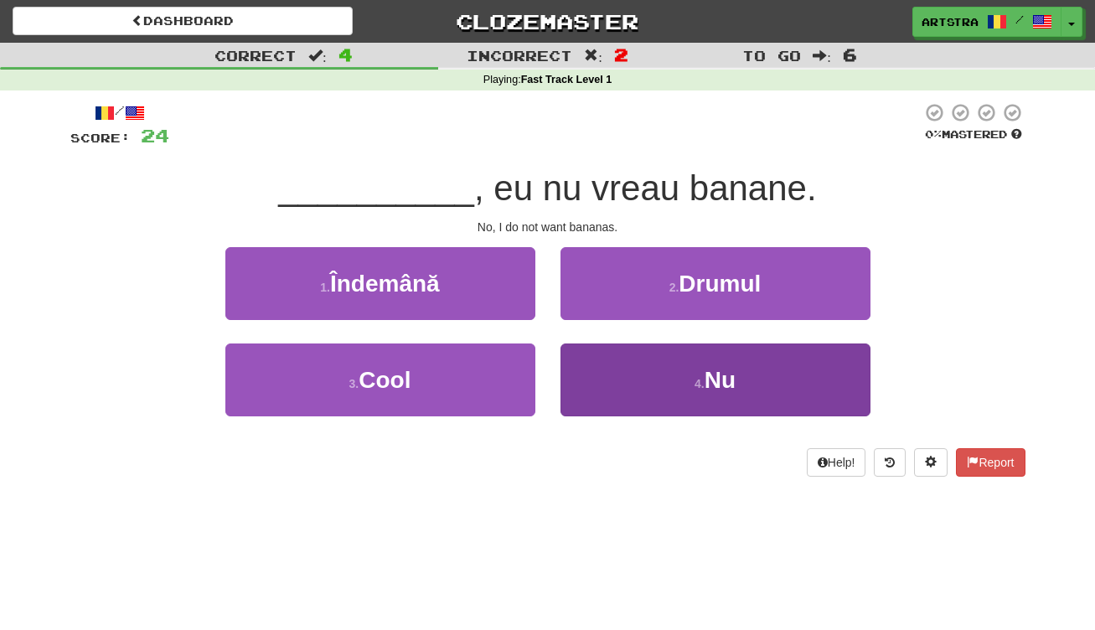
click at [650, 398] on button "4 . Nu" at bounding box center [716, 380] width 310 height 73
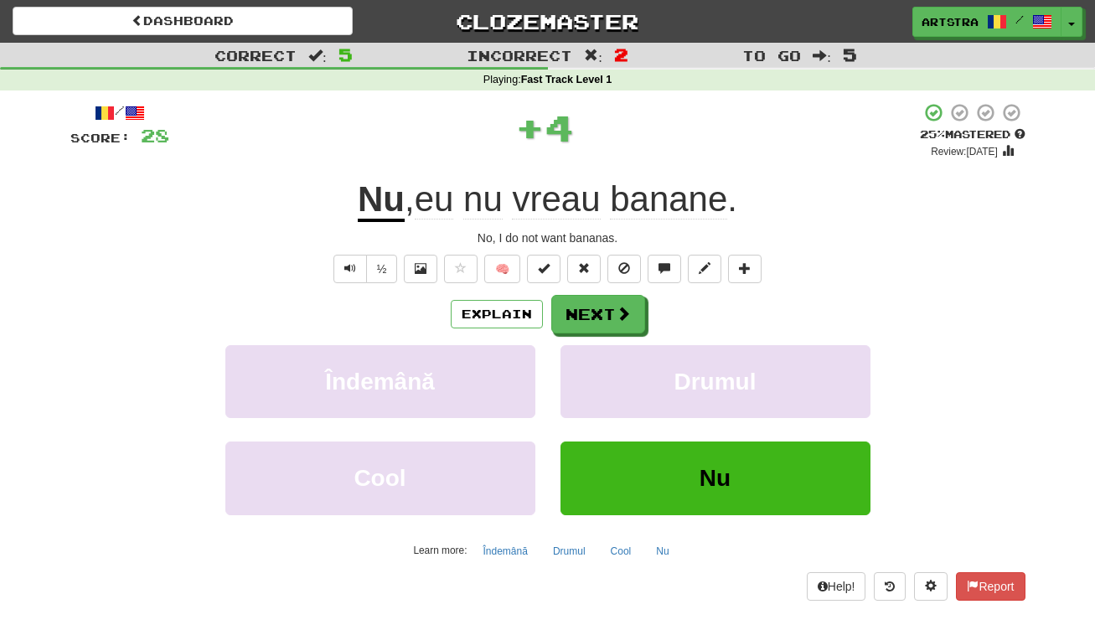
click at [561, 198] on span "vreau" at bounding box center [556, 199] width 88 height 40
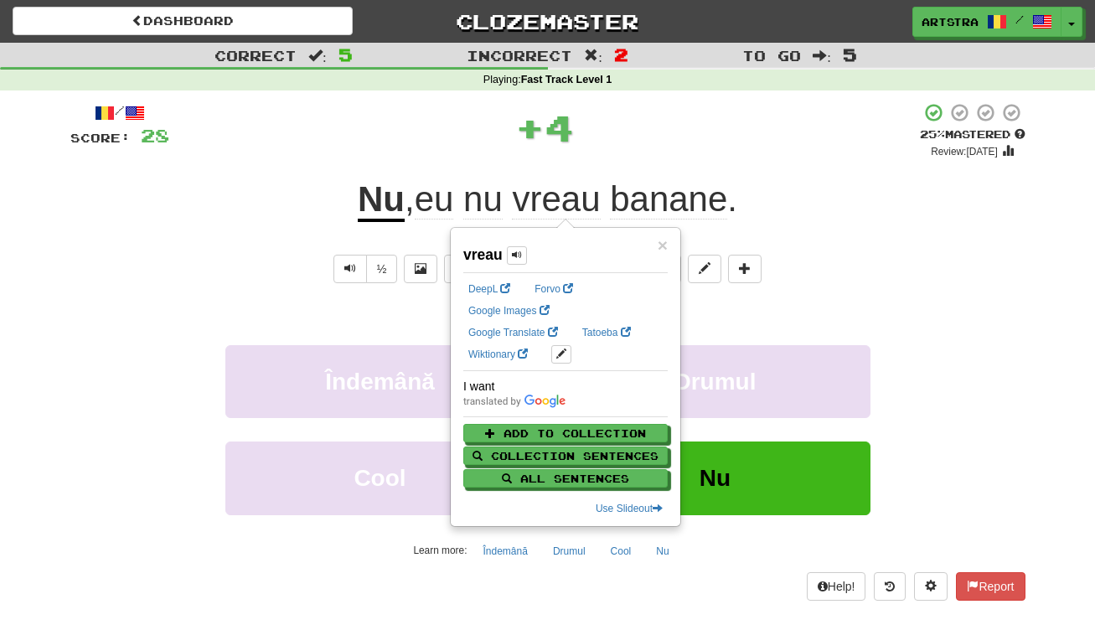
click at [667, 170] on div "/ Score: 28 + 4 25 % Mastered Review: 2025-08-20 Nu , eu nu vreau banane . No, …" at bounding box center [547, 351] width 955 height 498
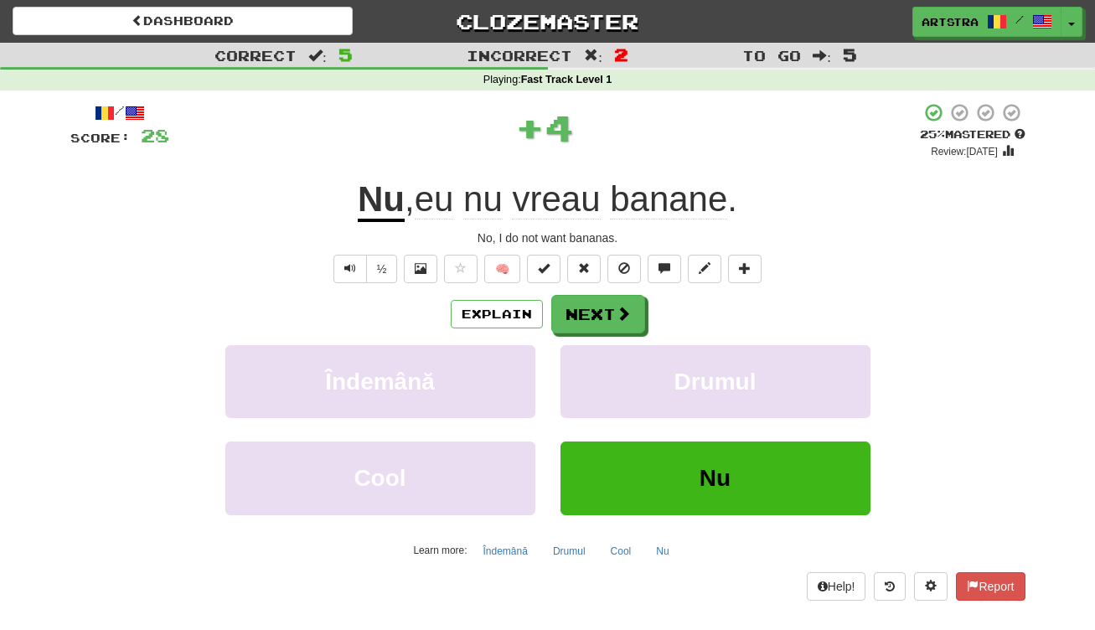
click at [668, 204] on span "banane" at bounding box center [668, 199] width 117 height 40
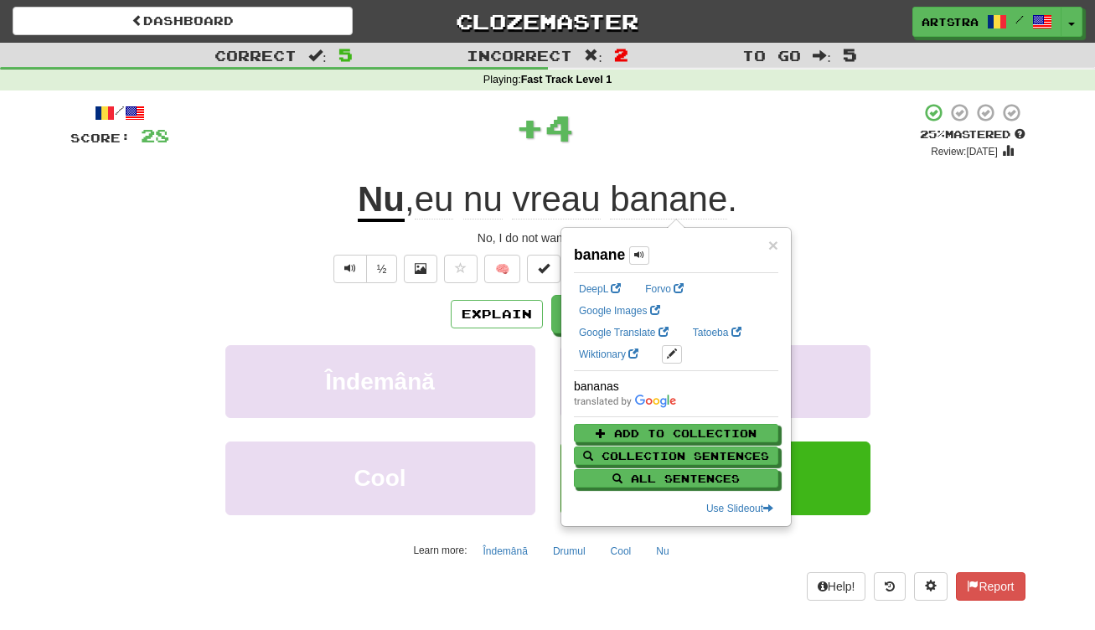
click at [751, 167] on div "/ Score: 28 + 4 25 % Mastered Review: 2025-08-20 Nu , eu nu vreau banane . No, …" at bounding box center [547, 351] width 955 height 498
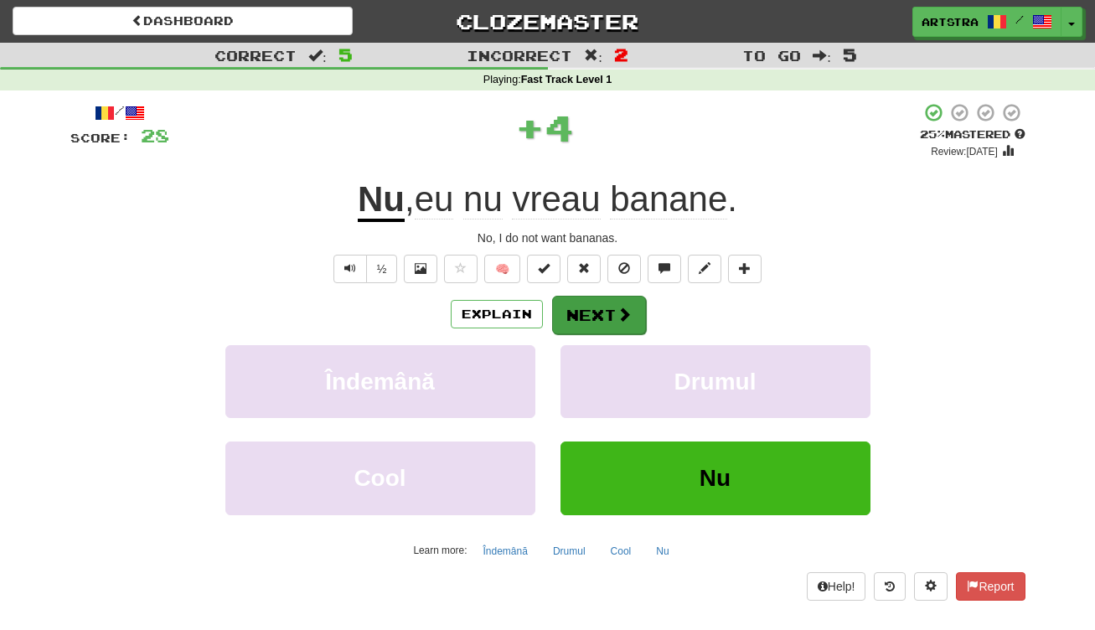
click at [621, 326] on button "Next" at bounding box center [599, 315] width 94 height 39
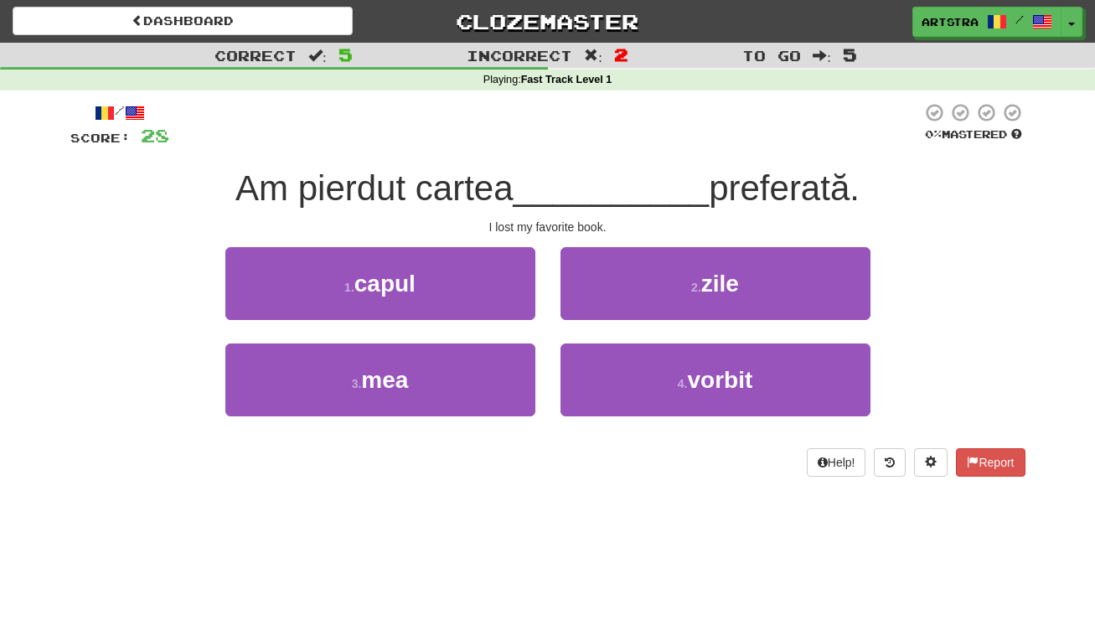
click at [555, 184] on span "__________" at bounding box center [612, 187] width 196 height 39
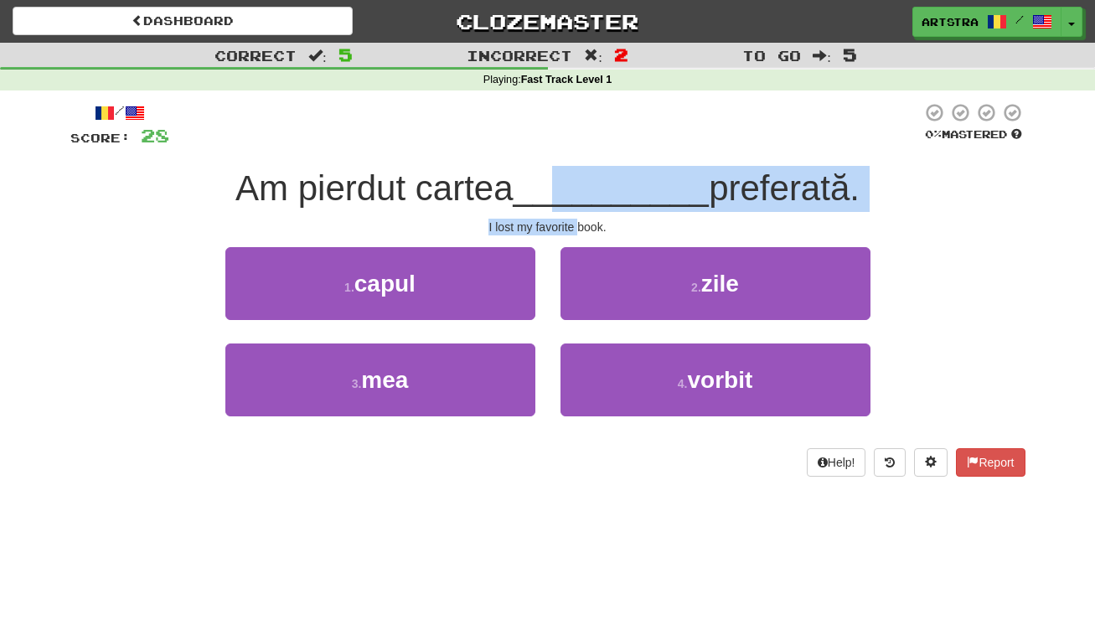
drag, startPoint x: 561, startPoint y: 202, endPoint x: 577, endPoint y: 227, distance: 30.2
click at [577, 227] on div "/ Score: 28 0 % Mastered Am pierdut cartea __________ preferată. I lost my favo…" at bounding box center [547, 289] width 955 height 375
click at [577, 227] on div "I lost my favorite book." at bounding box center [547, 227] width 955 height 17
drag, startPoint x: 577, startPoint y: 227, endPoint x: 575, endPoint y: 206, distance: 21.1
click at [575, 206] on div "/ Score: 28 0 % Mastered Am pierdut cartea __________ preferată. I lost my favo…" at bounding box center [547, 289] width 955 height 375
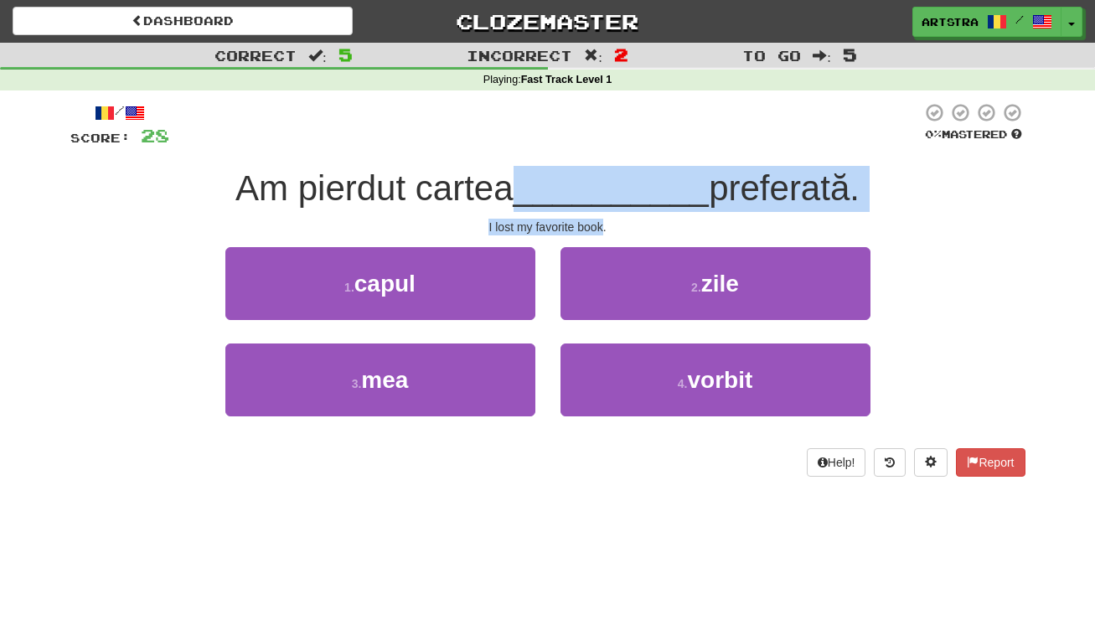
click at [575, 206] on span "__________" at bounding box center [612, 187] width 196 height 39
drag, startPoint x: 575, startPoint y: 206, endPoint x: 575, endPoint y: 230, distance: 24.3
click at [575, 230] on div "/ Score: 28 0 % Mastered Am pierdut cartea __________ preferată. I lost my favo…" at bounding box center [547, 289] width 955 height 375
click at [575, 230] on div "I lost my favorite book." at bounding box center [547, 227] width 955 height 17
drag, startPoint x: 575, startPoint y: 230, endPoint x: 576, endPoint y: 195, distance: 35.2
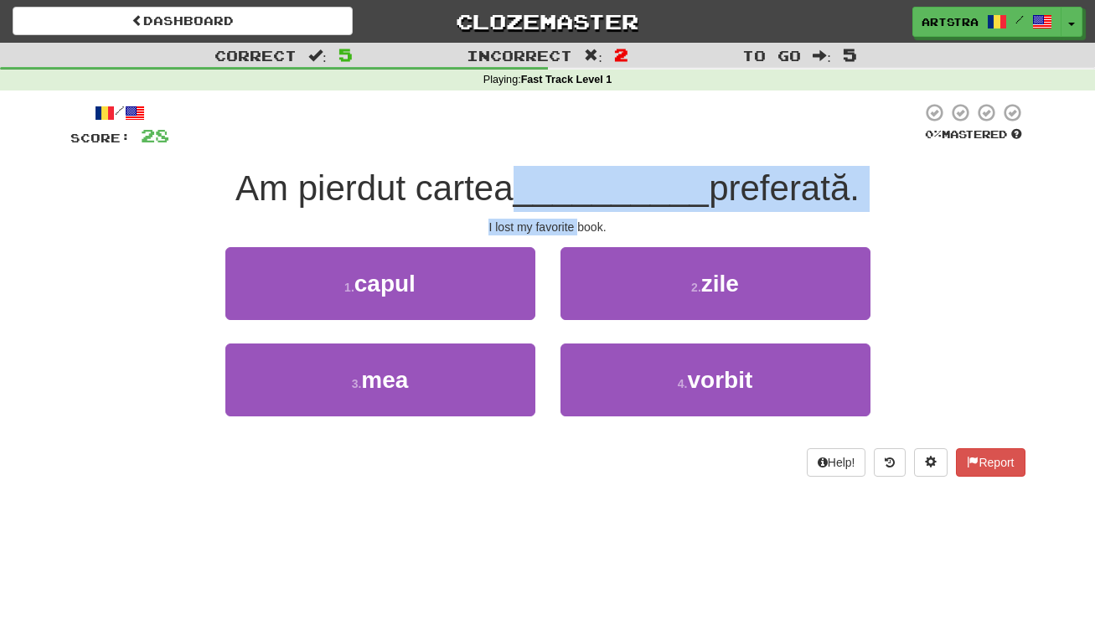
click at [576, 195] on div "/ Score: 28 0 % Mastered Am pierdut cartea __________ preferată. I lost my favo…" at bounding box center [547, 289] width 955 height 375
click at [576, 195] on span "__________" at bounding box center [612, 187] width 196 height 39
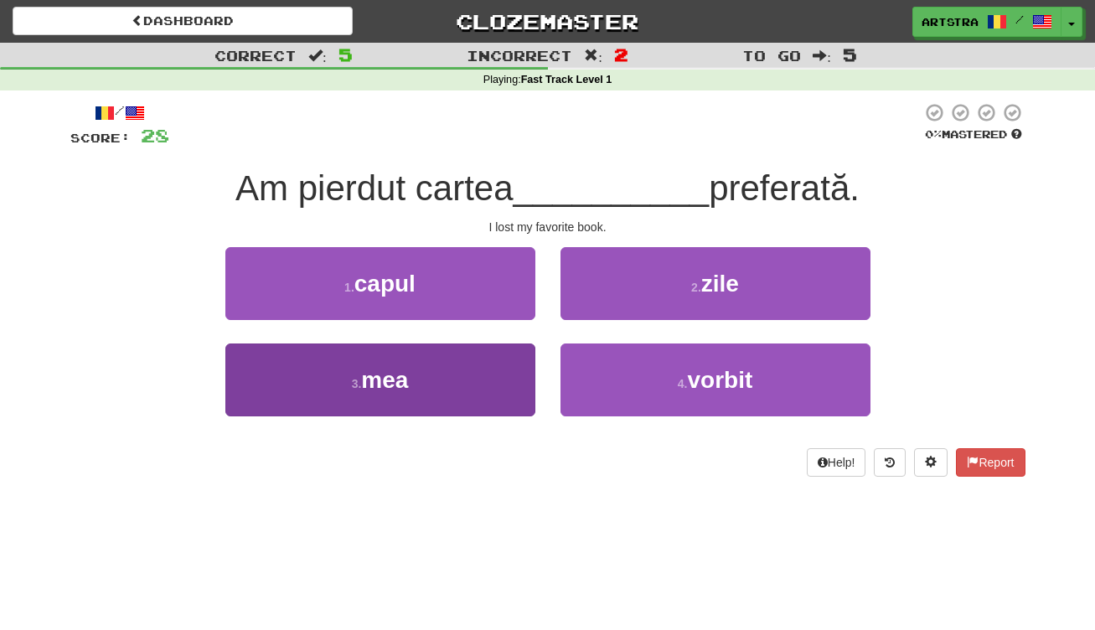
click at [478, 366] on button "3 . mea" at bounding box center [380, 380] width 310 height 73
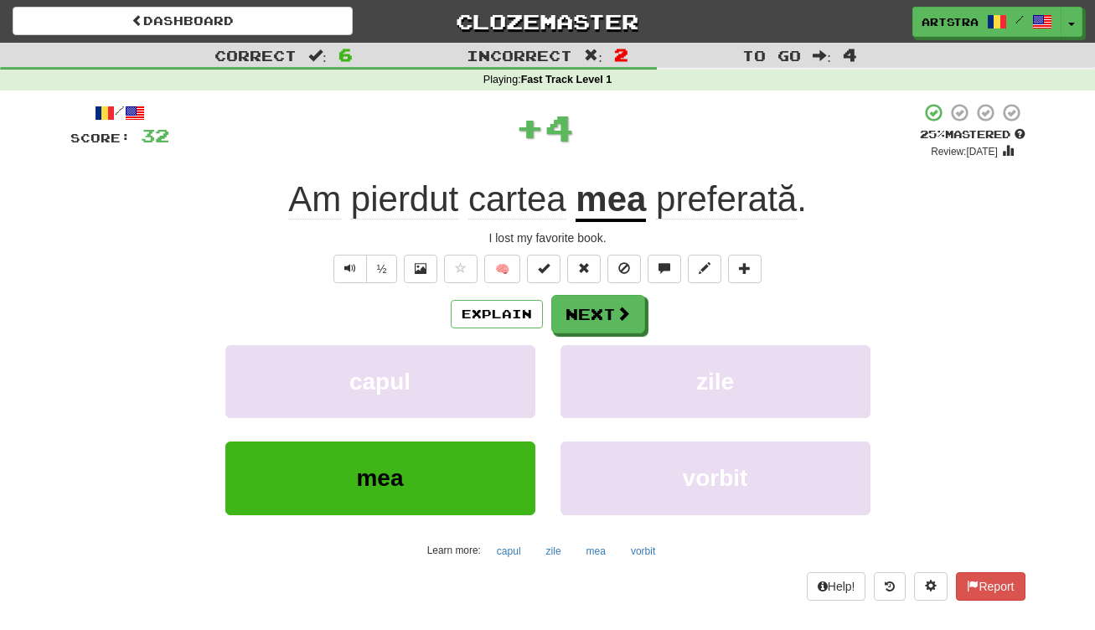
click at [751, 179] on span "preferată" at bounding box center [726, 199] width 141 height 40
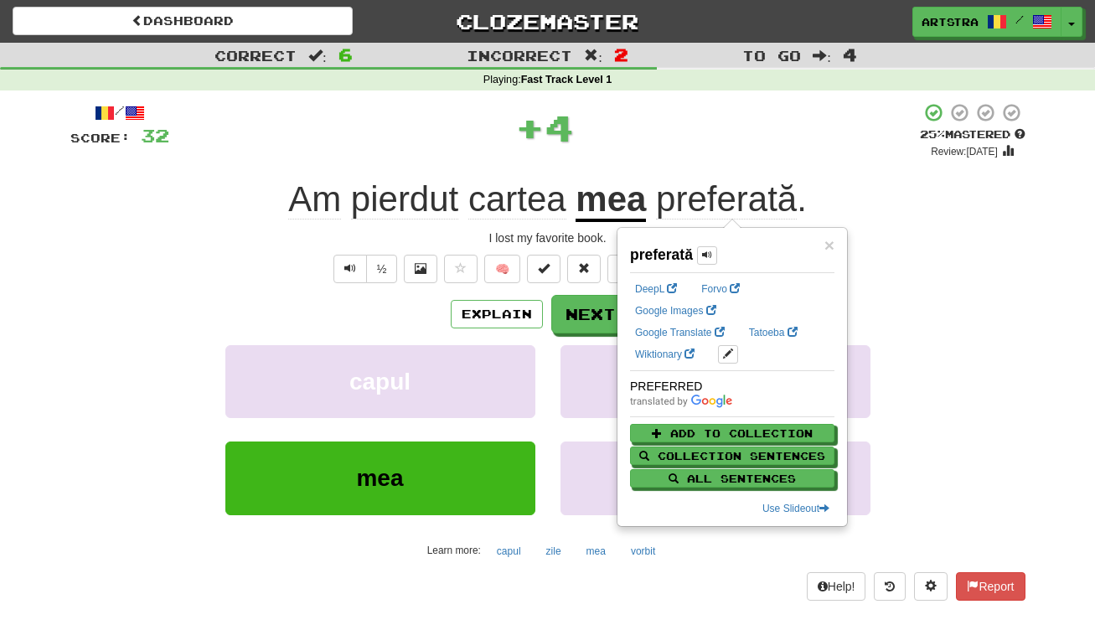
click at [512, 184] on span "cartea" at bounding box center [517, 199] width 98 height 40
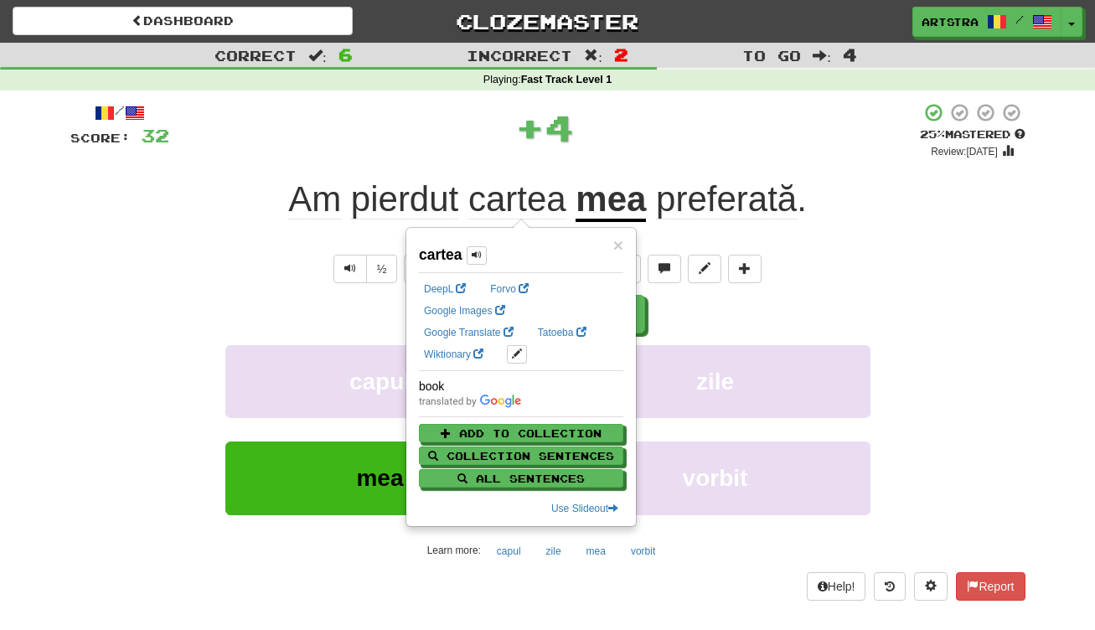
click at [629, 121] on div "+ 4" at bounding box center [544, 127] width 751 height 50
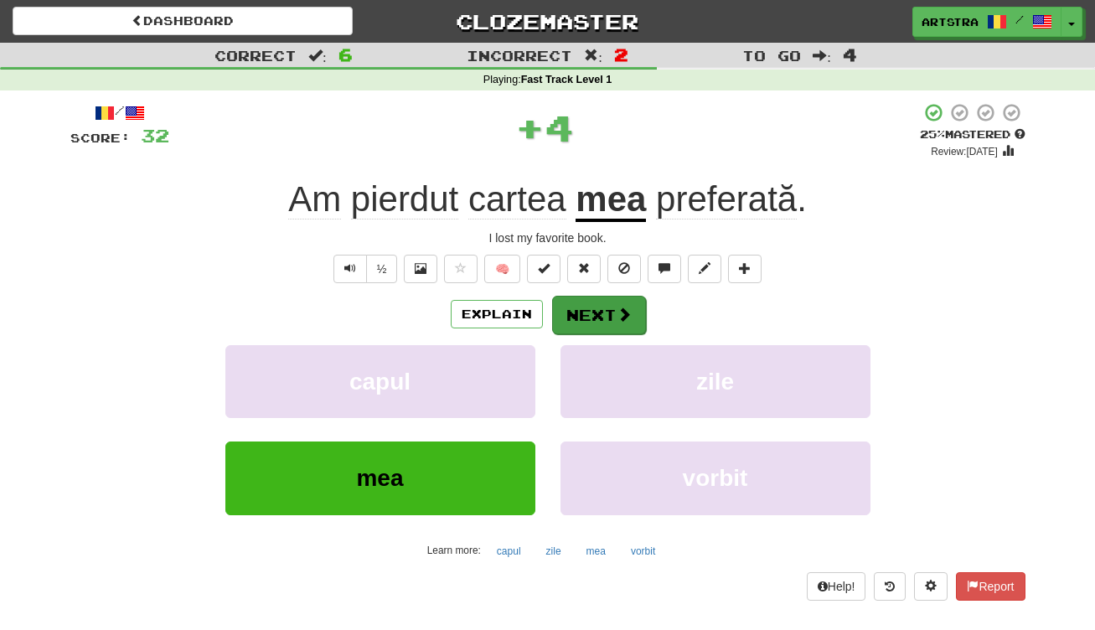
click at [606, 308] on button "Next" at bounding box center [599, 315] width 94 height 39
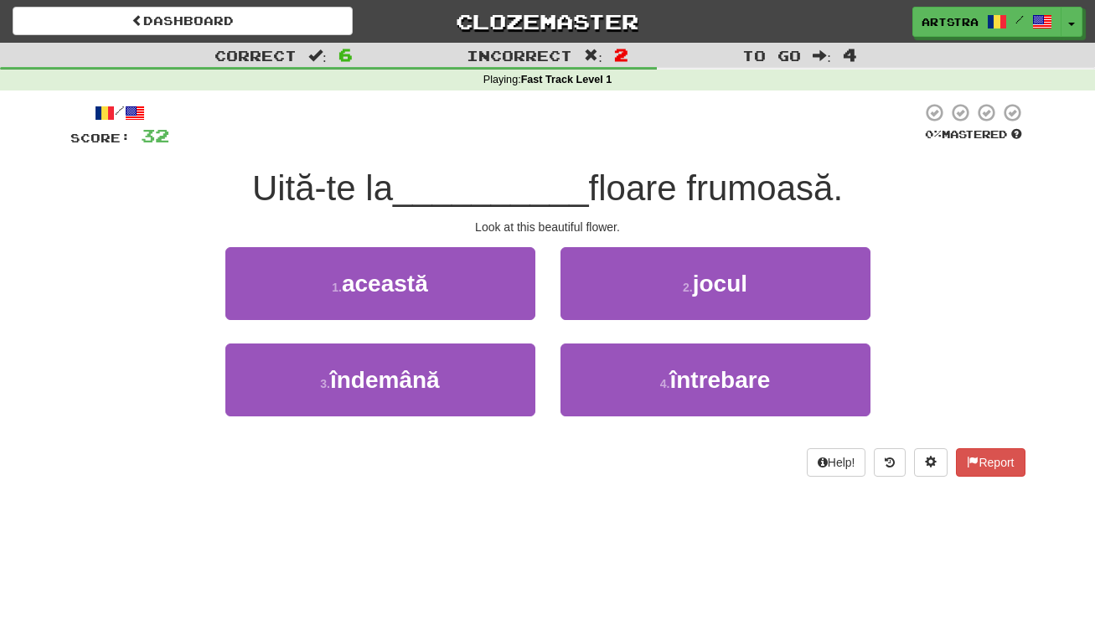
click at [545, 184] on span "__________" at bounding box center [491, 187] width 196 height 39
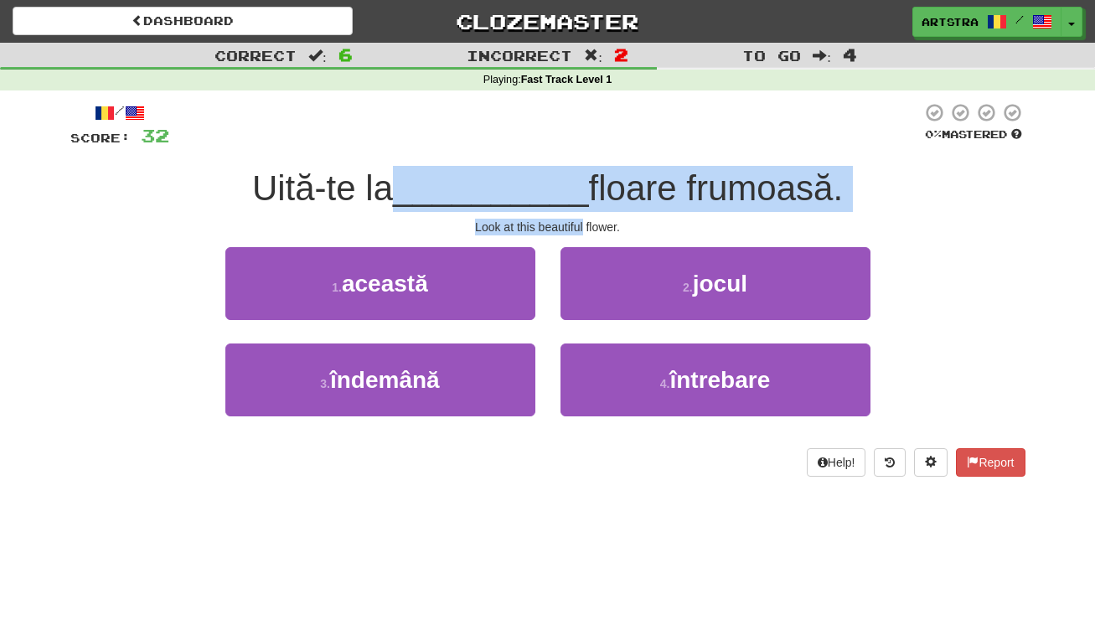
drag, startPoint x: 545, startPoint y: 184, endPoint x: 552, endPoint y: 220, distance: 36.8
click at [552, 220] on div "/ Score: 32 0 % Mastered Uită-te la __________ floare frumoasă. Look at this be…" at bounding box center [547, 289] width 955 height 375
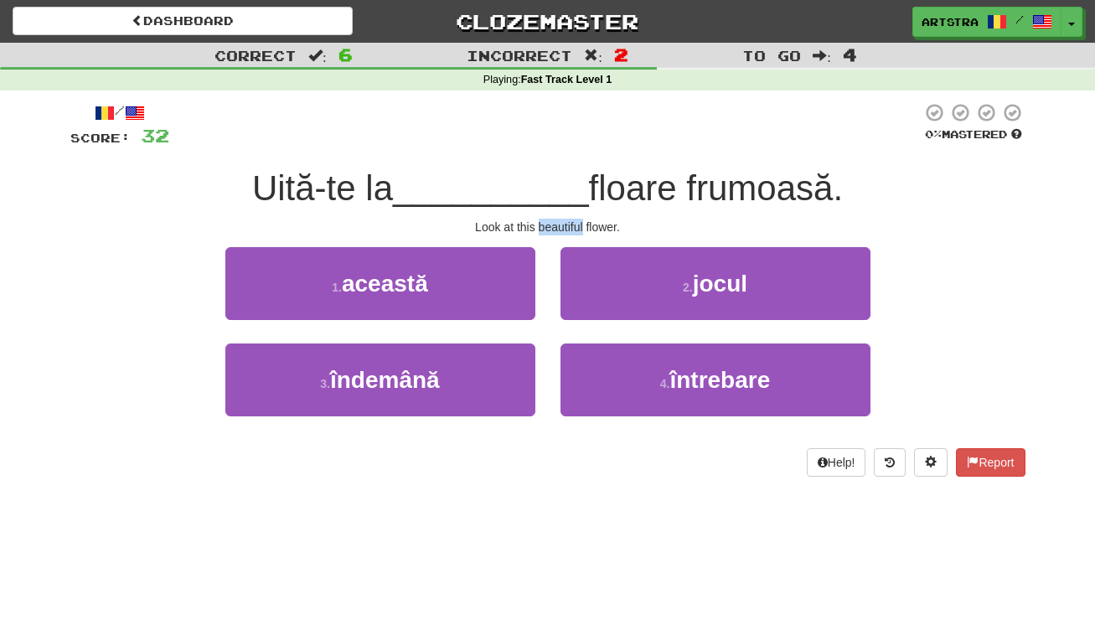
click at [551, 220] on div "Look at this beautiful flower." at bounding box center [547, 227] width 955 height 17
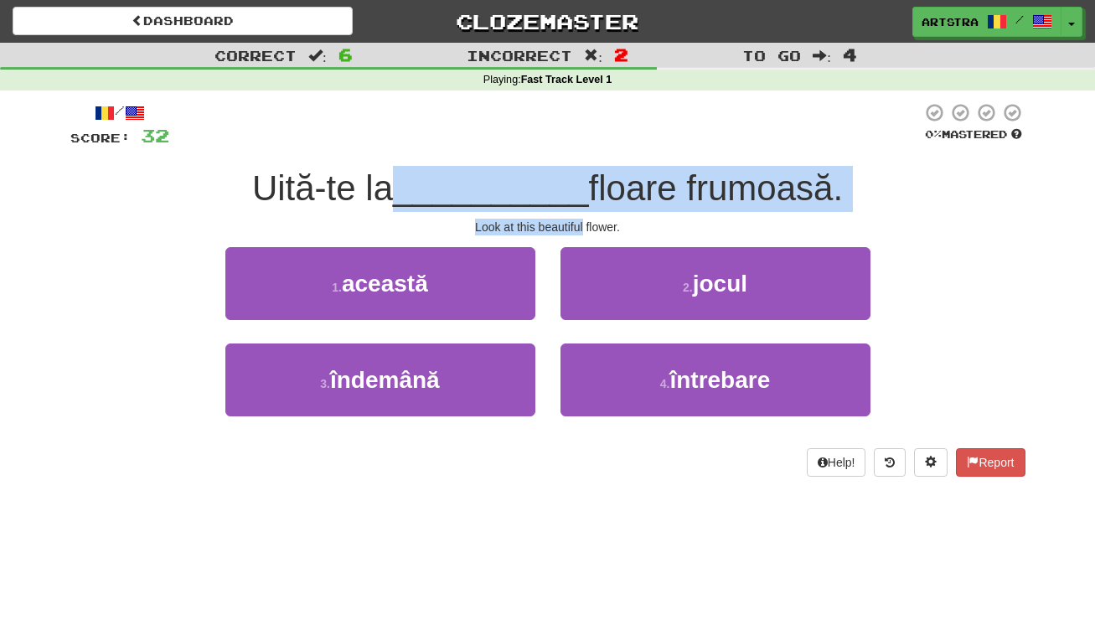
drag, startPoint x: 551, startPoint y: 220, endPoint x: 555, endPoint y: 193, distance: 28.0
click at [555, 193] on div "/ Score: 32 0 % Mastered Uită-te la __________ floare frumoasă. Look at this be…" at bounding box center [547, 289] width 955 height 375
click at [555, 193] on span "__________" at bounding box center [491, 187] width 196 height 39
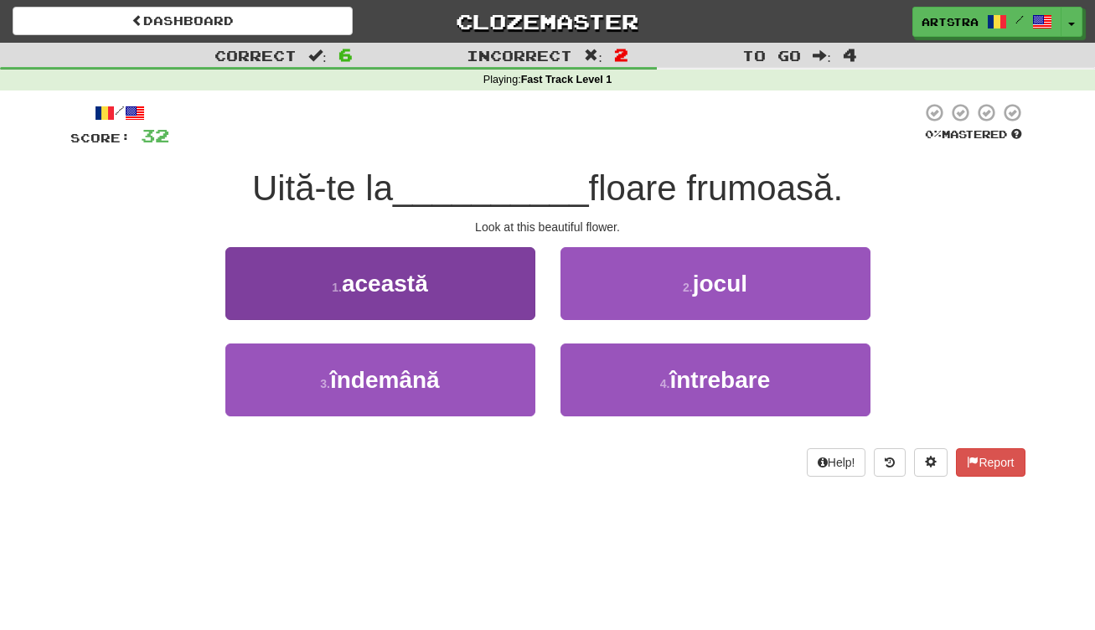
click at [472, 292] on button "1 . această" at bounding box center [380, 283] width 310 height 73
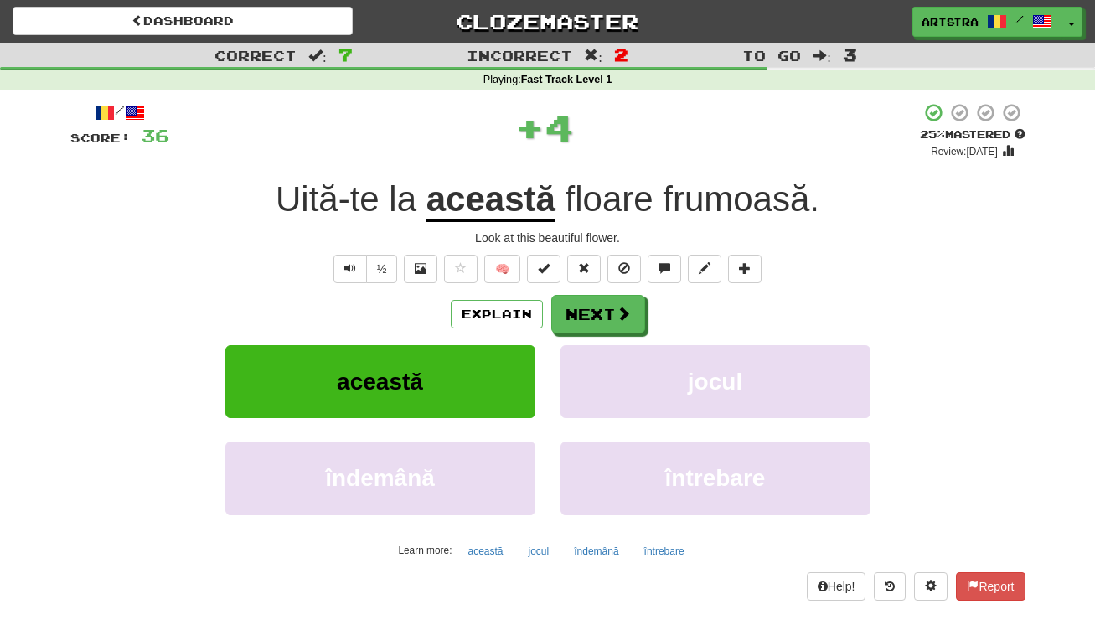
click at [483, 193] on u "această" at bounding box center [491, 200] width 129 height 43
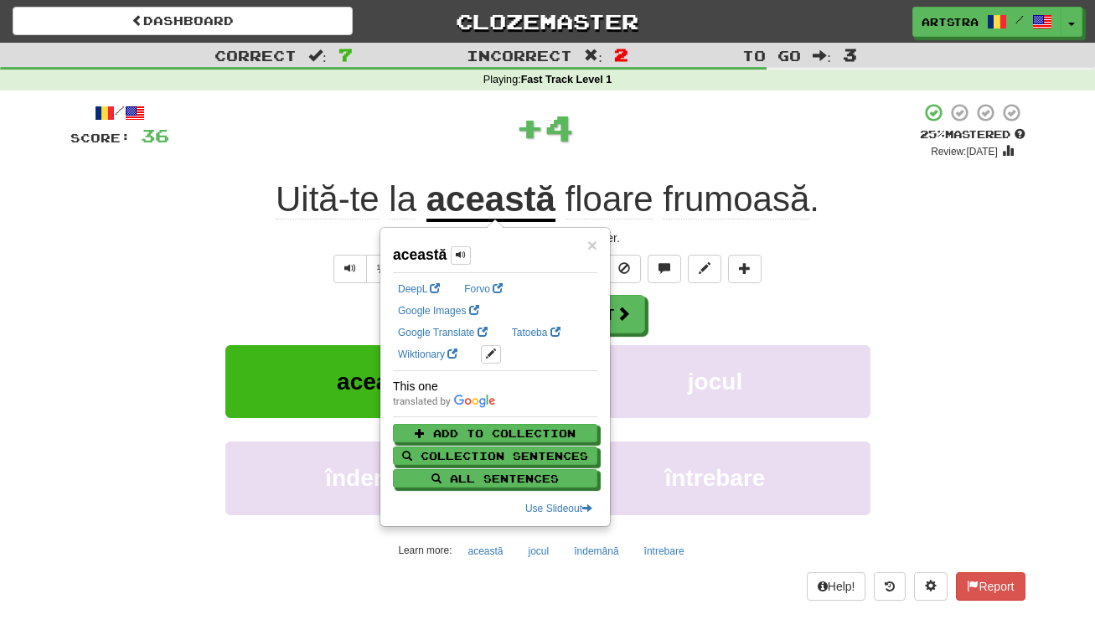
click at [336, 189] on span "Uită-te" at bounding box center [328, 199] width 104 height 40
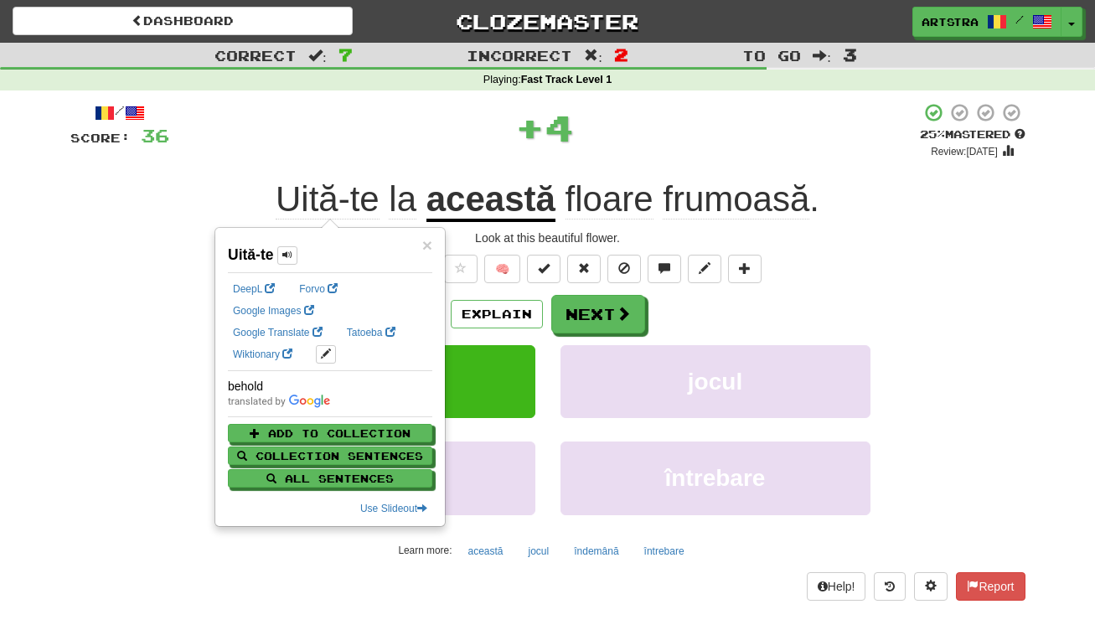
click at [680, 144] on div "+ 4" at bounding box center [544, 127] width 751 height 50
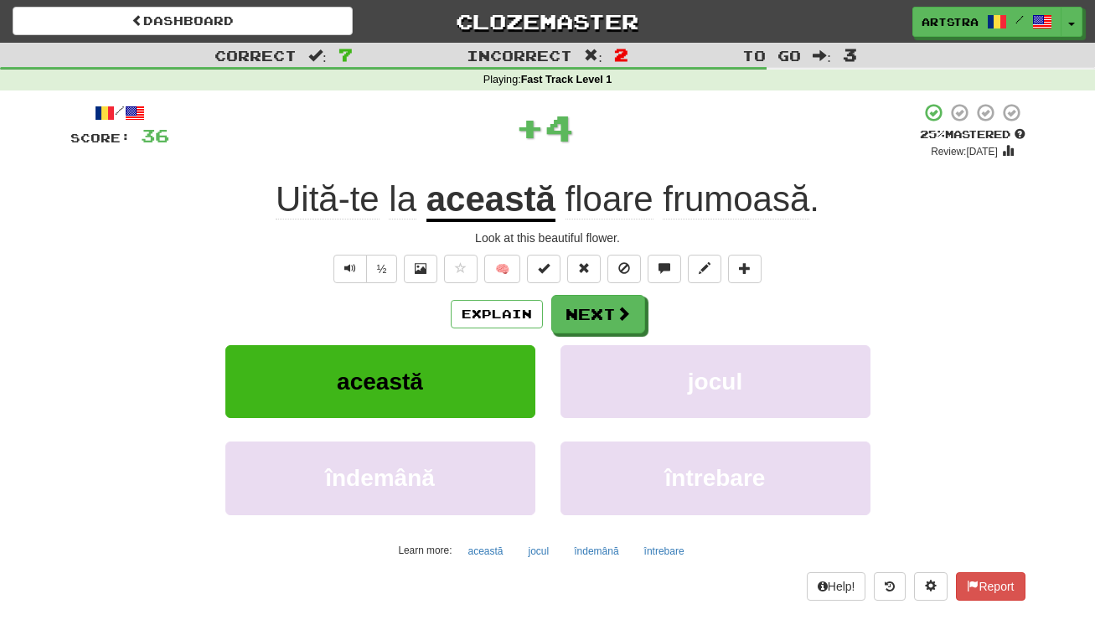
click at [618, 206] on span "floare" at bounding box center [610, 199] width 88 height 40
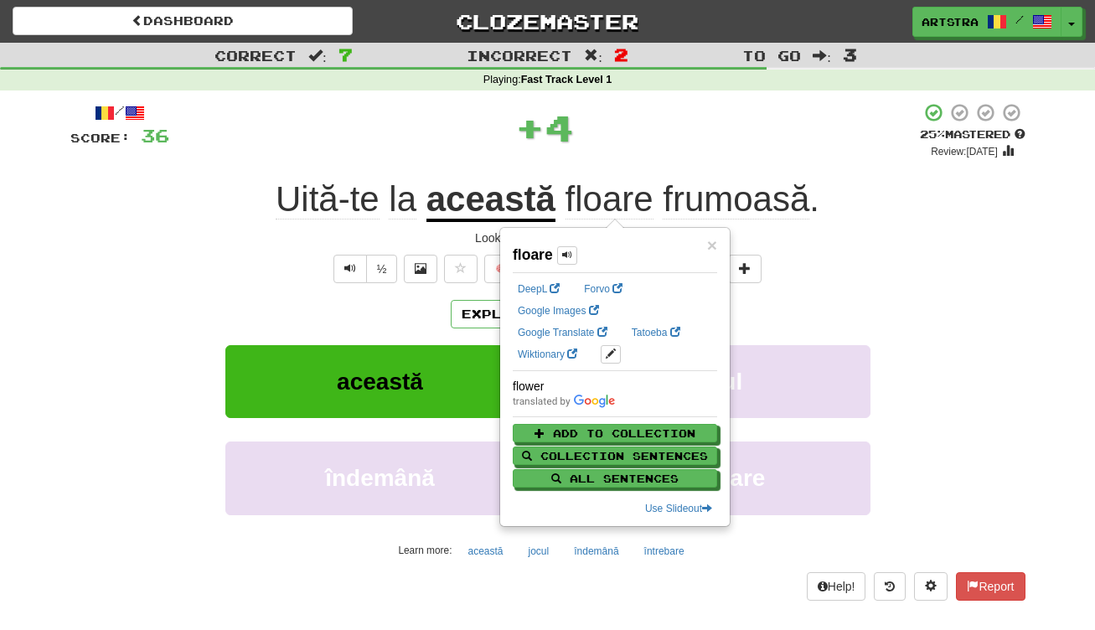
drag, startPoint x: 744, startPoint y: 199, endPoint x: 744, endPoint y: 180, distance: 19.3
click at [744, 199] on span "frumoasă" at bounding box center [736, 199] width 147 height 40
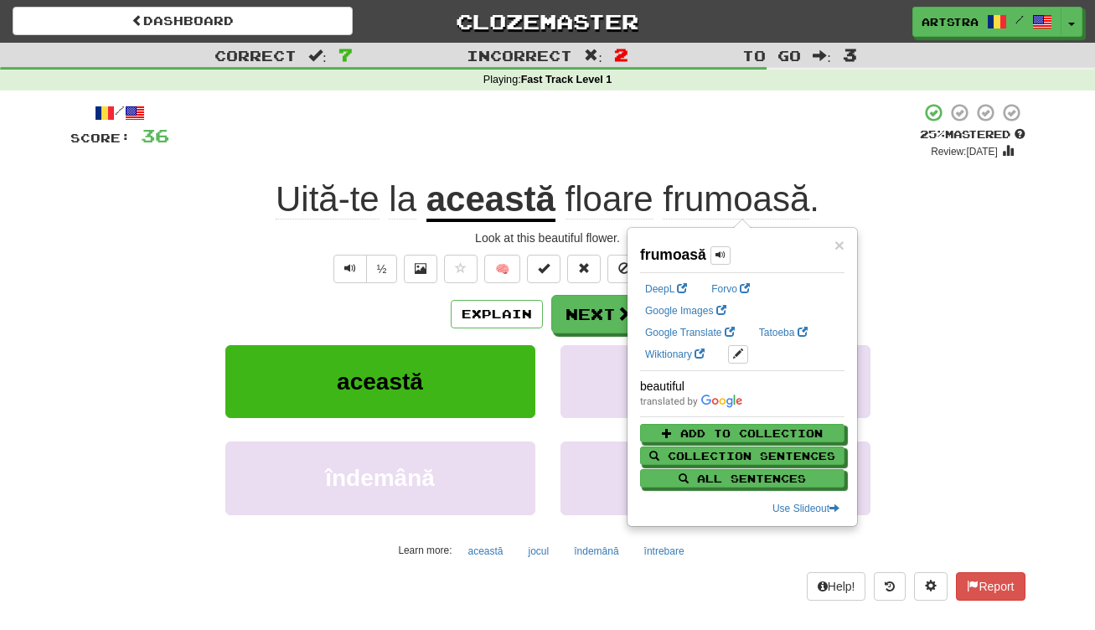
click at [741, 152] on div "+ 4" at bounding box center [544, 130] width 751 height 57
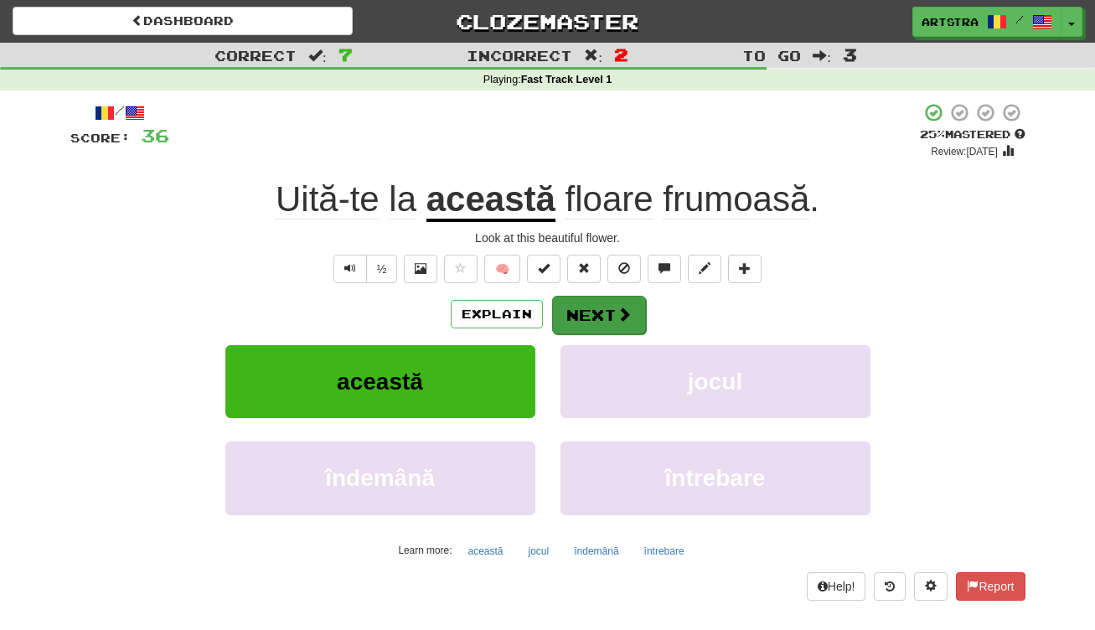
click at [614, 314] on button "Next" at bounding box center [599, 315] width 94 height 39
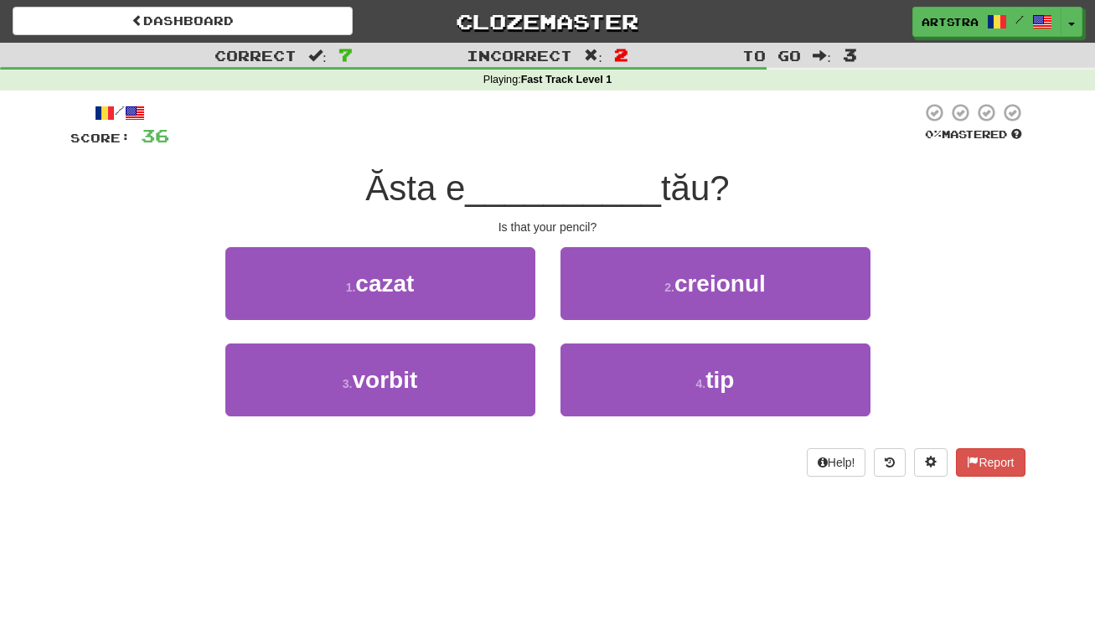
click at [556, 193] on span "__________" at bounding box center [563, 187] width 196 height 39
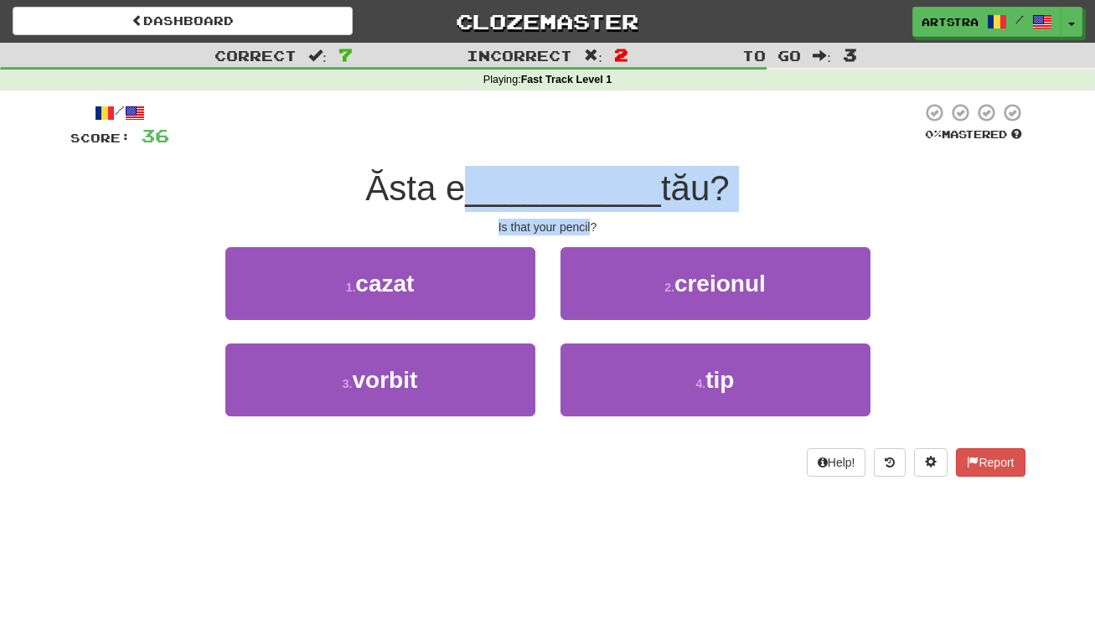
drag, startPoint x: 556, startPoint y: 193, endPoint x: 564, endPoint y: 222, distance: 30.3
click at [564, 222] on div "/ Score: 36 0 % Mastered Ăsta e __________ tău? Is that your pencil? 1 . cazat …" at bounding box center [547, 289] width 955 height 375
click at [564, 222] on div "Is that your pencil?" at bounding box center [547, 227] width 955 height 17
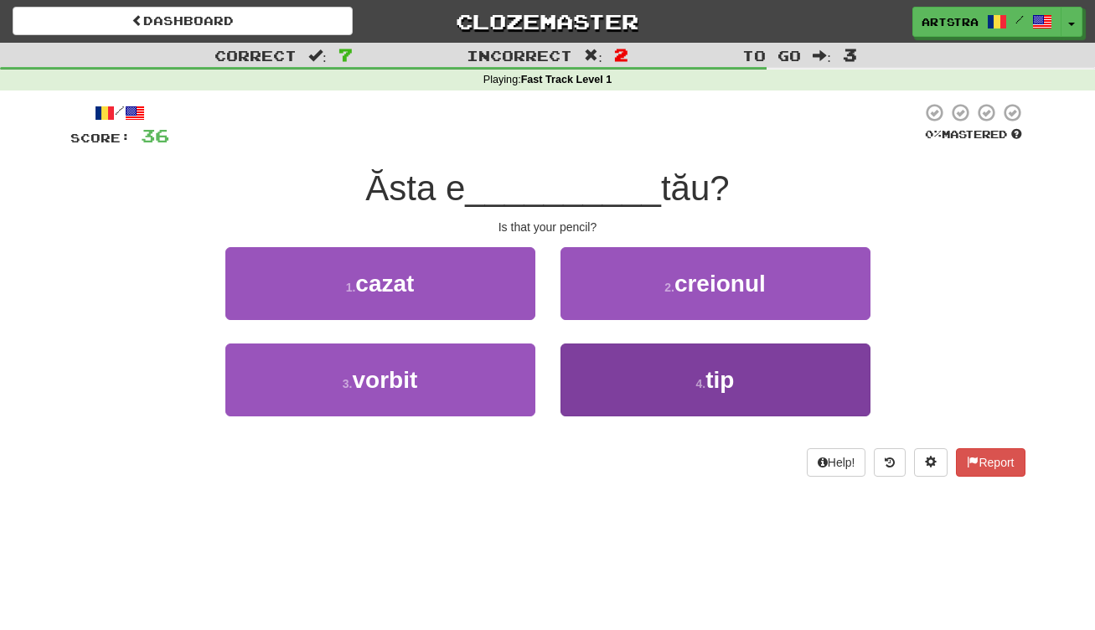
click at [671, 370] on button "4 . tip" at bounding box center [716, 380] width 310 height 73
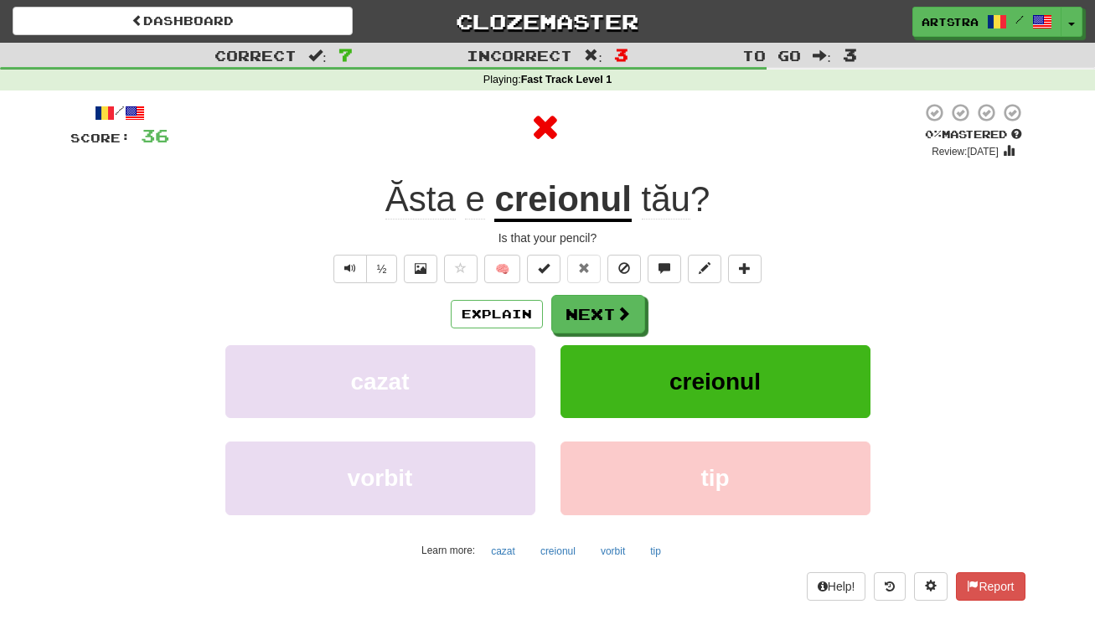
click at [550, 215] on u "creionul" at bounding box center [562, 200] width 137 height 43
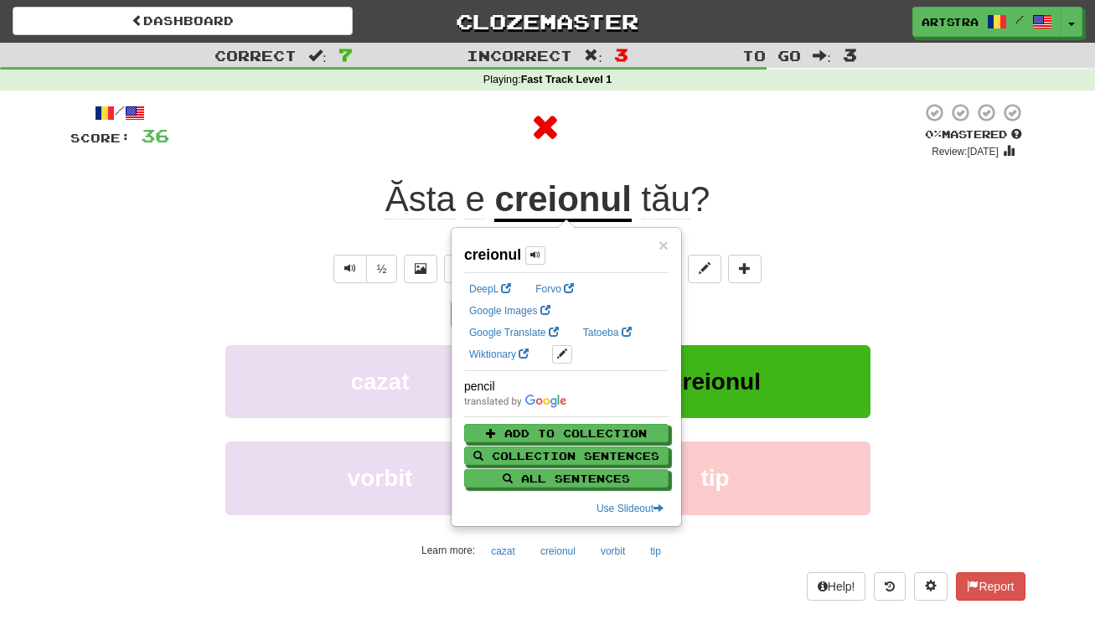
click at [676, 198] on span "tău" at bounding box center [666, 199] width 49 height 40
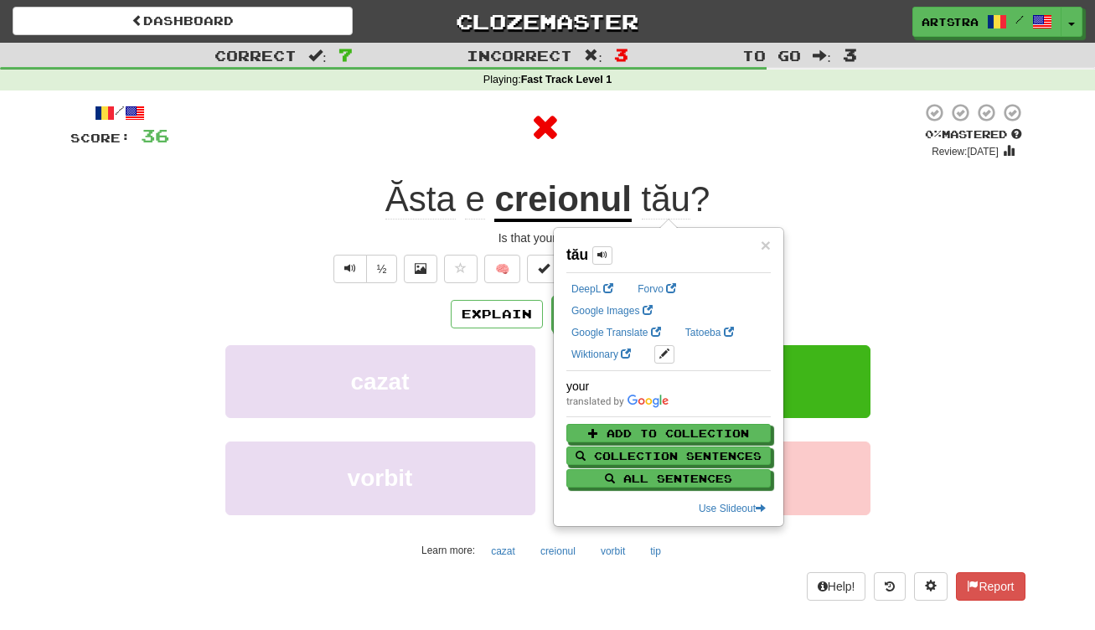
click at [701, 111] on div at bounding box center [545, 127] width 753 height 50
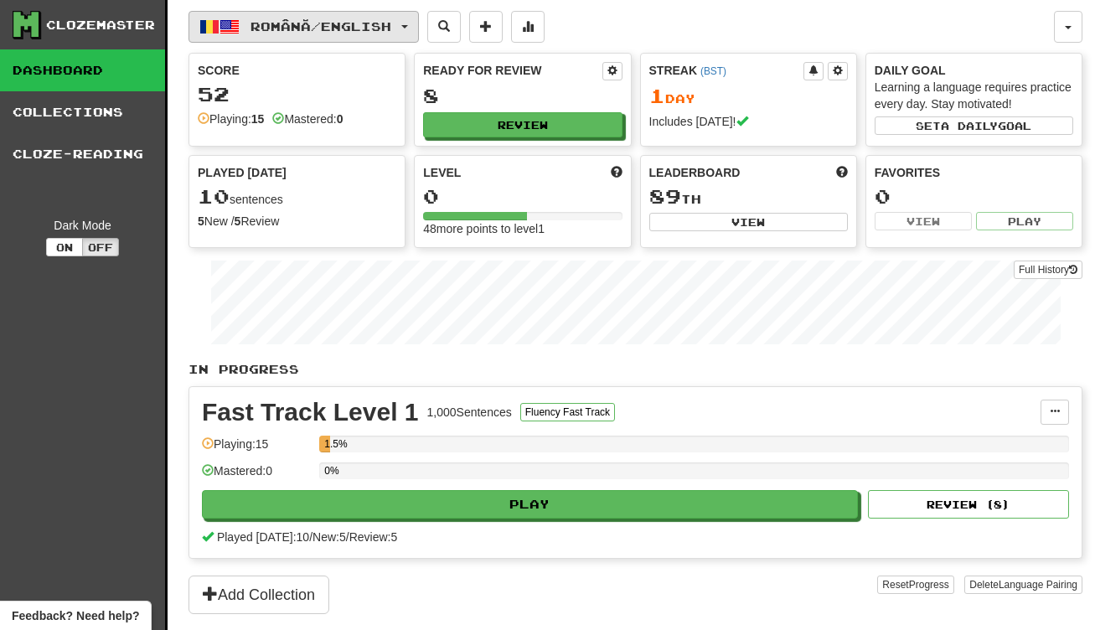
click at [359, 25] on span "Română / English" at bounding box center [321, 26] width 141 height 14
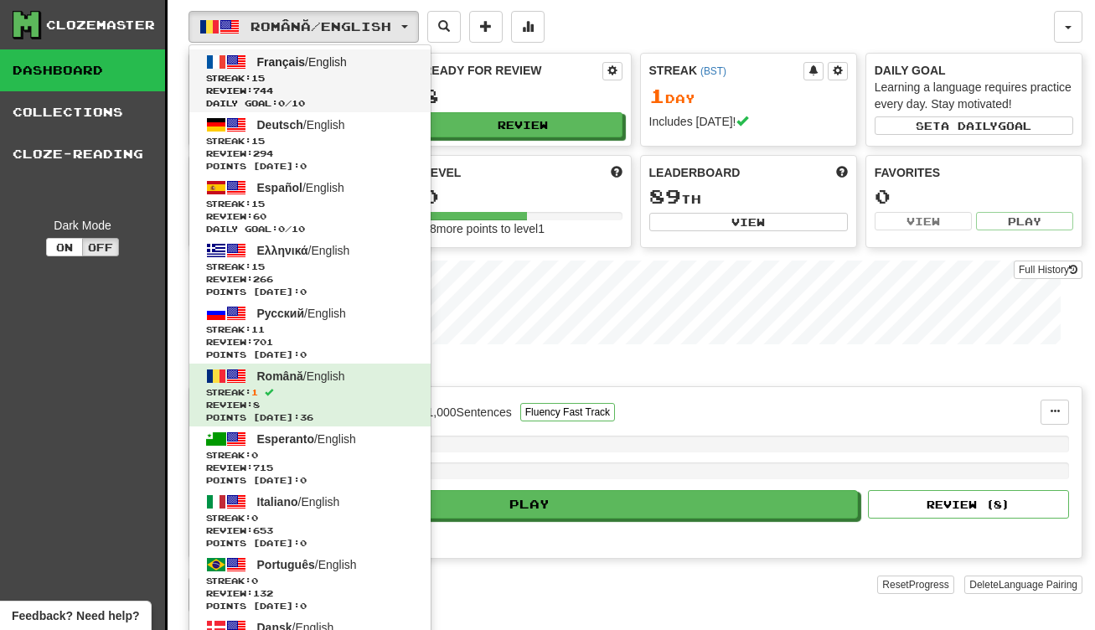
click at [378, 59] on link "Français / English Streak: 15 Review: 744 Daily Goal: 0 / 10" at bounding box center [309, 80] width 241 height 63
